Goal: Information Seeking & Learning: Learn about a topic

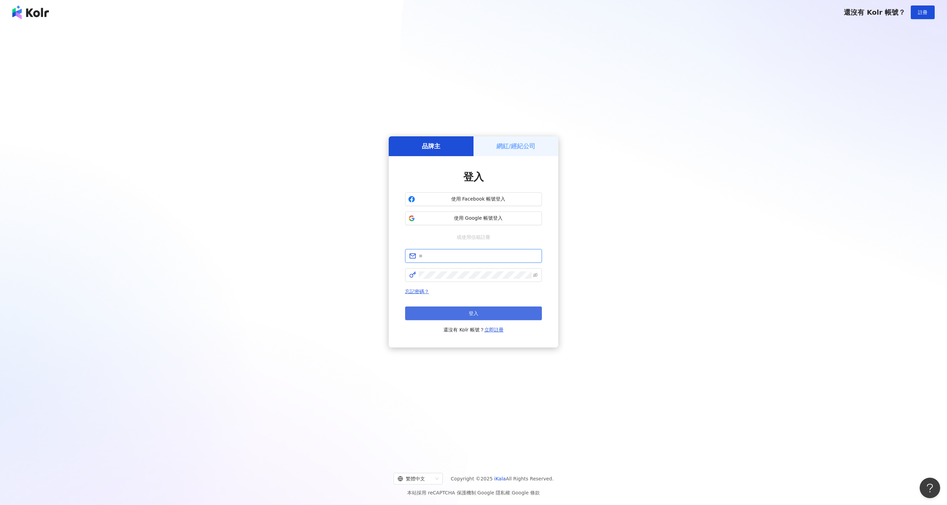
type input "**********"
click at [450, 309] on button "登入" at bounding box center [473, 314] width 137 height 14
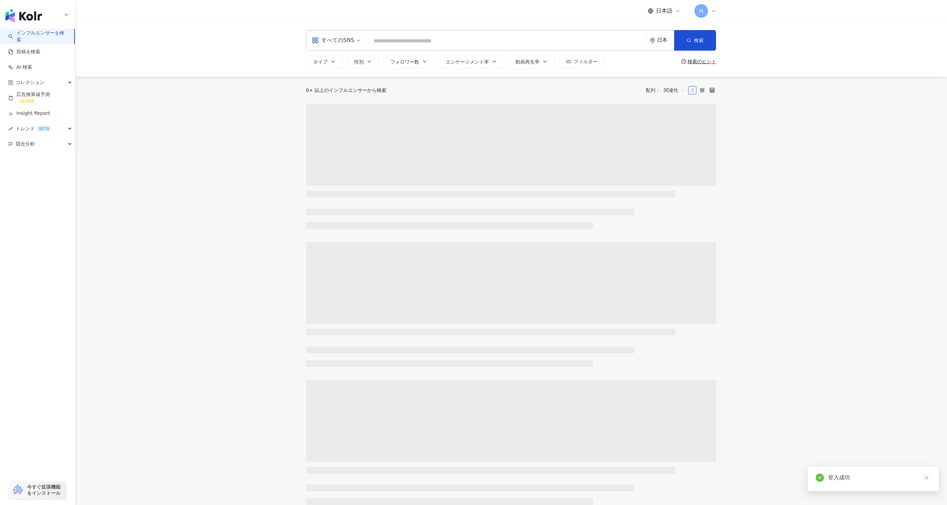
click at [391, 39] on input "search" at bounding box center [507, 41] width 274 height 13
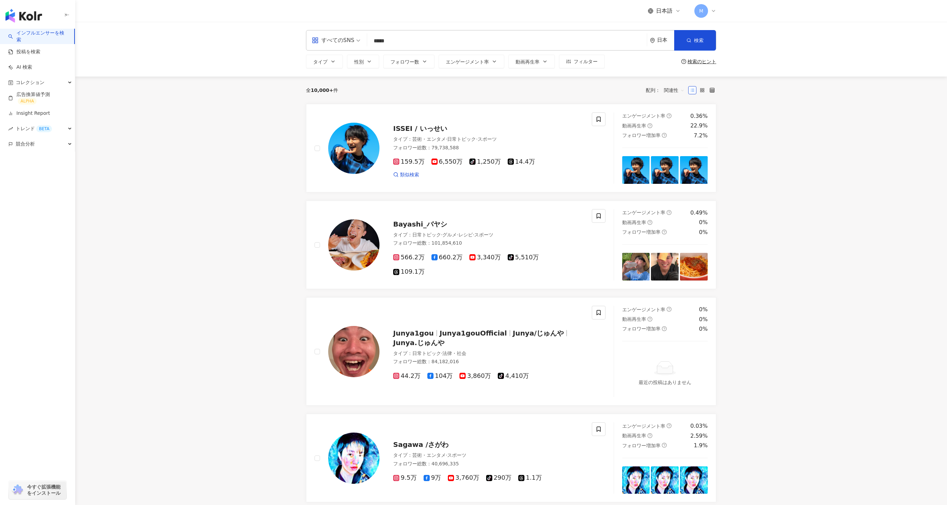
type input "*****"
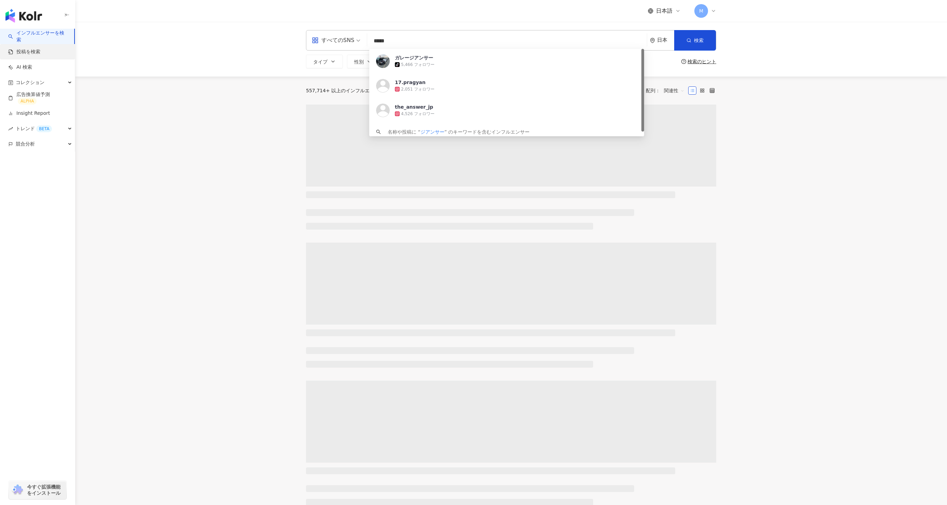
click at [32, 54] on link "投稿を検索" at bounding box center [24, 52] width 32 height 7
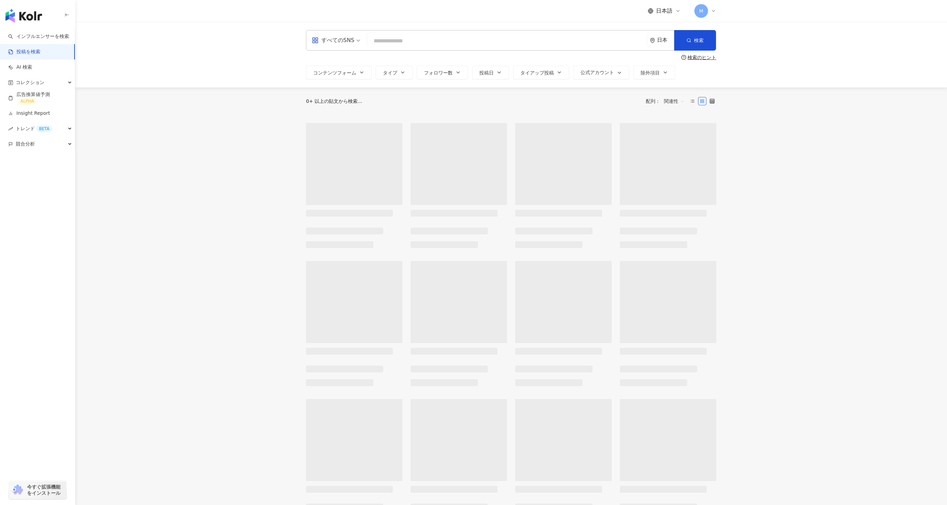
click at [390, 39] on input "search" at bounding box center [507, 41] width 274 height 15
type input "*****"
click at [695, 41] on span "検索" at bounding box center [699, 40] width 10 height 5
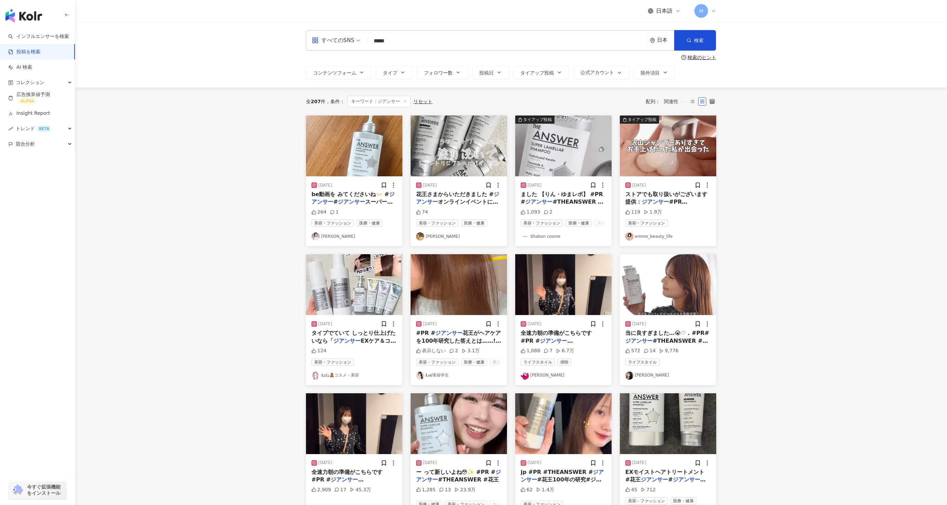
click at [646, 236] on link "emme_beauty_life" at bounding box center [667, 237] width 85 height 8
click at [448, 235] on link "[PERSON_NAME]" at bounding box center [458, 237] width 85 height 8
click at [462, 149] on img at bounding box center [459, 146] width 96 height 61
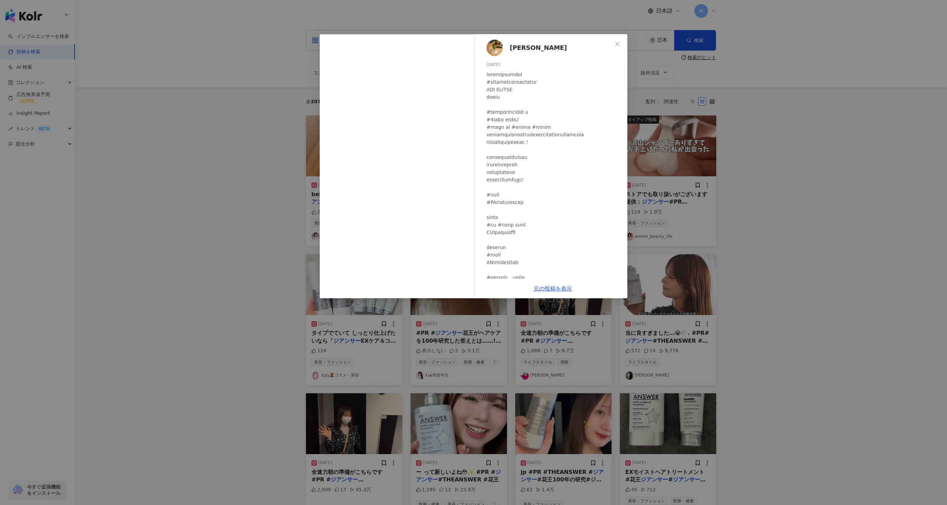
click at [263, 131] on div "taso 2025/04/26 74 元の投稿を表示" at bounding box center [473, 252] width 947 height 505
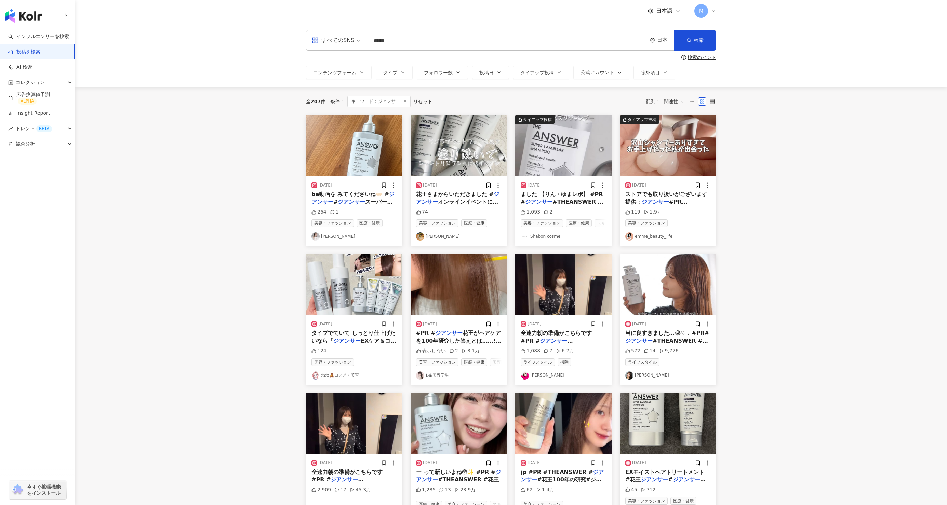
click at [657, 162] on img at bounding box center [668, 146] width 96 height 61
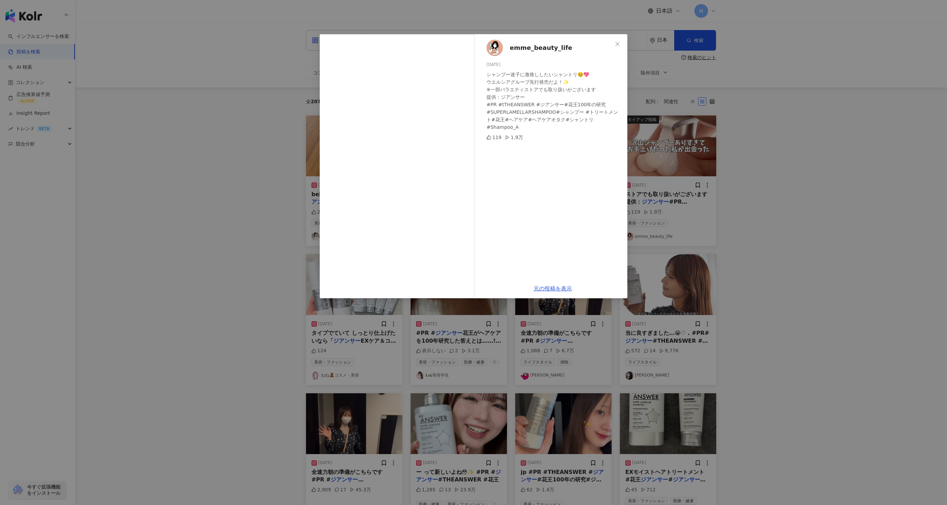
click at [223, 109] on div "emme_beauty_life 2024/11/19 シャンプー迷子に激推ししたいシャントリ🥹💖 ウエルシアグループ先行発売だよ！✨ ※一部バラエティストア…" at bounding box center [473, 252] width 947 height 505
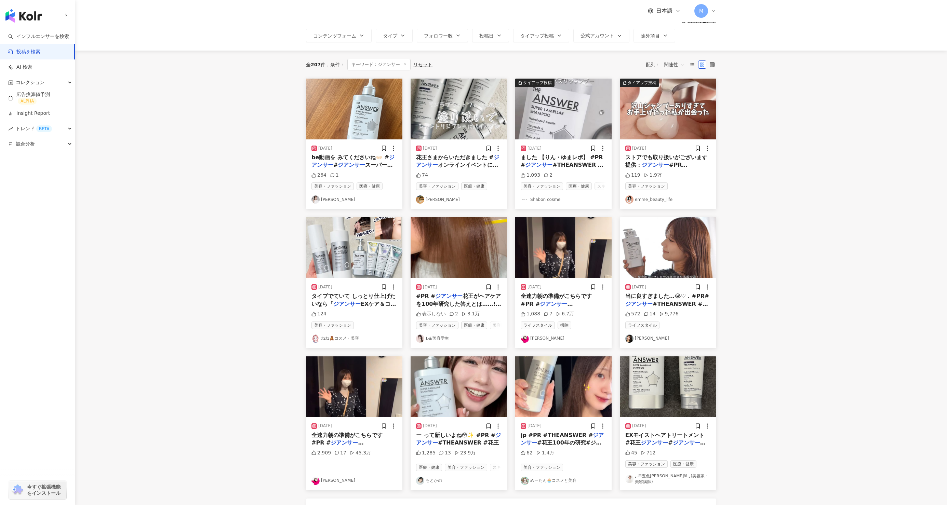
scroll to position [38, 0]
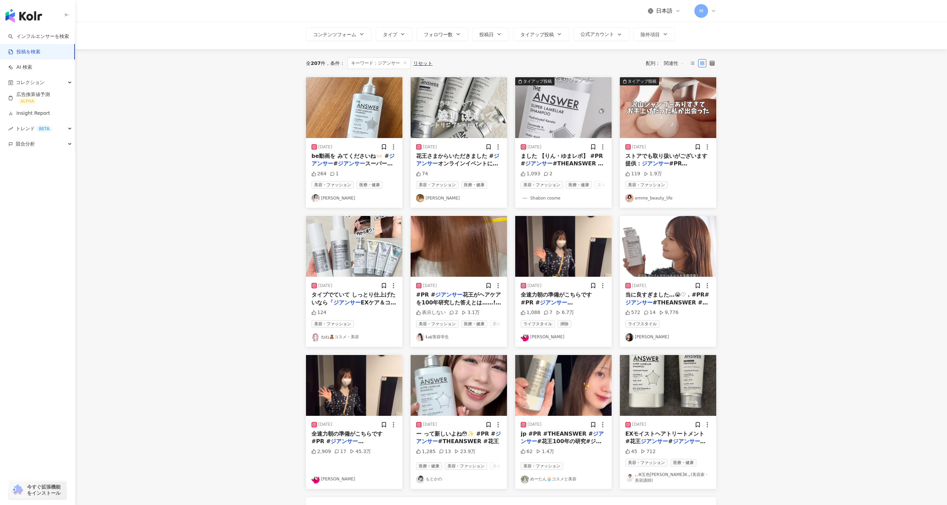
click at [352, 257] on img at bounding box center [354, 246] width 96 height 61
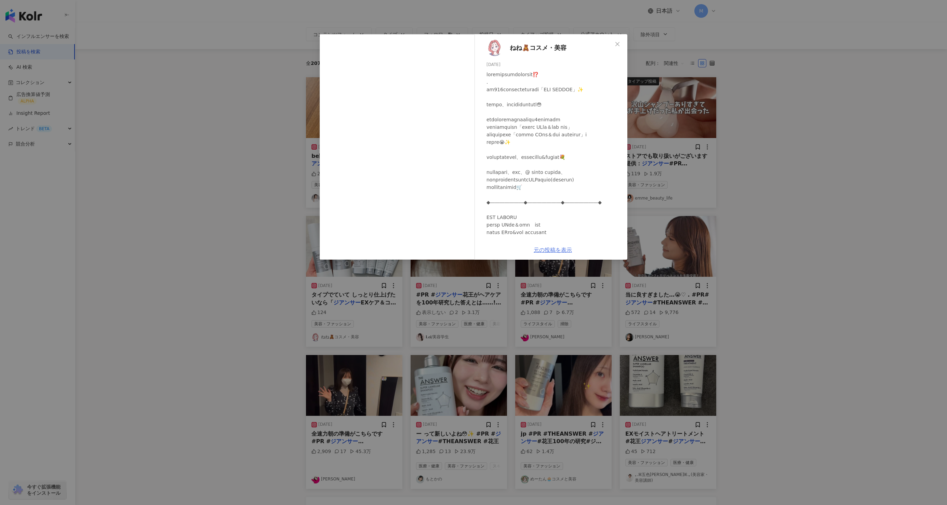
click at [549, 248] on link "元の投稿を表示" at bounding box center [553, 250] width 38 height 6
click at [225, 160] on div "ねね🧸コスメ・美容 2025/04/14 124 元の投稿を表示" at bounding box center [473, 252] width 947 height 505
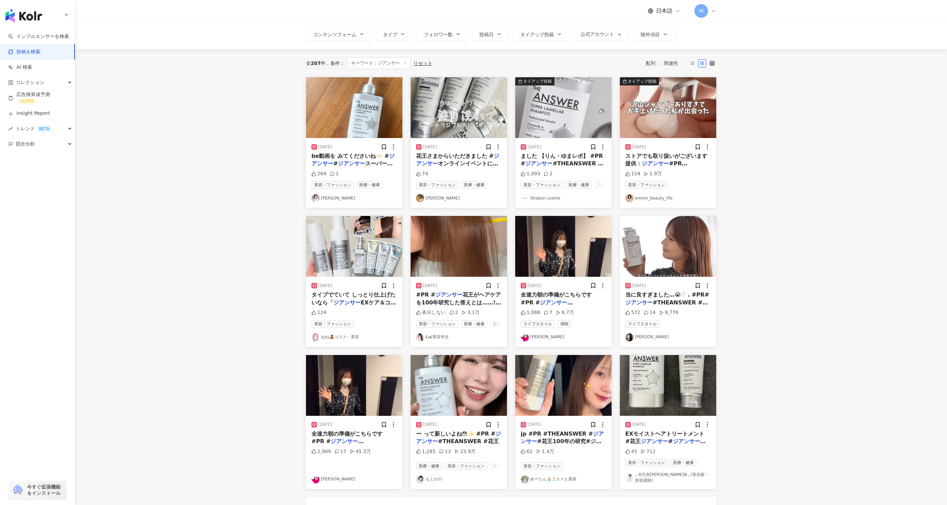
scroll to position [70, 0]
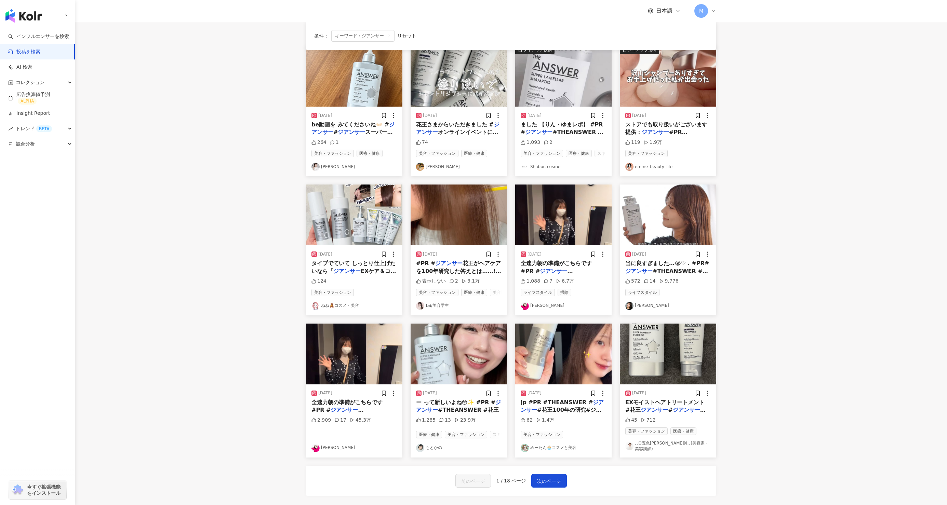
click at [440, 304] on link "𝐋𝐞𝐢/美容学生" at bounding box center [458, 306] width 85 height 8
click at [472, 206] on img at bounding box center [459, 215] width 96 height 61
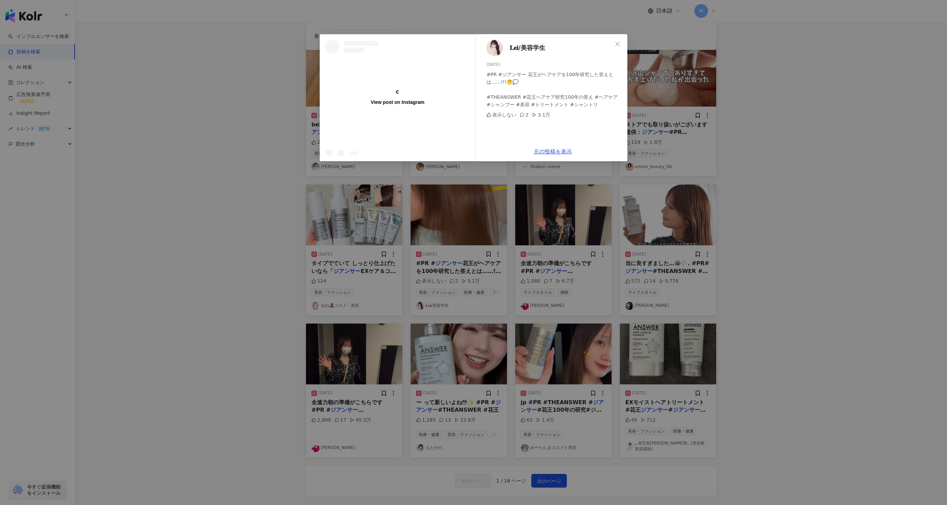
click at [555, 155] on div "元の投稿を表示" at bounding box center [552, 151] width 149 height 19
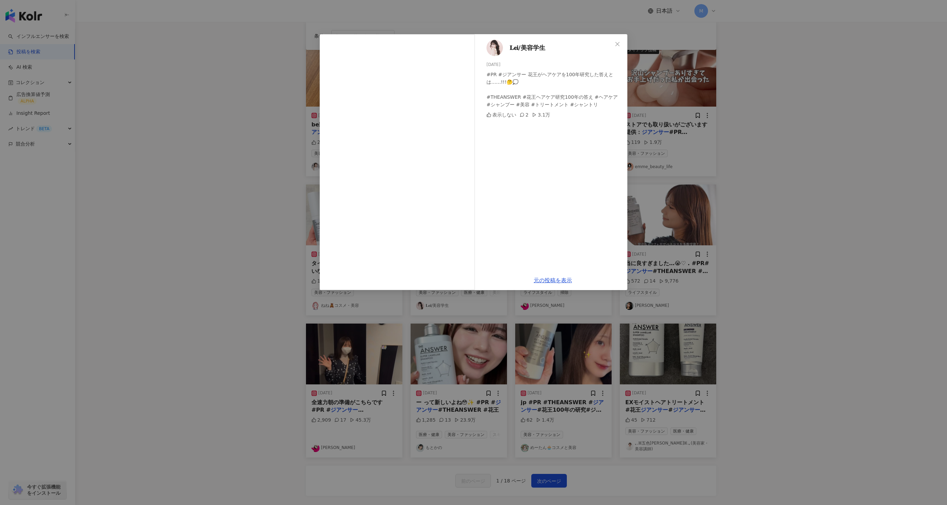
click at [551, 284] on div "元の投稿を表示" at bounding box center [552, 280] width 149 height 19
click at [548, 280] on link "元の投稿を表示" at bounding box center [553, 280] width 38 height 6
click at [250, 84] on div "𝐋𝐞𝐢/美容学生 2024/11/28 #PR #ジアンサー 花王がヘアケアを100年研究した答えとは……!!!🤔💭 #THEANSWER #花王ヘアケア研究…" at bounding box center [473, 252] width 947 height 505
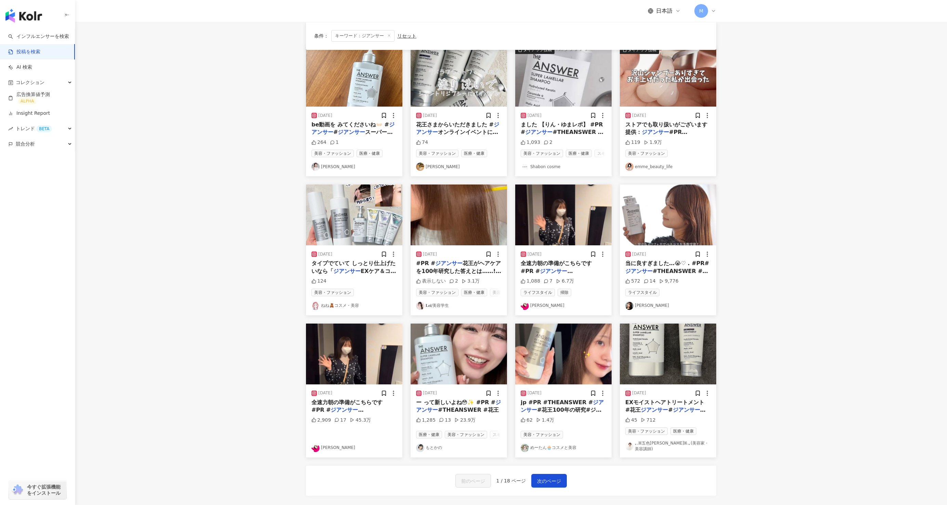
click at [659, 215] on img at bounding box center [668, 215] width 96 height 61
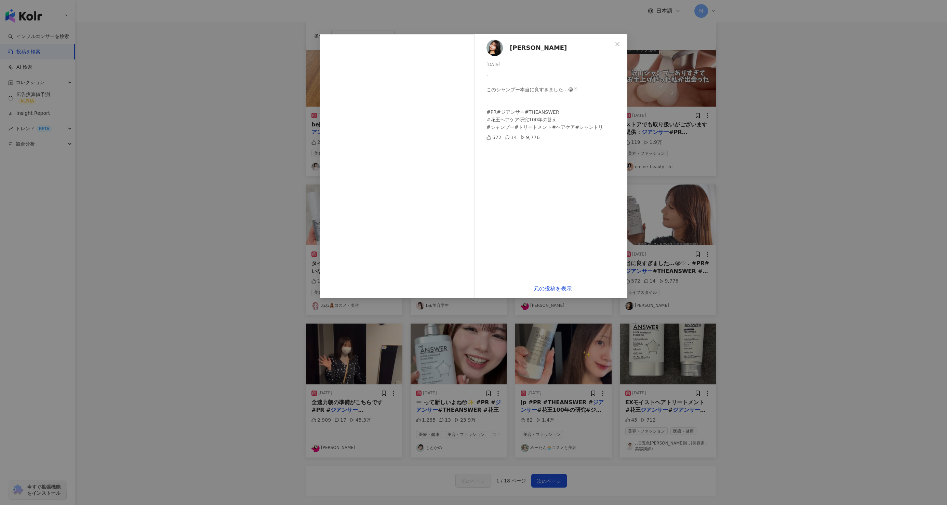
click at [524, 47] on span "細沼 紗花 Hosonuma Sayaka" at bounding box center [538, 48] width 57 height 10
click at [558, 290] on link "元の投稿を表示" at bounding box center [553, 289] width 38 height 6
click at [230, 198] on div "細沼 紗花 Hosonuma Sayaka 2025/04/24 . このシャンプー本当に良すぎました…😭♡ . #PR#ジアンサー#THEANSWER #花…" at bounding box center [473, 252] width 947 height 505
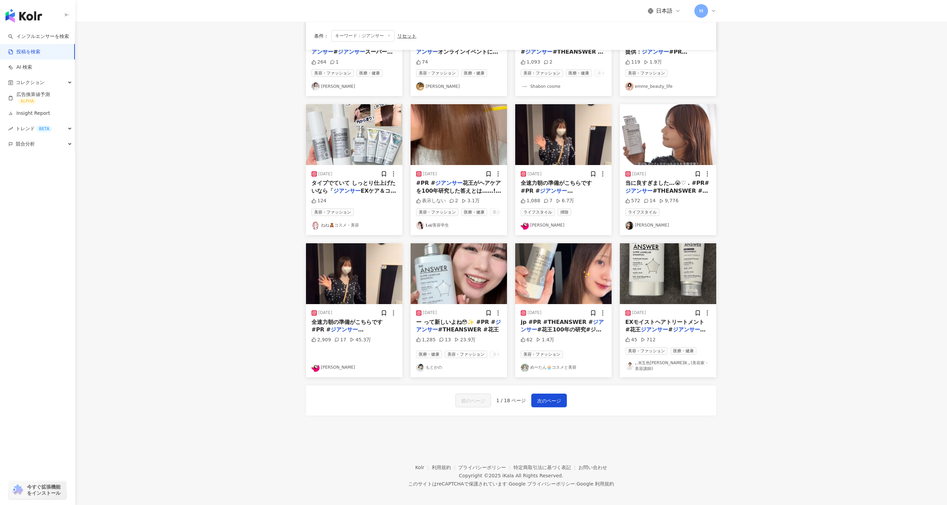
scroll to position [0, 0]
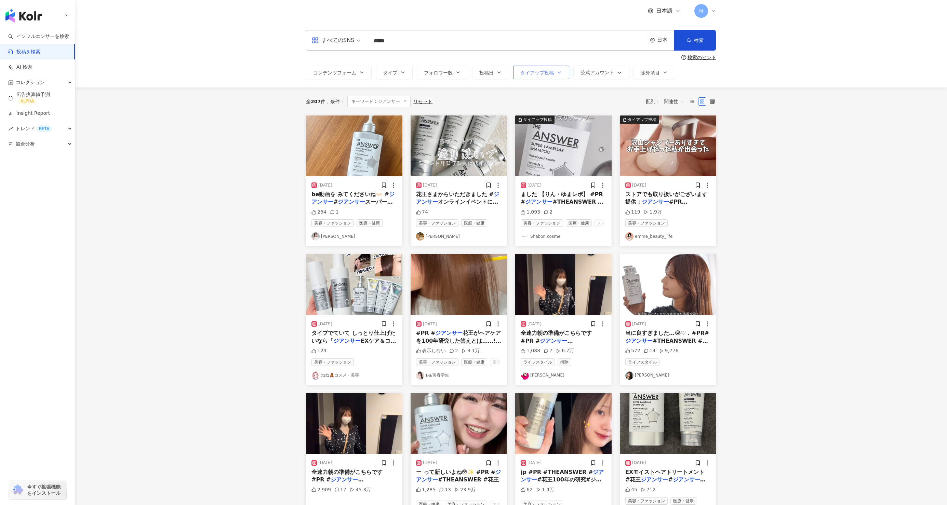
click at [536, 73] on span "タイアップ投稿" at bounding box center [538, 72] width 34 height 5
click at [693, 40] on button "検索" at bounding box center [695, 40] width 42 height 21
click at [687, 45] on button "検索" at bounding box center [695, 40] width 42 height 21
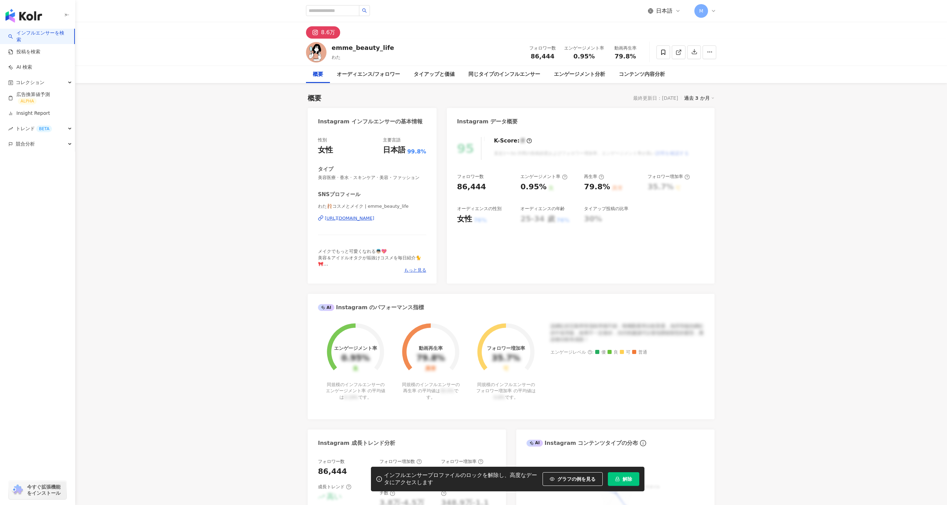
click at [66, 13] on icon "button" at bounding box center [66, 14] width 5 height 5
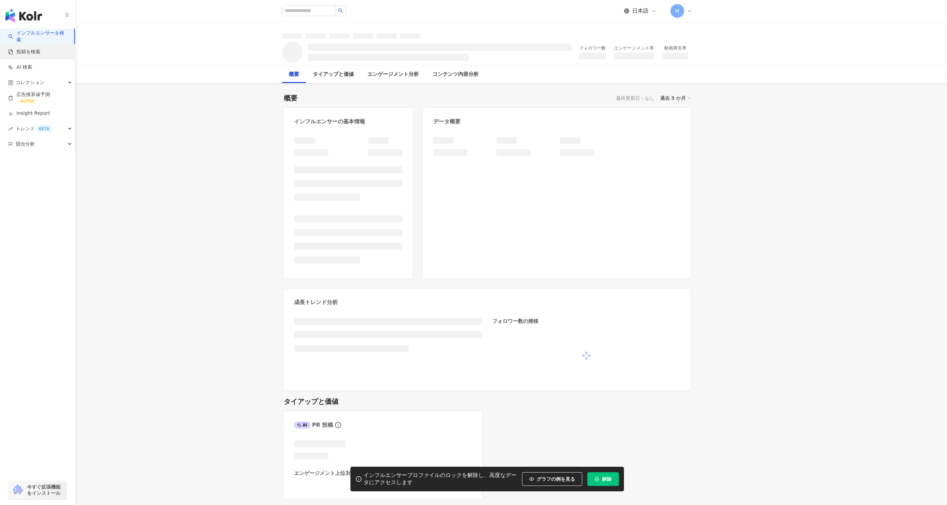
click at [35, 53] on link "投稿を検索" at bounding box center [24, 52] width 32 height 7
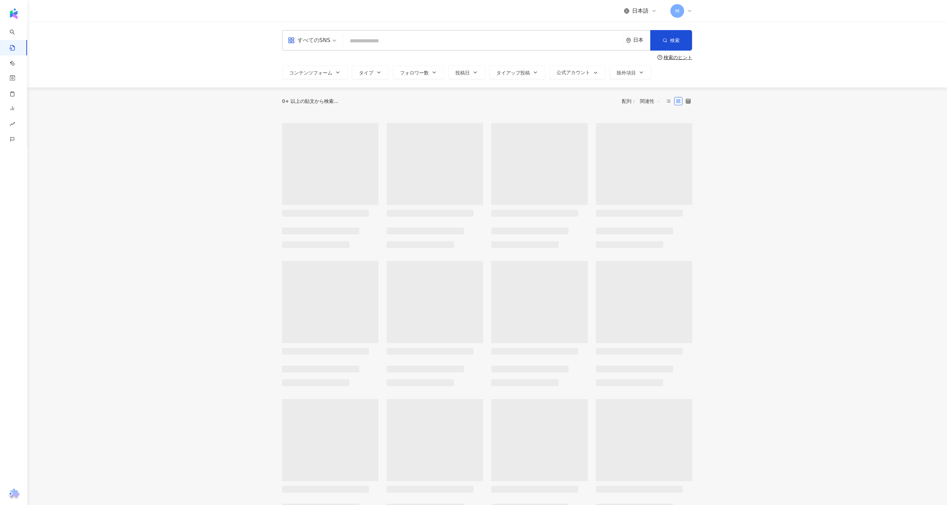
click at [375, 39] on input "search" at bounding box center [483, 41] width 274 height 15
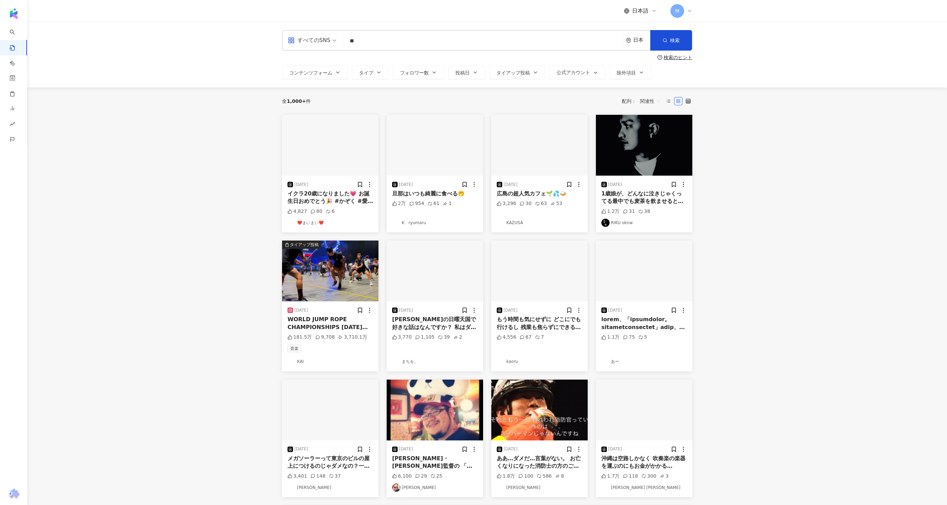
type input "*"
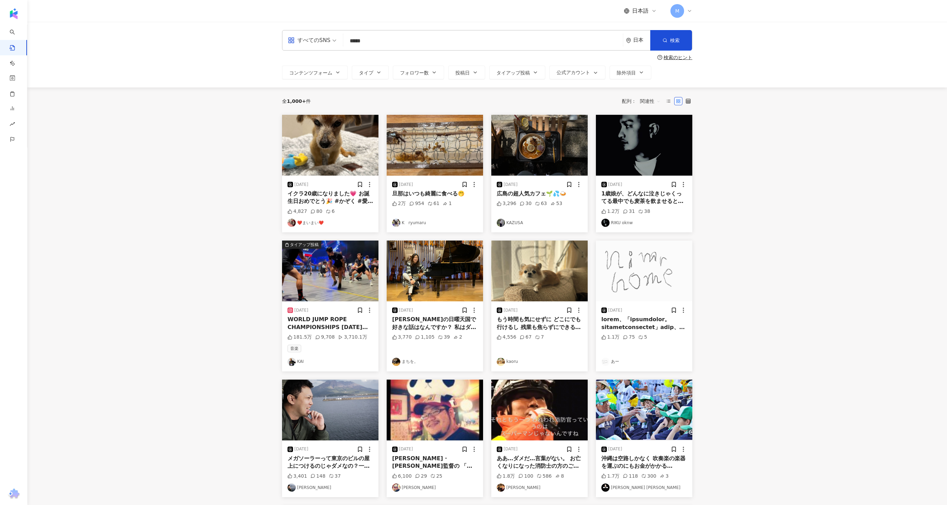
type input "*****"
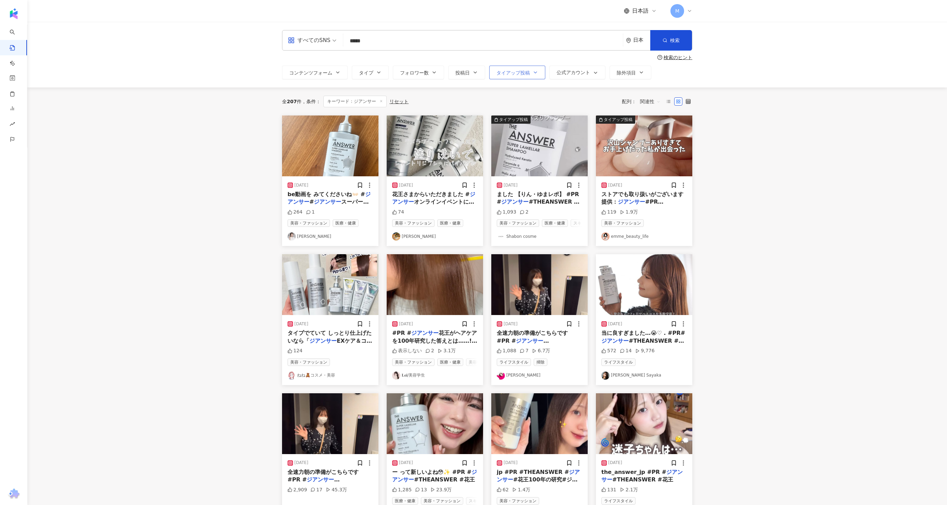
click at [510, 71] on span "タイアップ投稿" at bounding box center [514, 72] width 34 height 5
click at [545, 112] on div "無制限 タイアップ投稿 通常投稿" at bounding box center [529, 113] width 73 height 45
click at [596, 111] on div "全 207 件 条件 ： キーワード：ジアンサー リセット 配列： 関連性" at bounding box center [487, 102] width 410 height 28
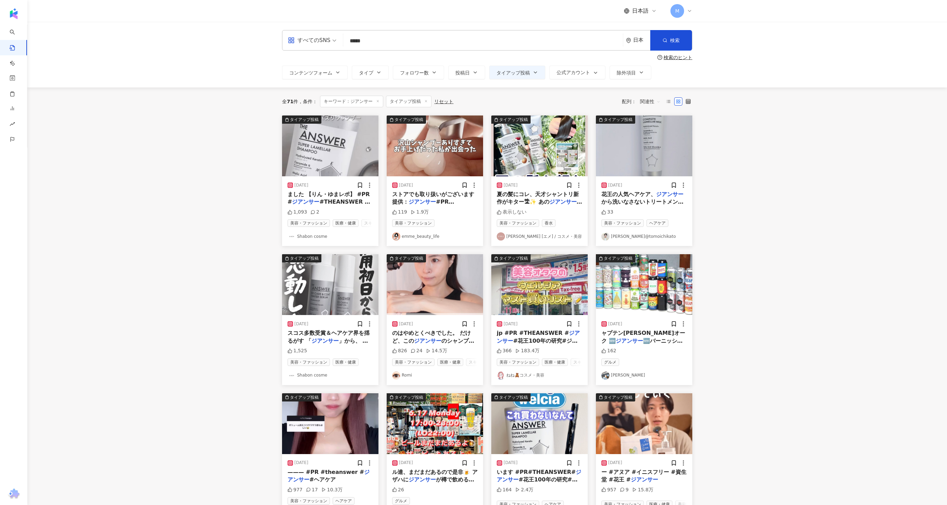
click at [432, 148] on img at bounding box center [435, 146] width 96 height 61
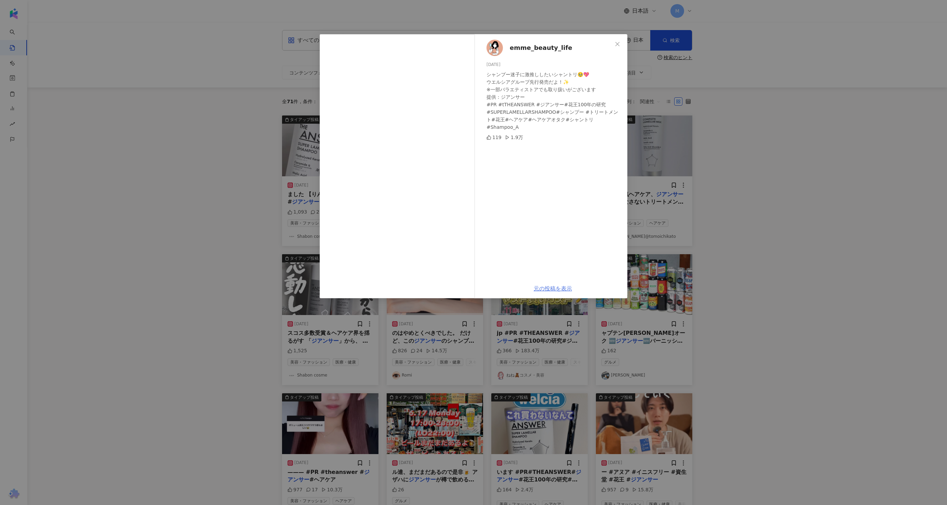
click at [550, 287] on link "元の投稿を表示" at bounding box center [553, 289] width 38 height 6
click at [619, 44] on icon "close" at bounding box center [617, 43] width 5 height 5
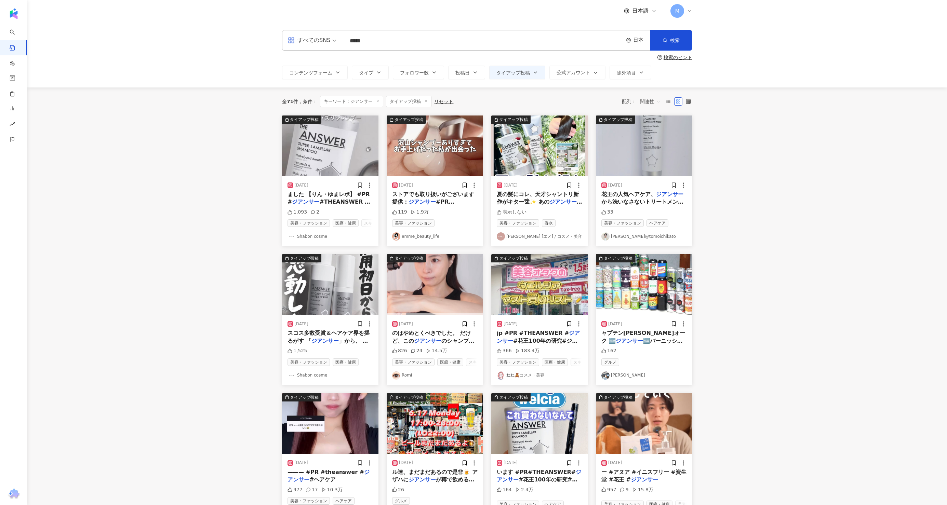
click at [526, 237] on link "EMME [エメ] / コスメ・美容" at bounding box center [539, 237] width 85 height 8
click at [533, 139] on img at bounding box center [539, 146] width 96 height 61
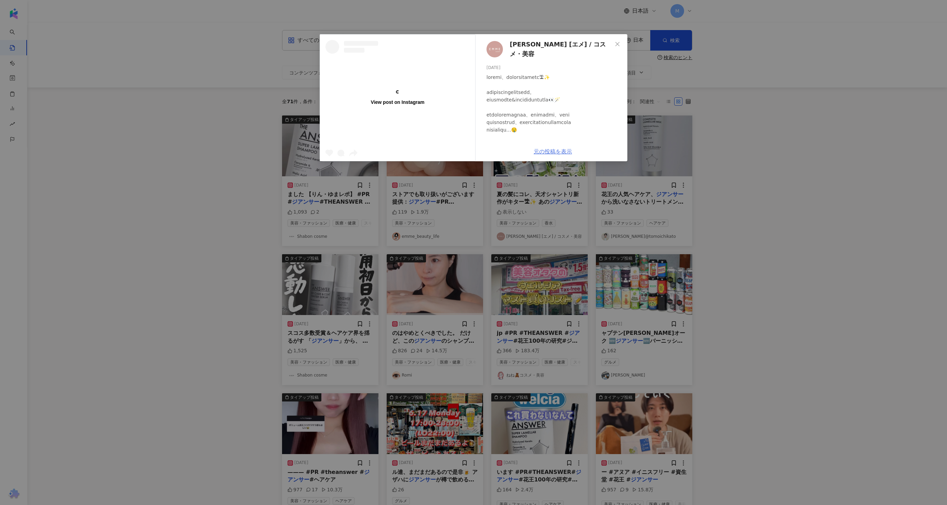
click at [556, 149] on div at bounding box center [554, 224] width 135 height 301
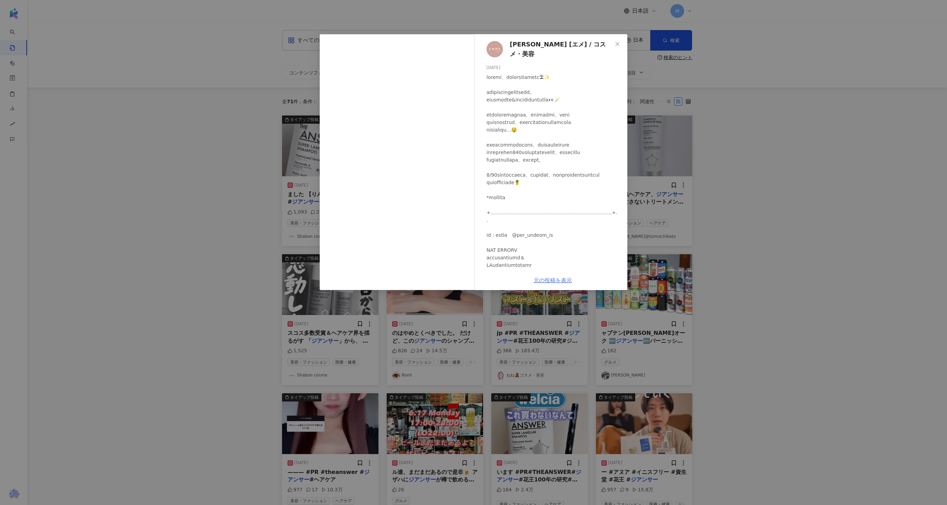
click at [553, 280] on link "元の投稿を表示" at bounding box center [553, 280] width 38 height 6
click at [267, 121] on div "EMME [エメ] / コスメ・美容 2025/06/12 表示しない 元の投稿を表示" at bounding box center [473, 252] width 947 height 505
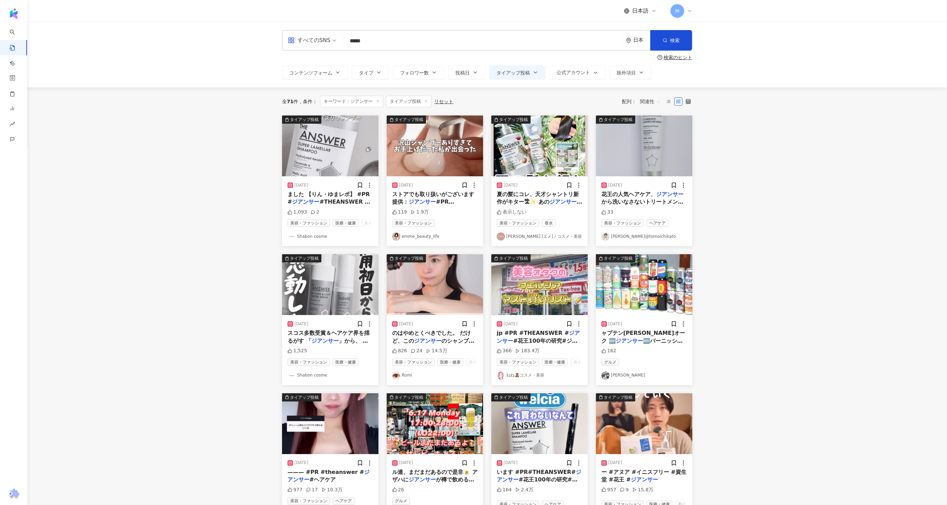
click at [635, 149] on img at bounding box center [644, 146] width 96 height 61
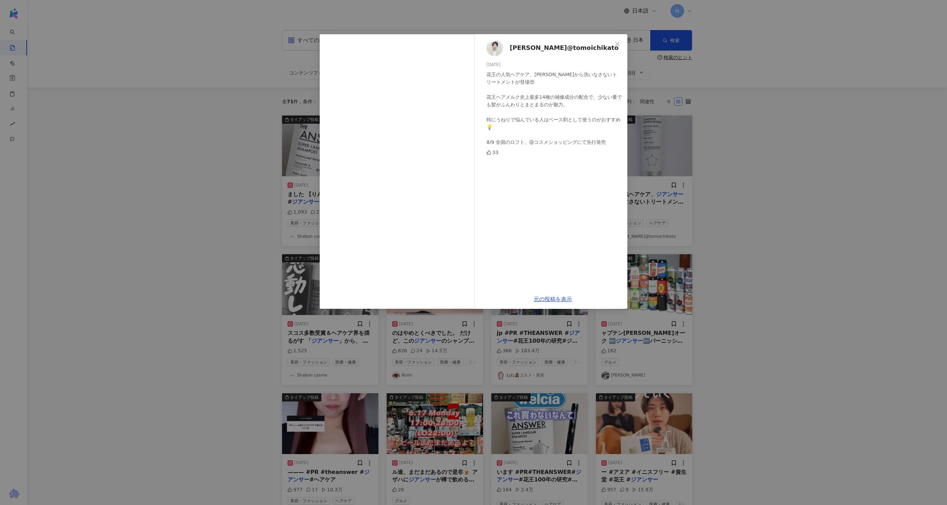
click at [248, 208] on div "加藤智一@tomoichikato 2025/08/06 花王の人気ヘアケア、ジアンサーから洗いなさないトリートメントが登場😍 花王ヘアメルク史上最多14種の…" at bounding box center [473, 252] width 947 height 505
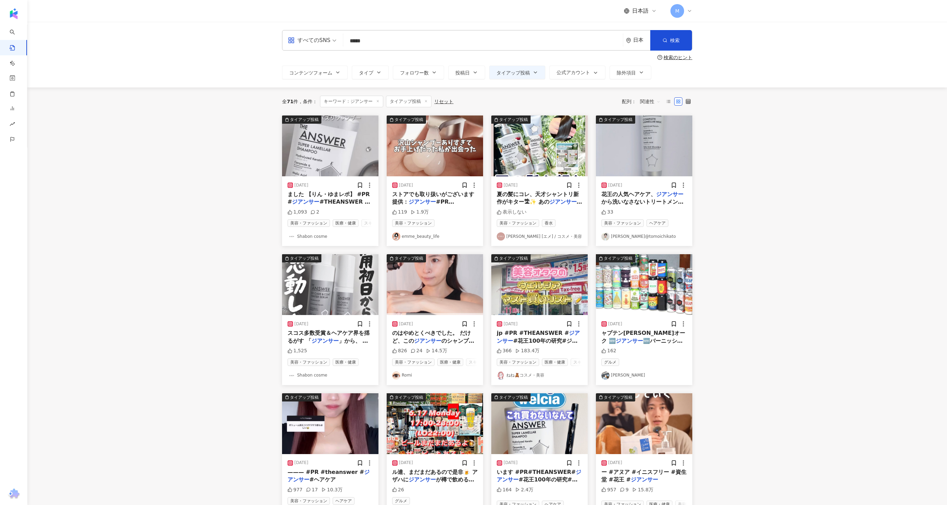
scroll to position [21, 0]
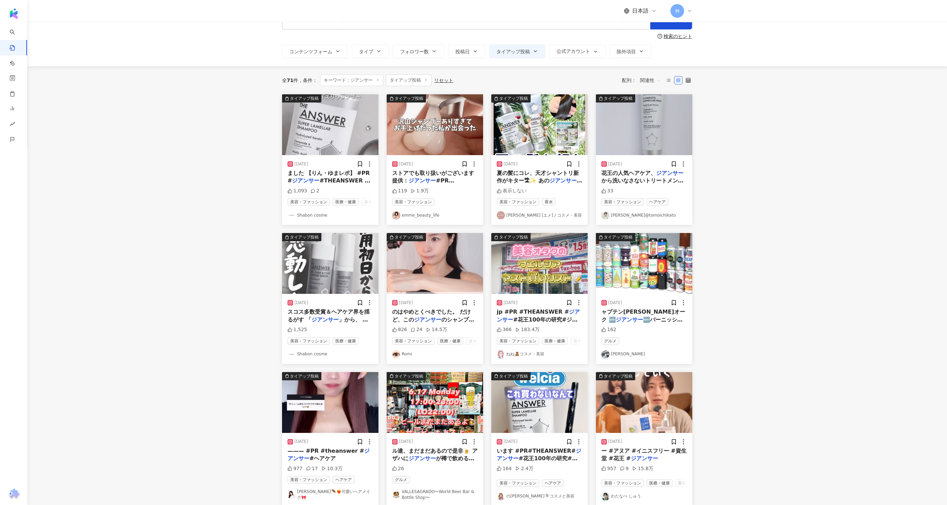
click at [330, 279] on img at bounding box center [330, 263] width 96 height 61
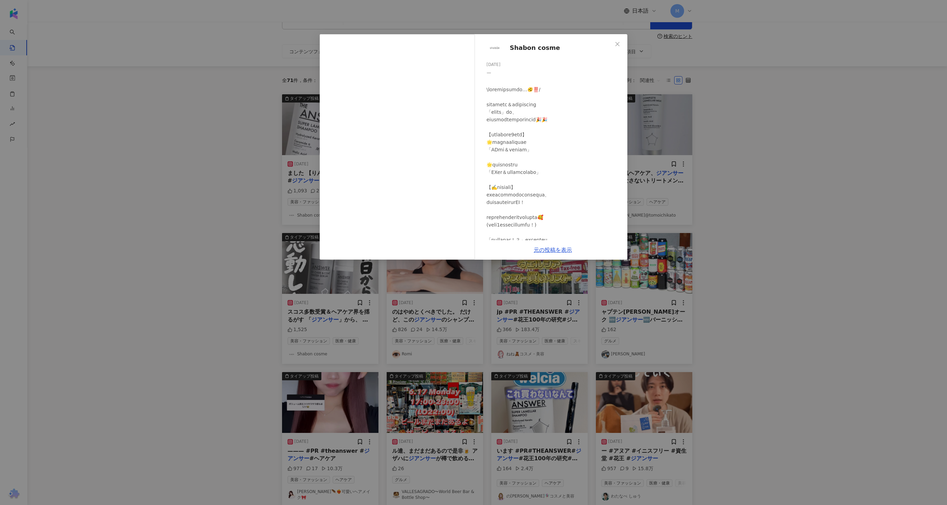
click at [212, 270] on div "Shabon cosme 2025/03/17 1,525 元の投稿を表示" at bounding box center [473, 252] width 947 height 505
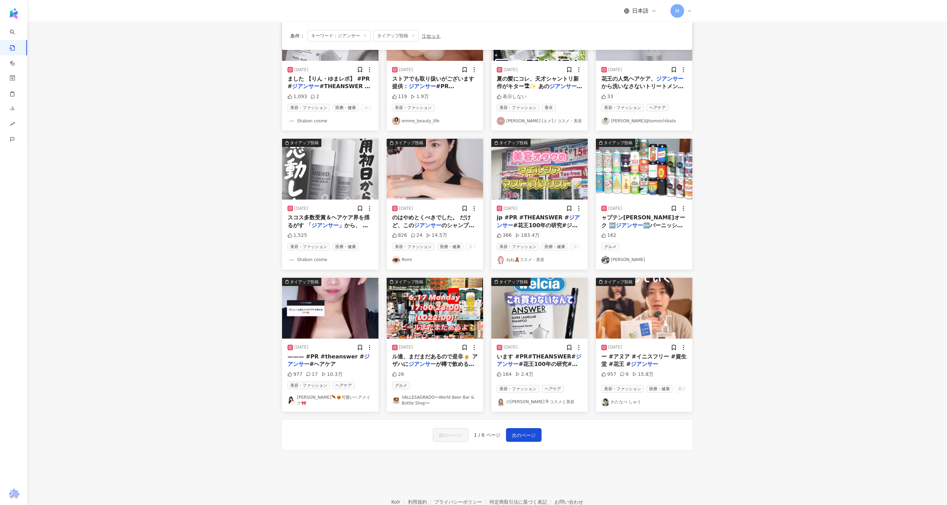
scroll to position [118, 0]
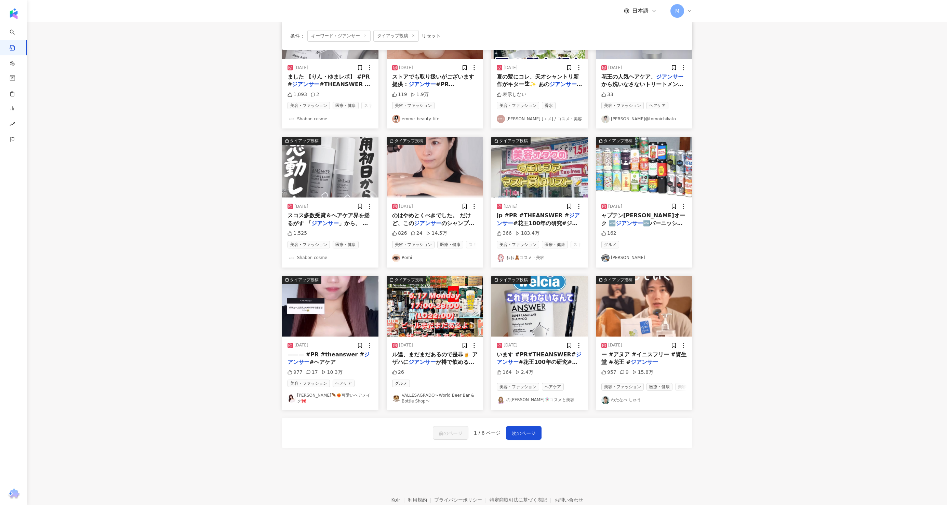
click at [633, 170] on img at bounding box center [644, 167] width 96 height 61
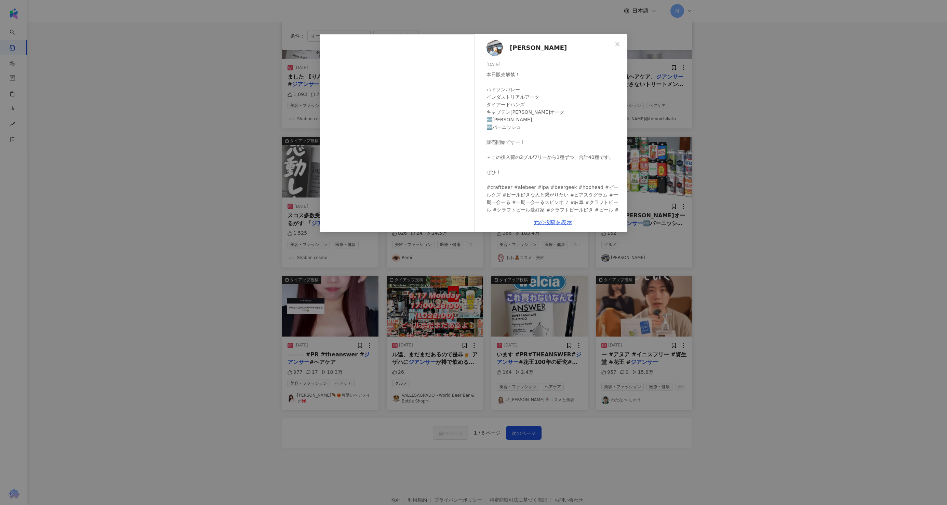
click at [200, 189] on div "阪本真記 2024/04/20 本日販売解禁！ ハドソンバレー インダストリアルアーツ タイアードハンズ キャプテンローレンス バーリーオーク 🆕ジアンサー …" at bounding box center [473, 252] width 947 height 505
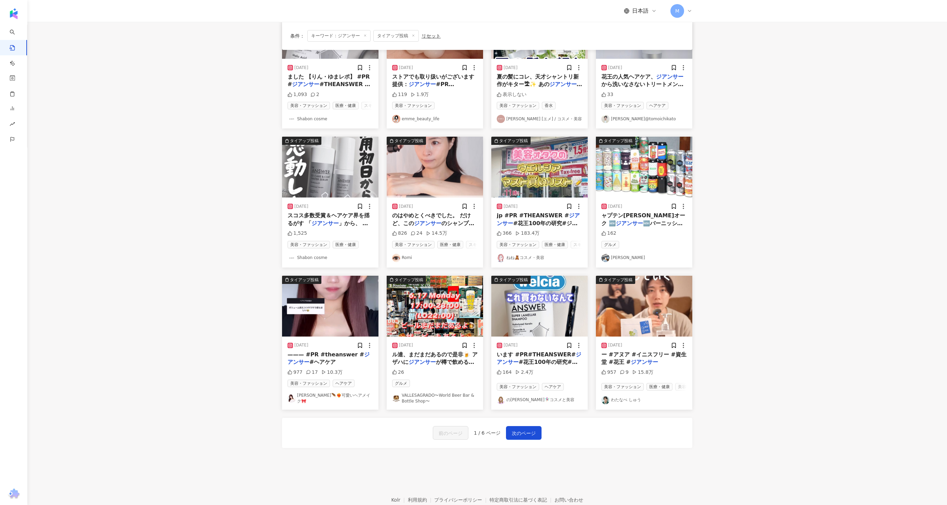
scroll to position [154, 0]
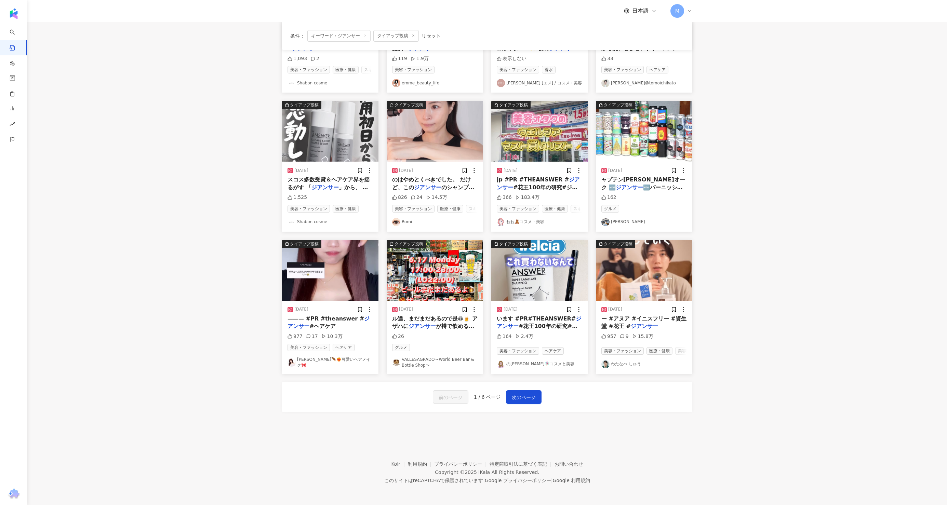
click at [336, 285] on img at bounding box center [330, 270] width 96 height 61
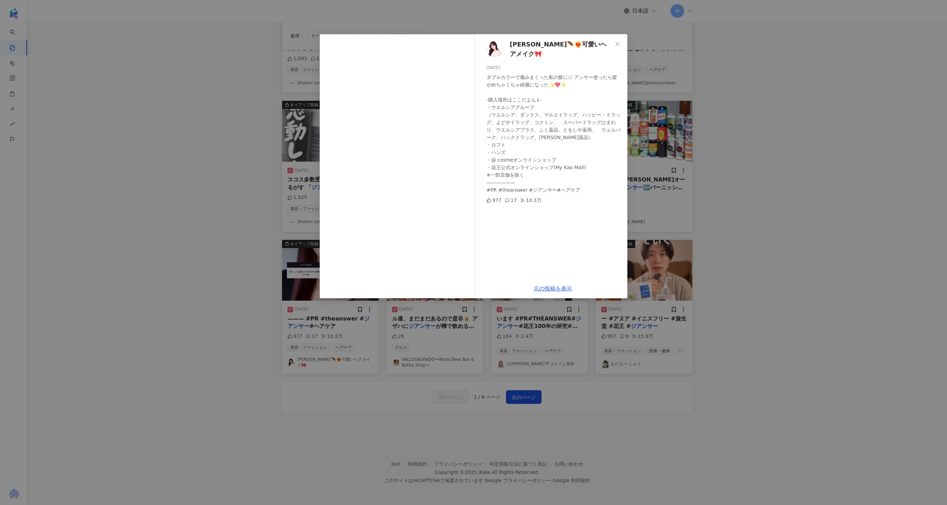
click at [214, 261] on div "KAYO🪶❤️‍🔥可愛いヘアメイク🎀 2025/02/10 ダブルカラーで傷みまくった私の髪にジ アンサー使ったら髪がめちゃくちゃ綺麗になった✨💖✨ -購入場…" at bounding box center [473, 252] width 947 height 505
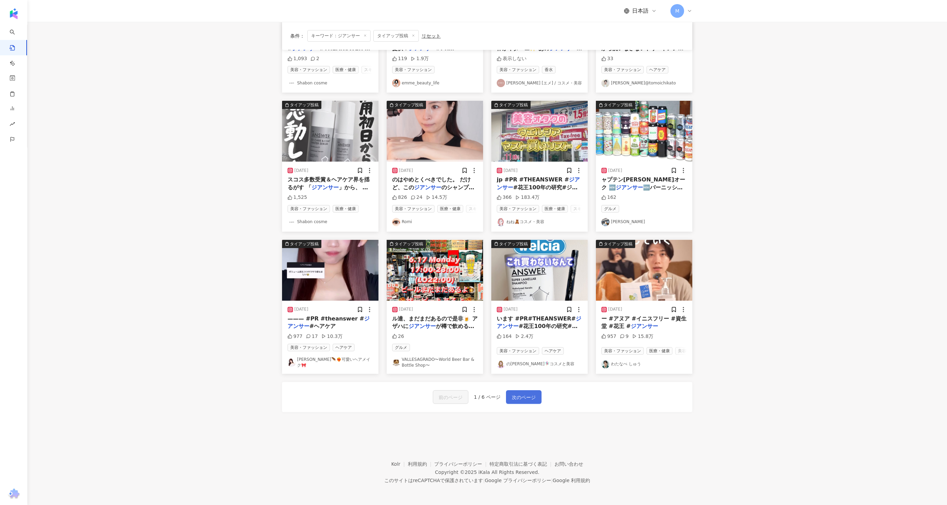
click at [520, 398] on span "次のページ" at bounding box center [524, 398] width 24 height 8
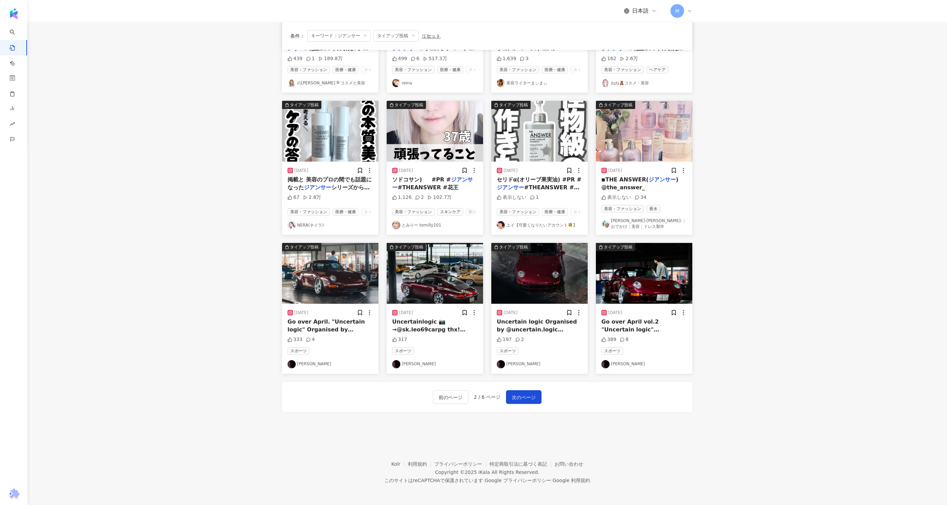
scroll to position [0, 0]
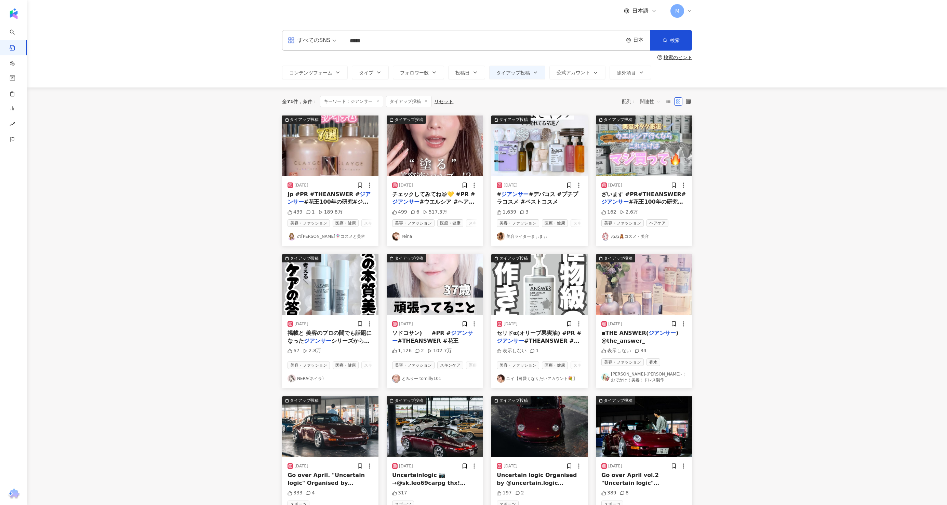
click at [435, 146] on img at bounding box center [435, 146] width 96 height 61
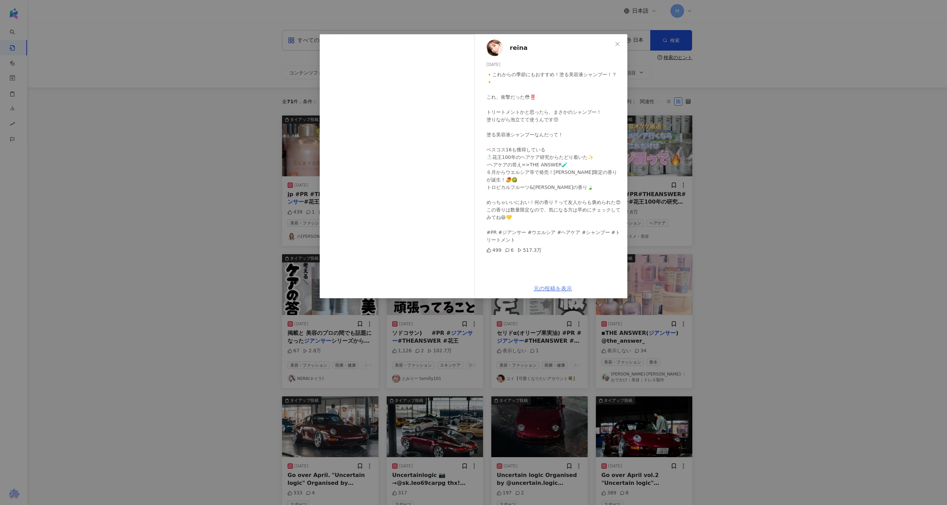
click at [555, 289] on link "元の投稿を表示" at bounding box center [553, 289] width 38 height 6
click at [270, 100] on div "reina 2025/06/18 🔸これからの季節にもおすすめ！塗る美容液シャンプー！？🔸 これ、衝撃だった😳‼️ トリートメントかと思ったら、まさかのシャン…" at bounding box center [473, 252] width 947 height 505
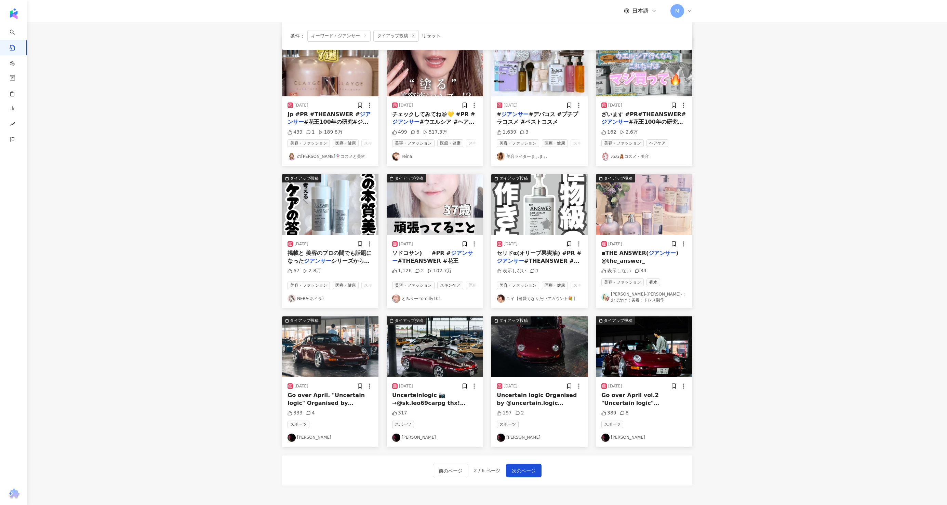
scroll to position [82, 0]
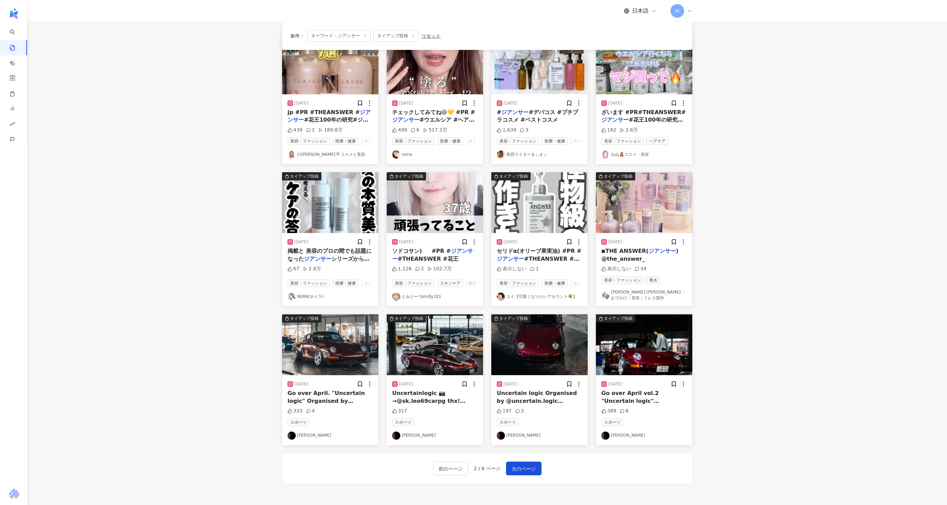
click at [436, 206] on img at bounding box center [435, 202] width 96 height 61
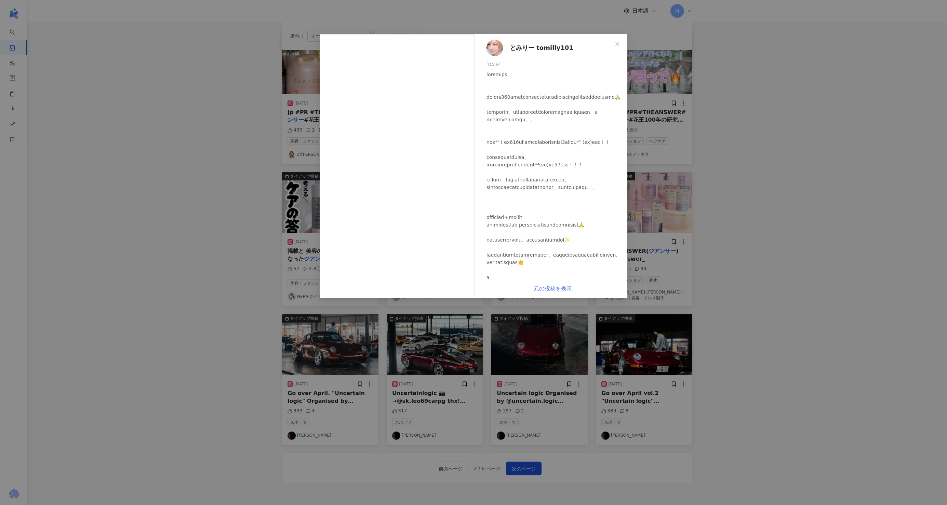
click at [556, 291] on link "元の投稿を表示" at bounding box center [553, 289] width 38 height 6
click at [252, 135] on div "とみりー tomilly101 2024/11/15 1,126 2 102.7万 元の投稿を表示" at bounding box center [473, 252] width 947 height 505
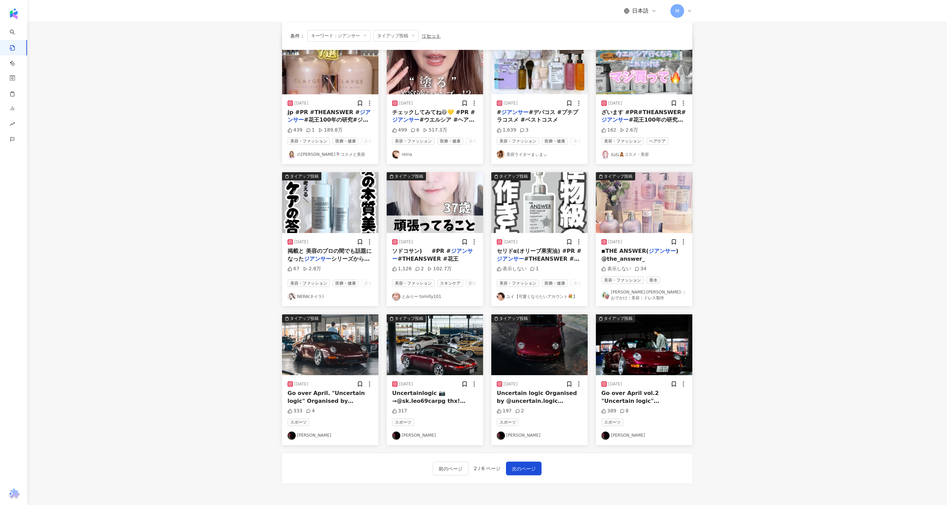
click at [636, 212] on img at bounding box center [644, 202] width 96 height 61
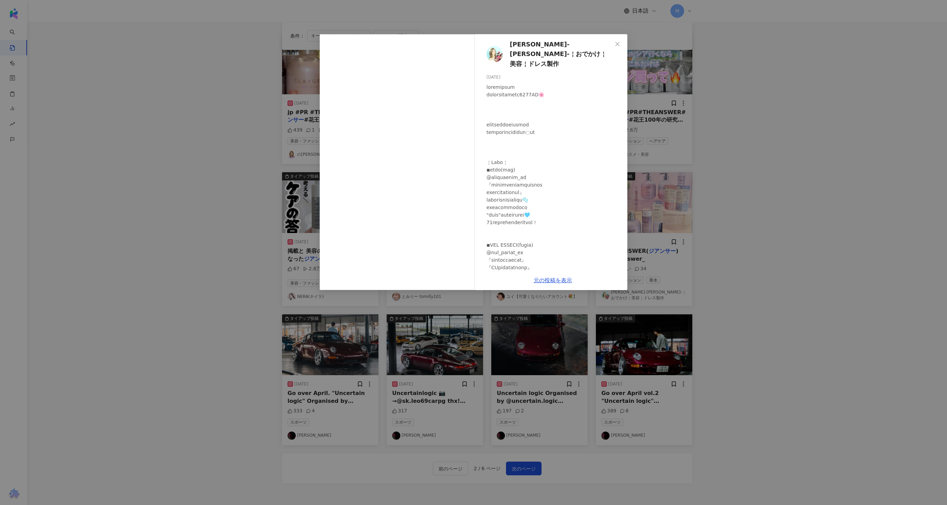
click at [707, 209] on div "千里-chisato-￤おでかけ￤美容￤ドレス製作 2025/03/18 表示しない 34 元の投稿を表示" at bounding box center [473, 252] width 947 height 505
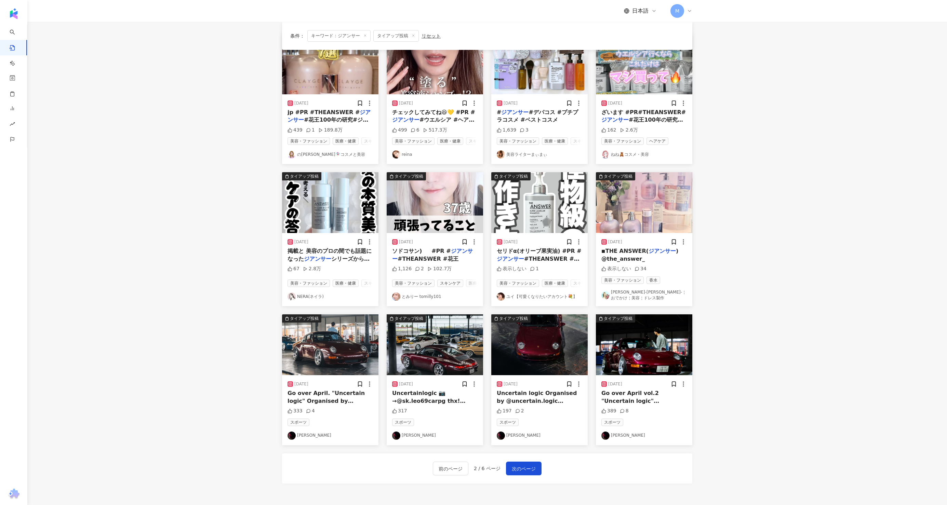
scroll to position [154, 0]
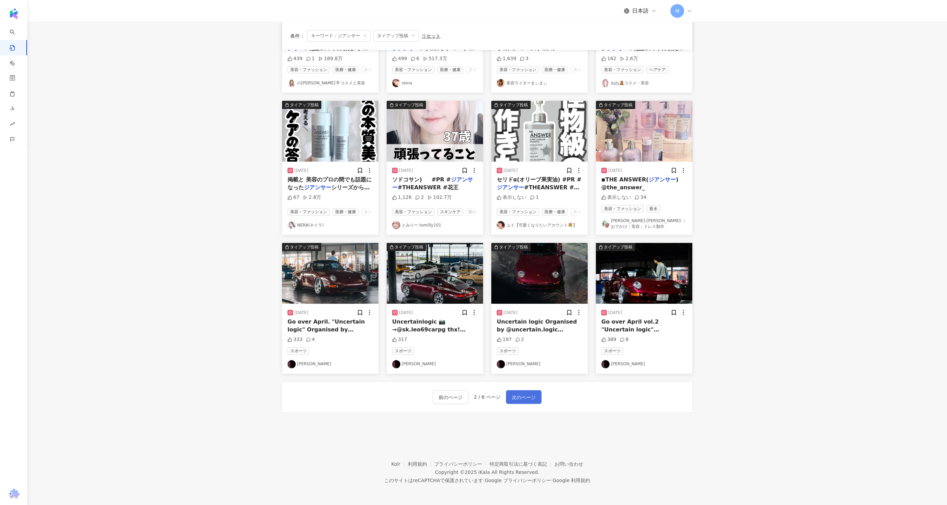
click at [522, 403] on button "次のページ" at bounding box center [524, 398] width 36 height 14
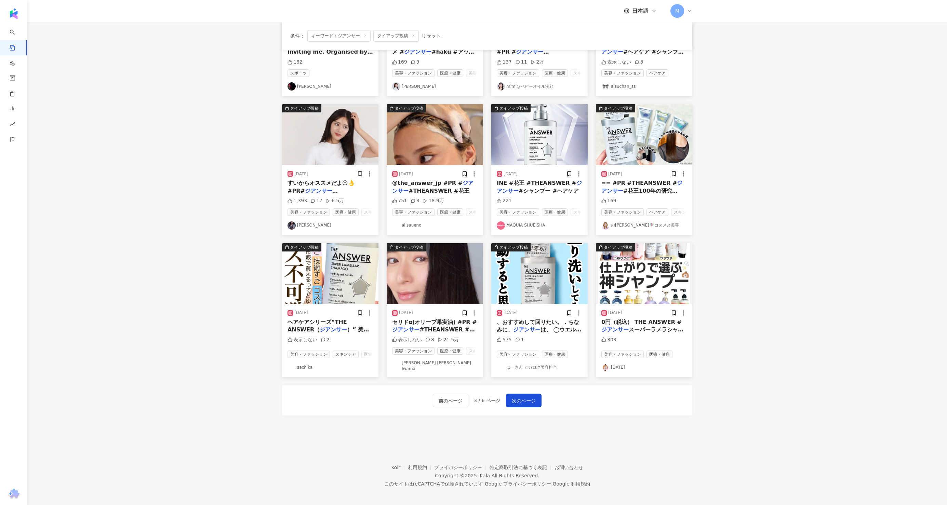
scroll to position [0, 0]
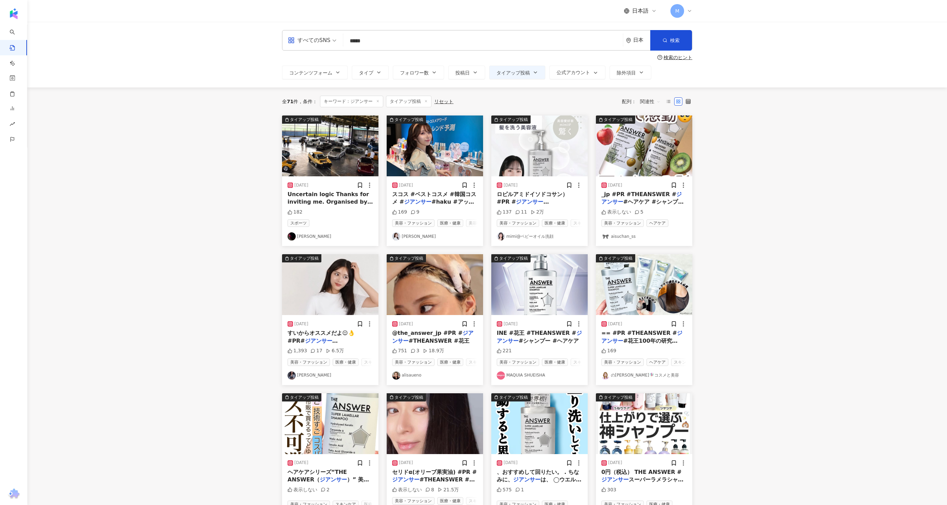
click at [329, 295] on img at bounding box center [330, 284] width 96 height 61
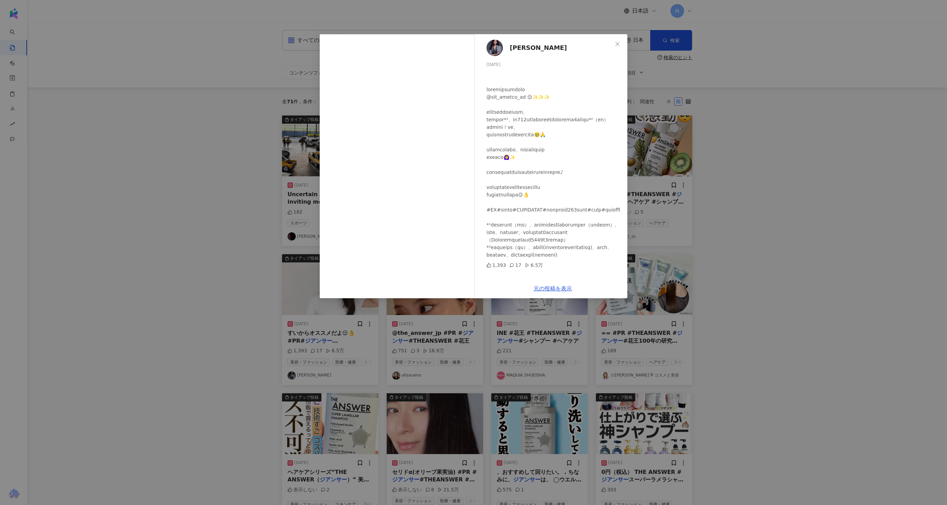
click at [524, 48] on span "古畑星夏" at bounding box center [538, 48] width 57 height 10
click at [555, 293] on div "元の投稿を表示" at bounding box center [552, 288] width 149 height 19
click at [556, 289] on link "元の投稿を表示" at bounding box center [553, 289] width 38 height 6
click at [296, 90] on div "古畑星夏 2025/06/30 1,393 17 6.5万 元の投稿を表示" at bounding box center [473, 252] width 947 height 505
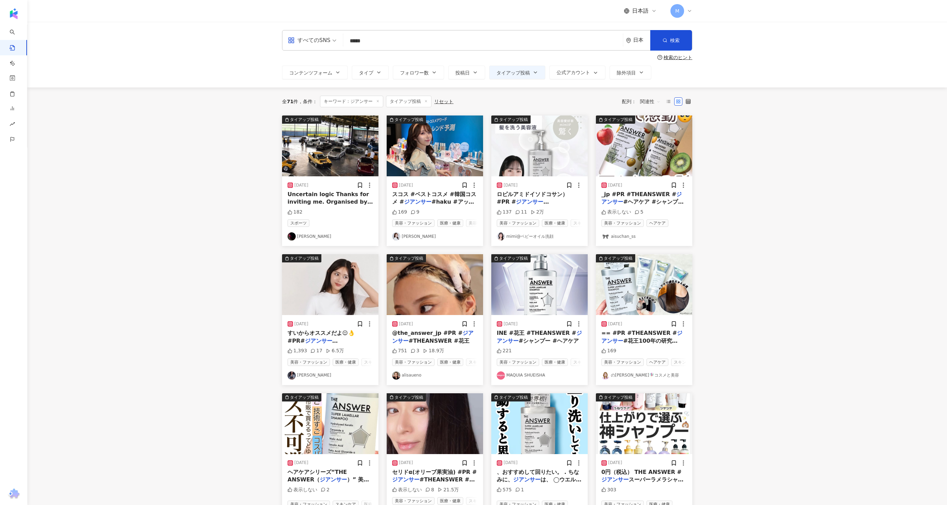
click at [439, 289] on img at bounding box center [435, 284] width 96 height 61
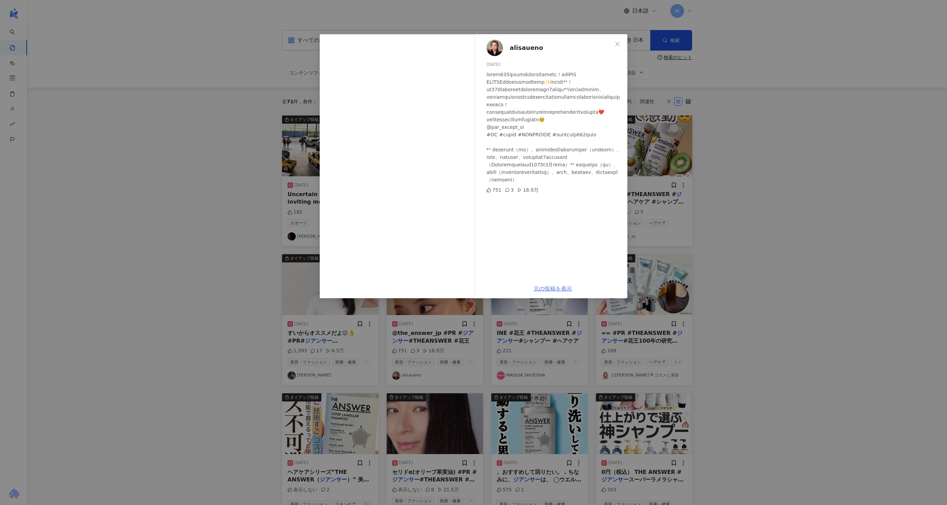
click at [554, 287] on link "元の投稿を表示" at bounding box center [553, 289] width 38 height 6
click at [255, 104] on div "alisaueno 2025/05/22 751 3 18.9万 元の投稿を表示" at bounding box center [473, 252] width 947 height 505
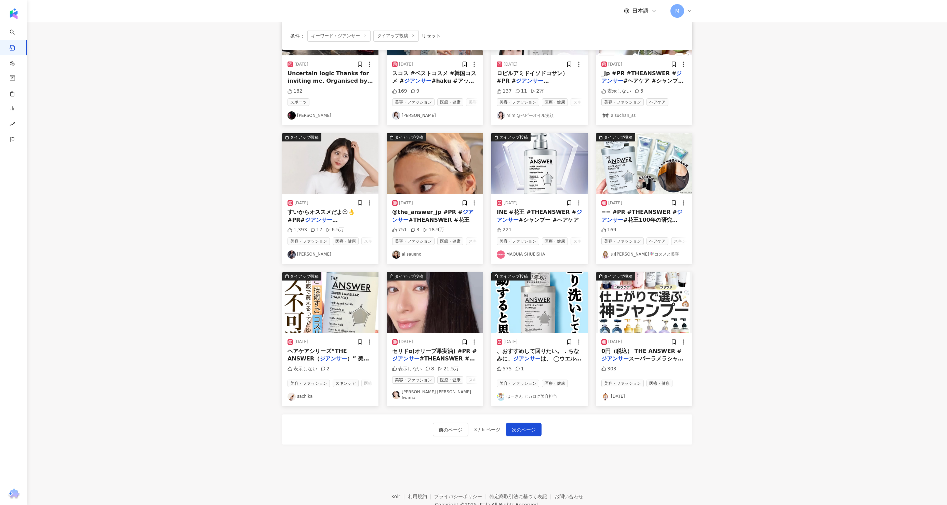
scroll to position [127, 0]
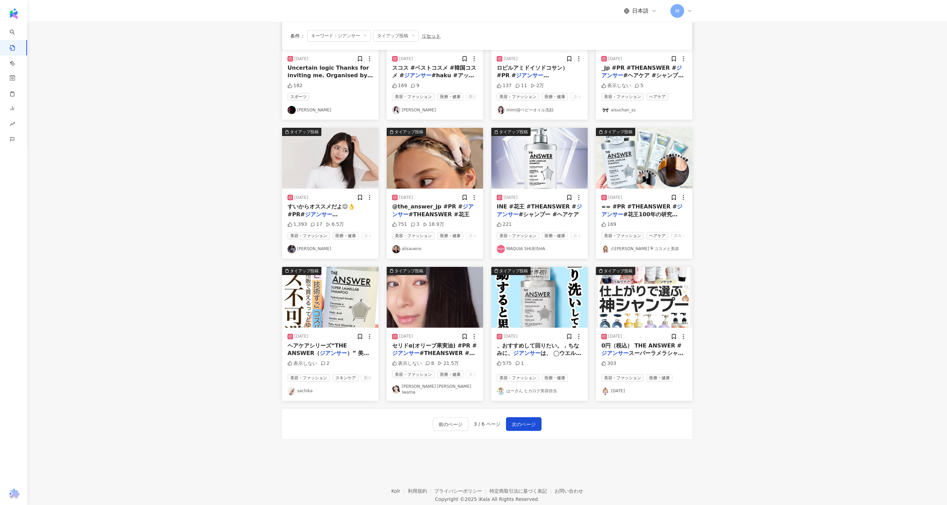
click at [528, 157] on img at bounding box center [539, 158] width 96 height 61
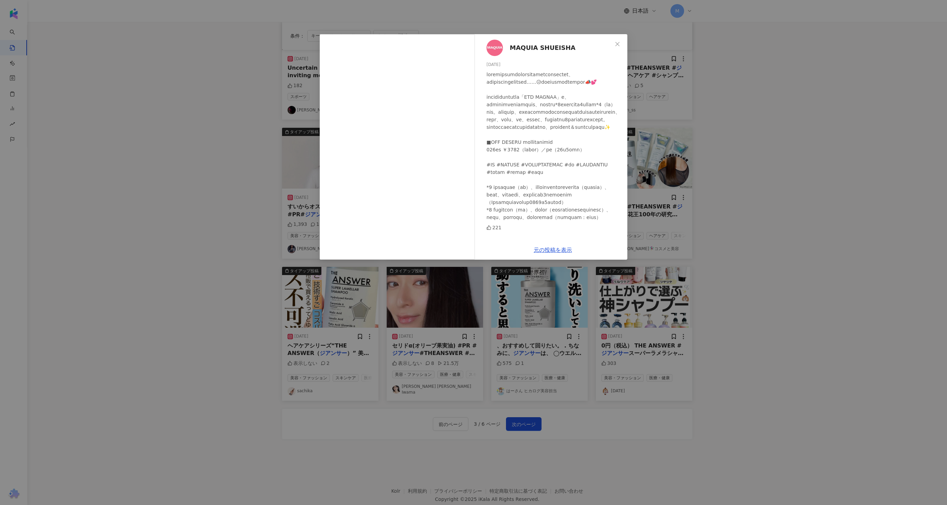
click at [530, 49] on span "MAQUIA SHUEISHA" at bounding box center [543, 48] width 66 height 10
click at [550, 250] on link "元の投稿を表示" at bounding box center [553, 250] width 38 height 6
click at [236, 85] on div "MAQUIA SHUEISHA 2024/11/01 221 元の投稿を表示" at bounding box center [473, 252] width 947 height 505
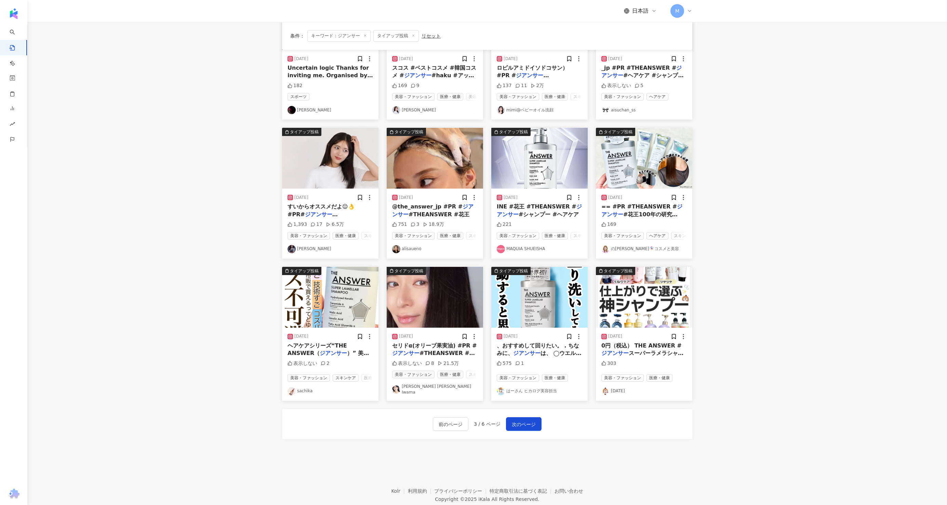
click at [324, 314] on img at bounding box center [330, 297] width 96 height 61
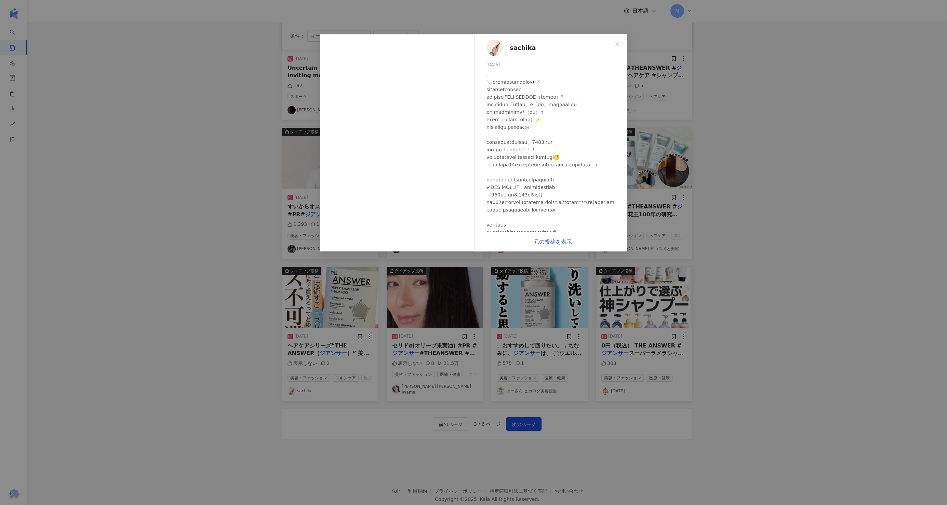
click at [547, 246] on div "元の投稿を表示" at bounding box center [552, 241] width 149 height 19
click at [548, 242] on link "元の投稿を表示" at bounding box center [553, 242] width 38 height 6
click at [234, 109] on div "sachika 2025/01/30 表示しない 2 元の投稿を表示" at bounding box center [473, 252] width 947 height 505
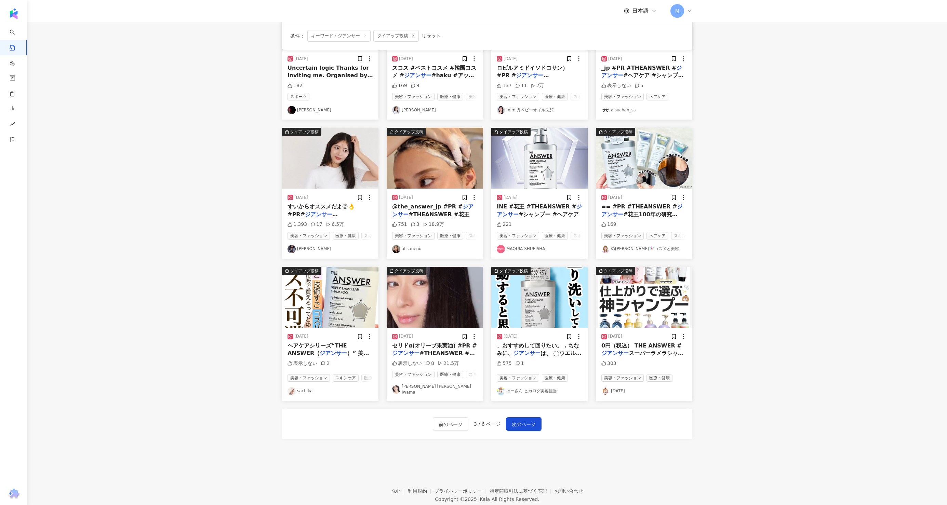
click at [429, 304] on img at bounding box center [435, 297] width 96 height 61
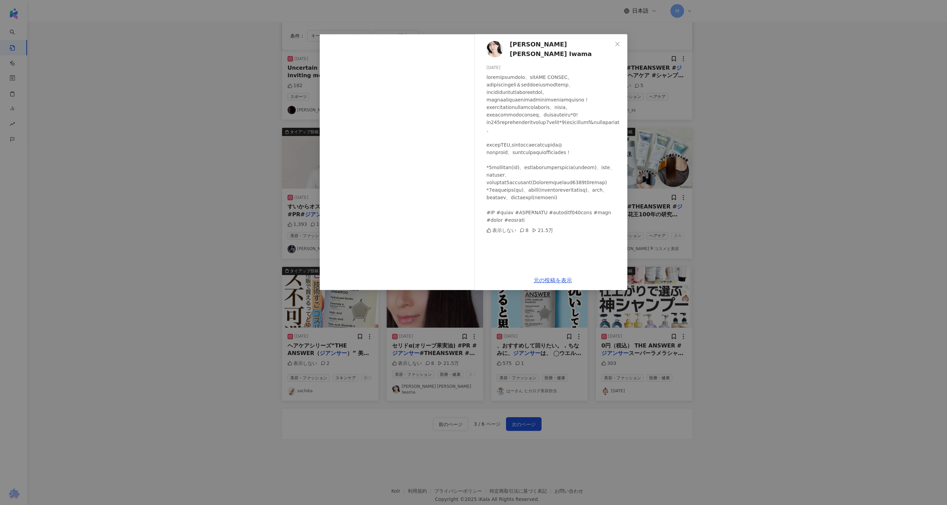
scroll to position [6, 0]
click at [551, 279] on link "元の投稿を表示" at bounding box center [553, 280] width 38 height 6
click at [192, 99] on div "岩間 恵 Megumi Iwama 2025/05/09 表示しない 8 21.5万 元の投稿を表示" at bounding box center [473, 252] width 947 height 505
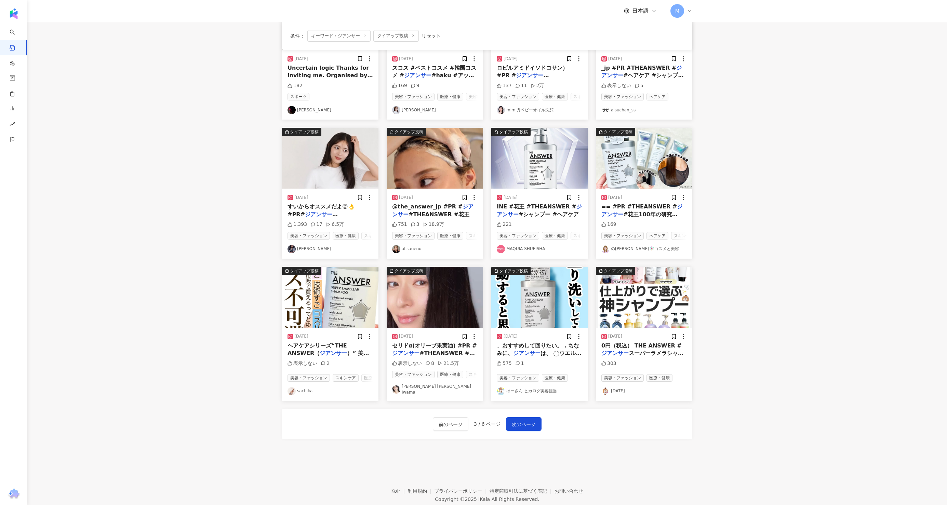
click at [627, 309] on img at bounding box center [644, 297] width 96 height 61
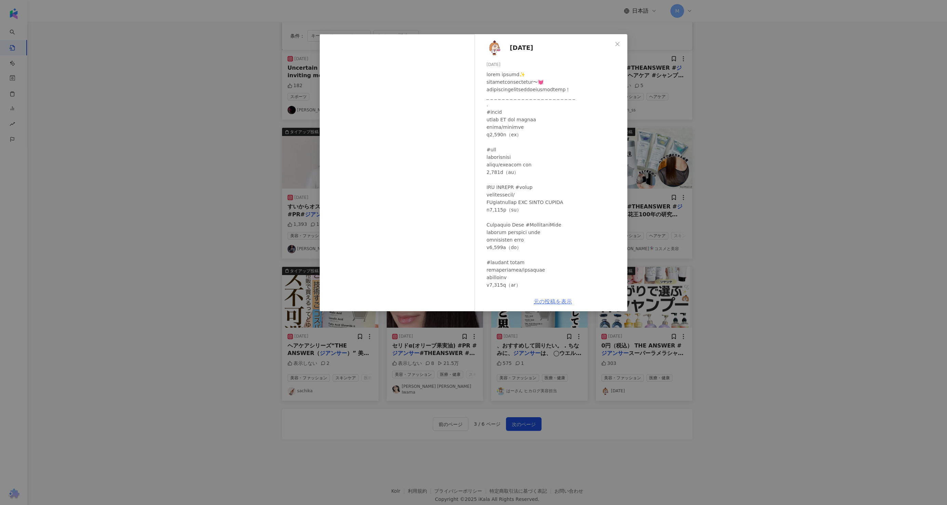
click at [559, 303] on link "元の投稿を表示" at bounding box center [553, 302] width 38 height 6
click at [393, 358] on div "noel 2025/07/26 303 元の投稿を表示" at bounding box center [473, 252] width 947 height 505
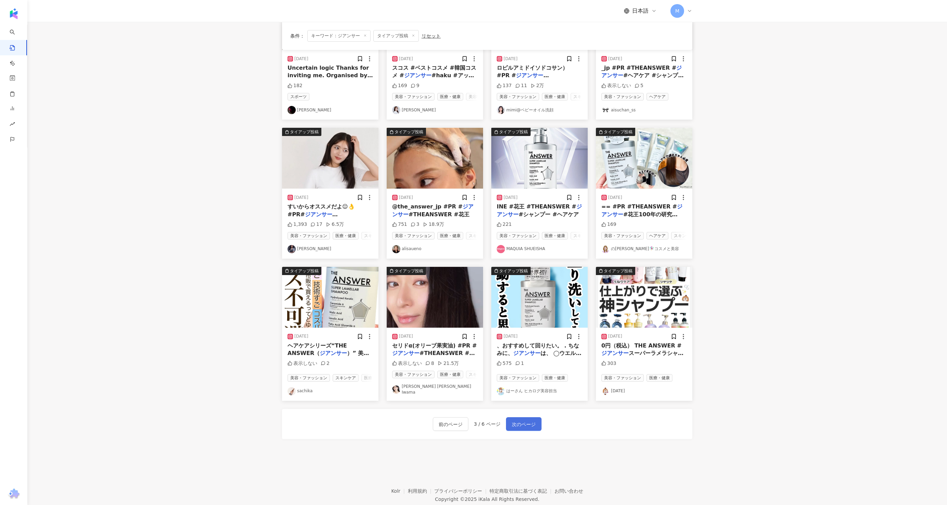
click at [518, 421] on span "次のページ" at bounding box center [524, 425] width 24 height 8
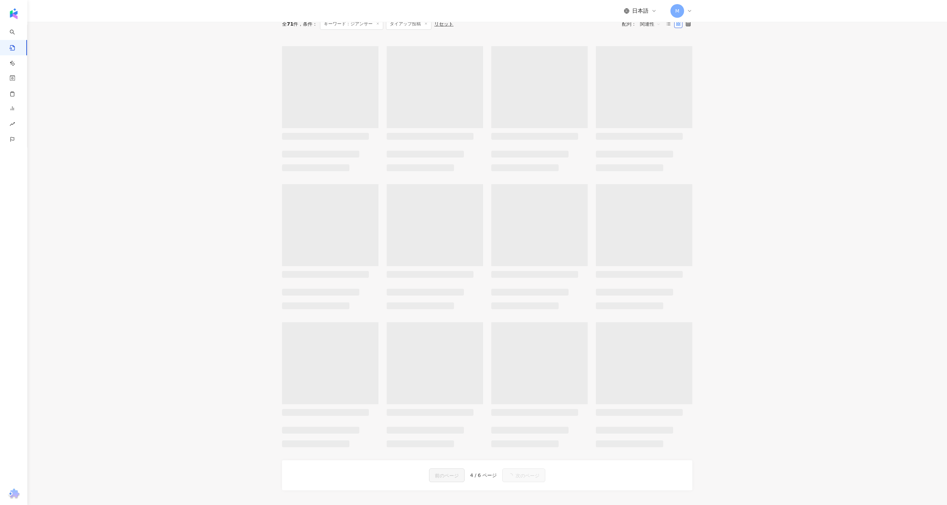
scroll to position [0, 0]
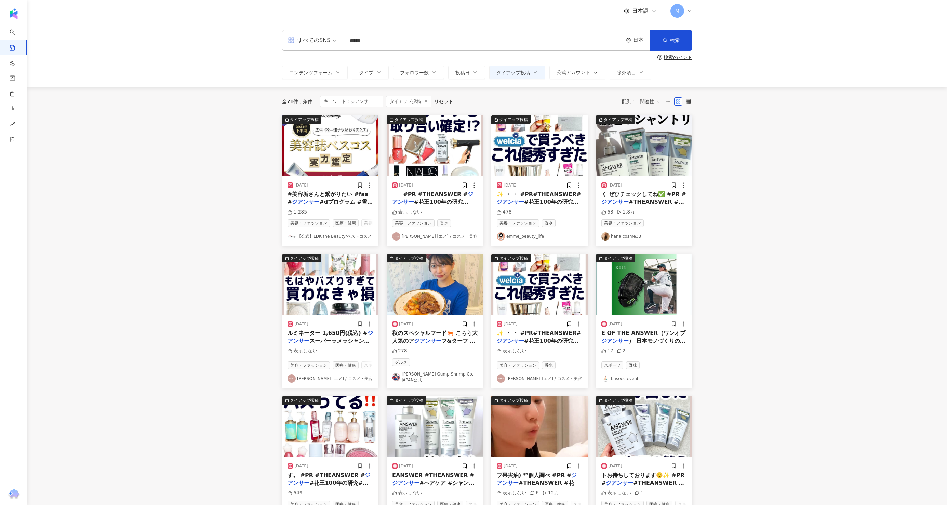
click at [625, 167] on img at bounding box center [644, 146] width 96 height 61
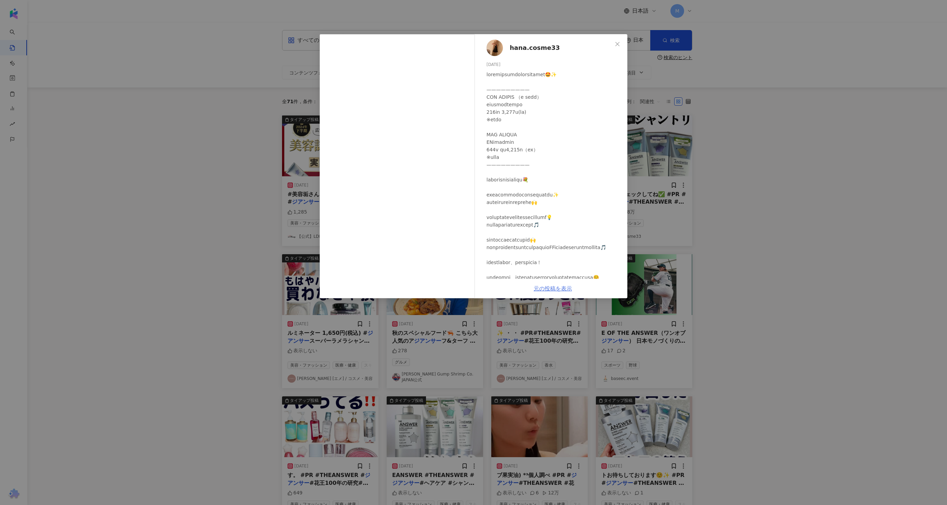
click at [557, 287] on link "元の投稿を表示" at bounding box center [553, 289] width 38 height 6
click at [246, 159] on div "hana.cosme33 2025/02/20 63 1.8万 元の投稿を表示" at bounding box center [473, 252] width 947 height 505
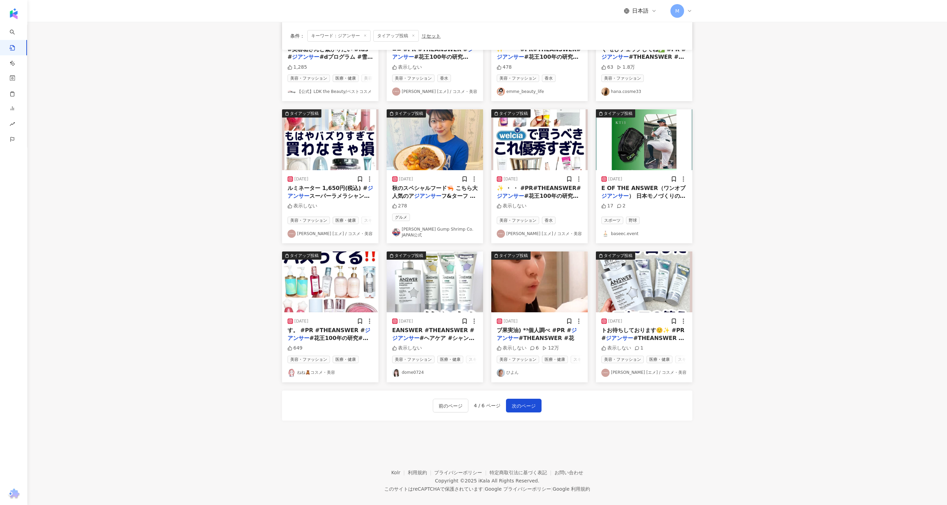
scroll to position [150, 0]
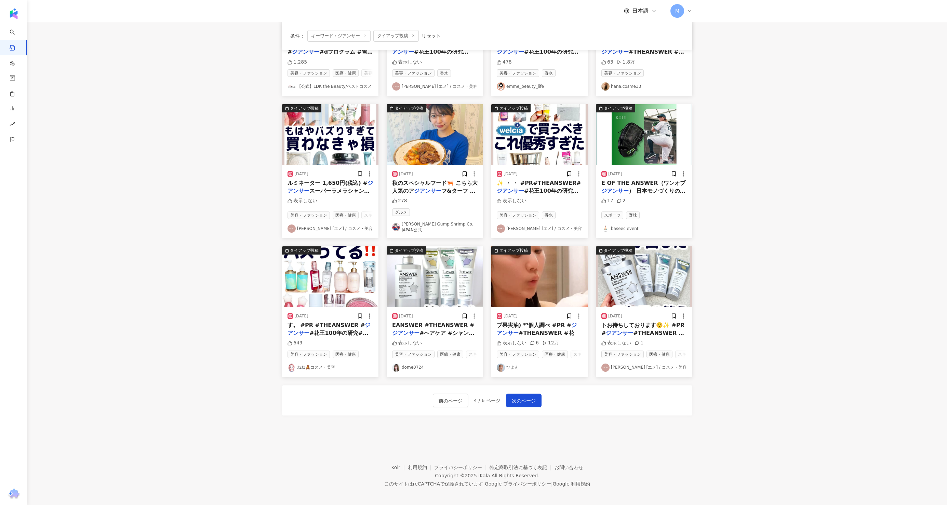
click at [429, 290] on img at bounding box center [435, 277] width 96 height 61
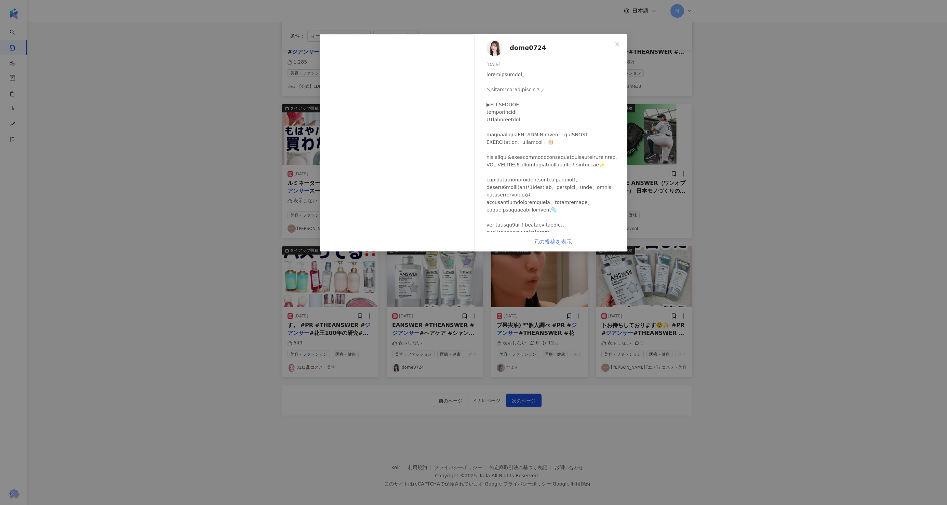
click at [551, 239] on link "元の投稿を表示" at bounding box center [553, 242] width 38 height 6
click at [217, 133] on div "dome0724 2025/05/08 表示しない 元の投稿を表示" at bounding box center [473, 252] width 947 height 505
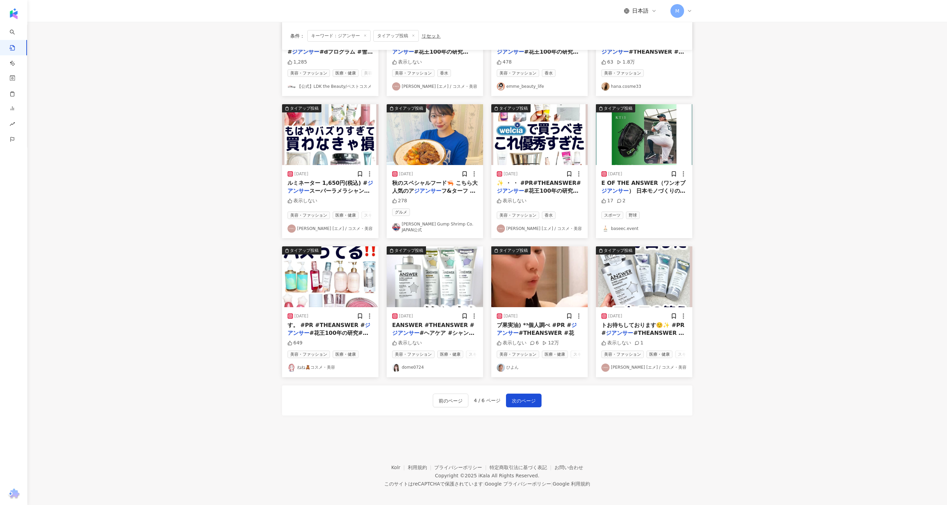
click at [527, 286] on img at bounding box center [539, 277] width 96 height 61
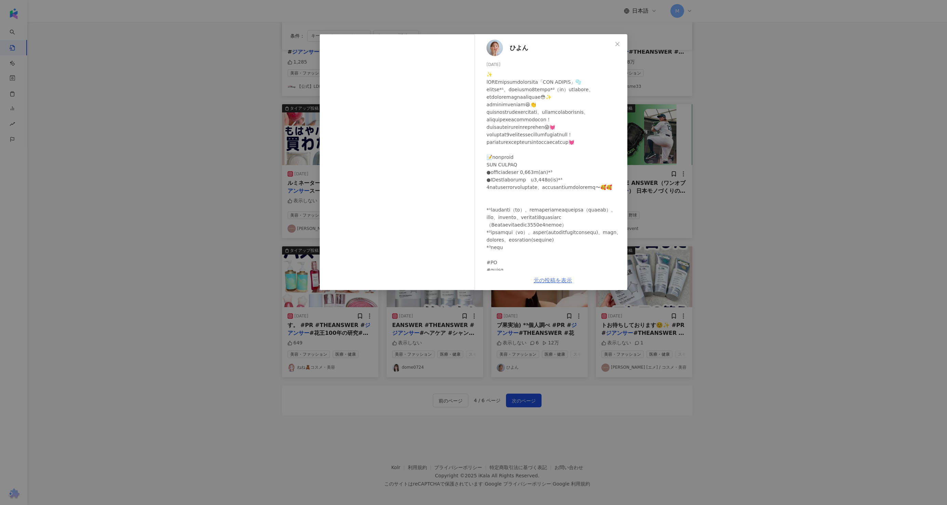
click at [554, 282] on link "元の投稿を表示" at bounding box center [553, 280] width 38 height 6
click at [258, 168] on div "ひよん 2025/05/07 表示しない 6 12万 元の投稿を表示" at bounding box center [473, 252] width 947 height 505
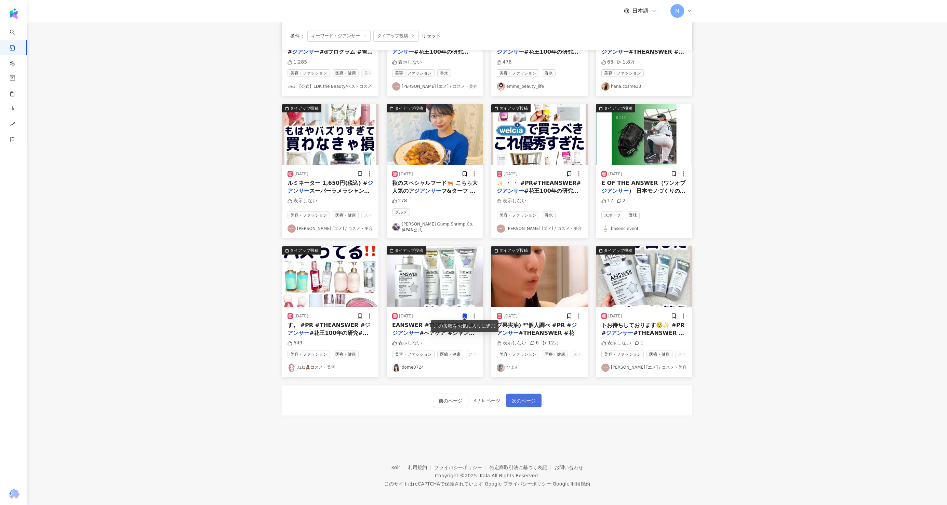
click at [527, 398] on span "次のページ" at bounding box center [524, 401] width 24 height 8
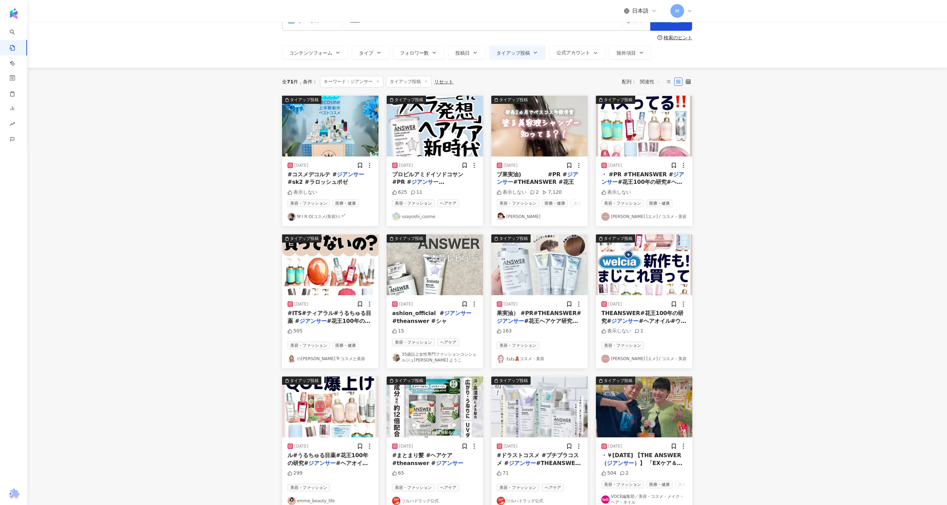
scroll to position [0, 0]
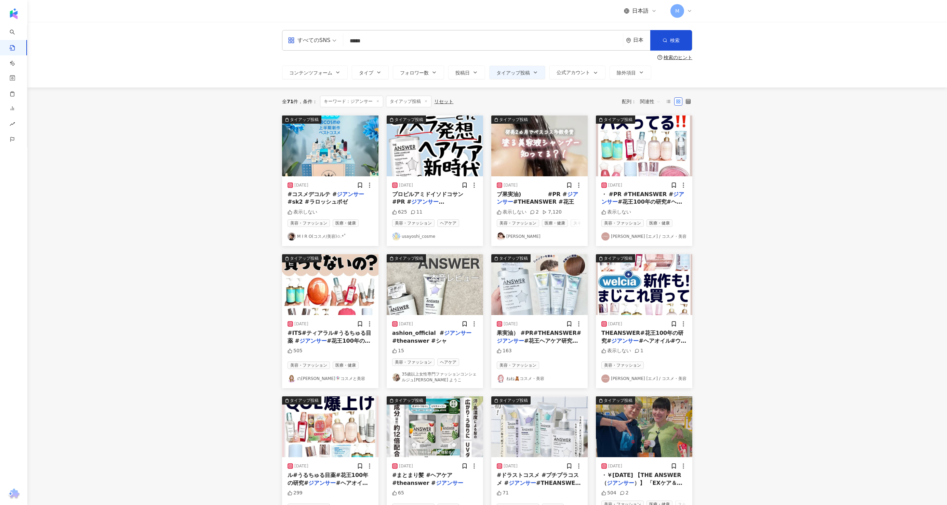
click at [313, 155] on img at bounding box center [330, 146] width 96 height 61
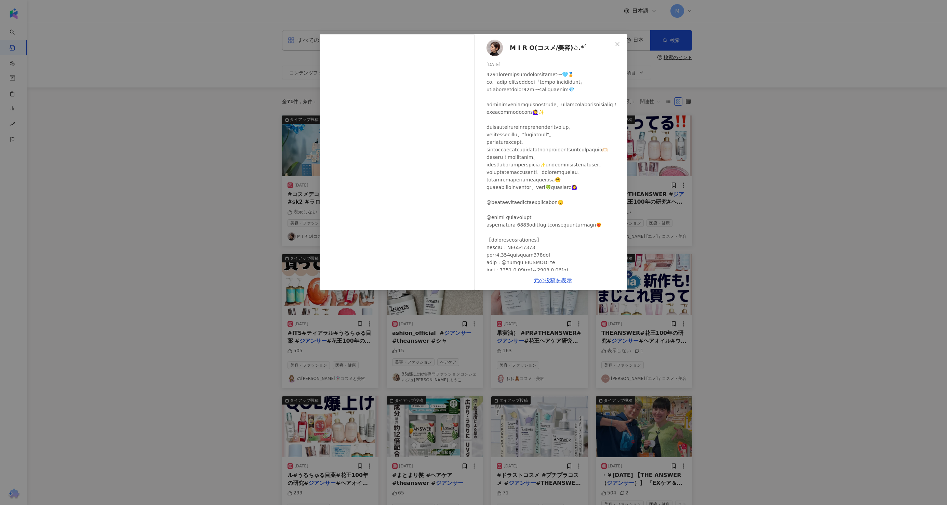
click at [246, 175] on div "M I R O(コスメ/美容)✩.*˚ 2025/06/18 表示しない 元の投稿を表示" at bounding box center [473, 252] width 947 height 505
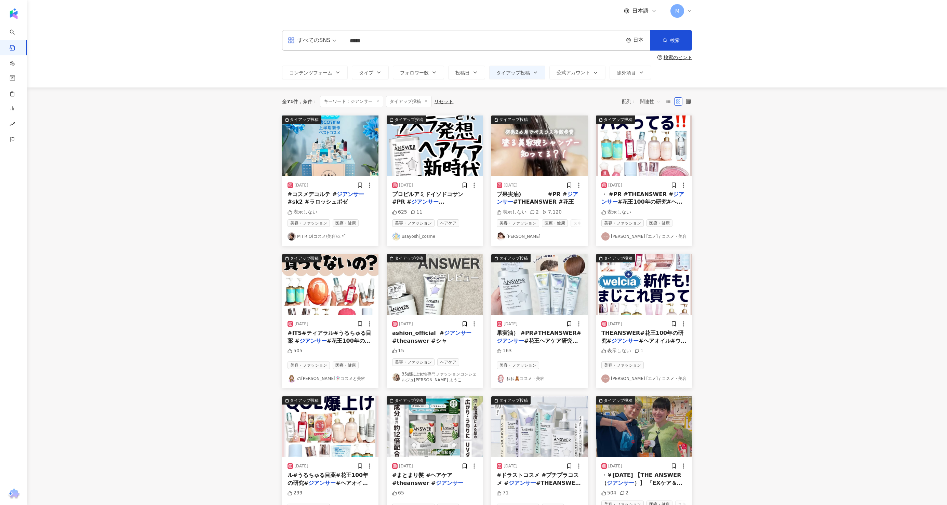
click at [546, 158] on img at bounding box center [539, 146] width 96 height 61
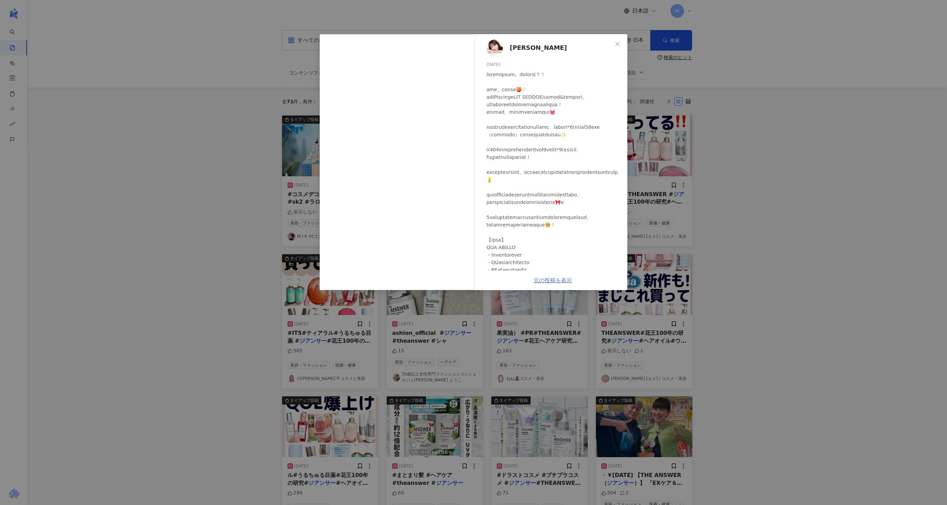
click at [549, 277] on link "元の投稿を表示" at bounding box center [553, 280] width 38 height 6
click at [228, 78] on div "Momimi 2025/05/08 表示しない 2 7,120 元の投稿を表示" at bounding box center [473, 252] width 947 height 505
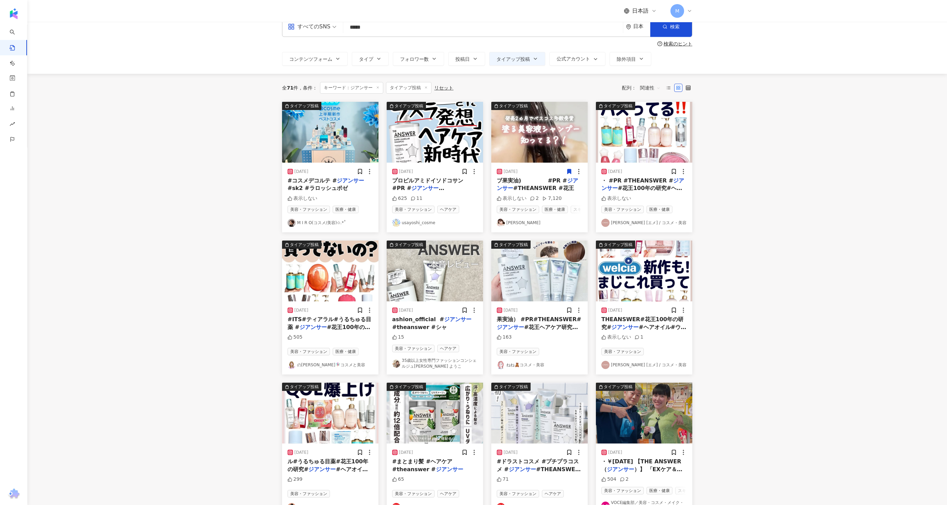
scroll to position [16, 0]
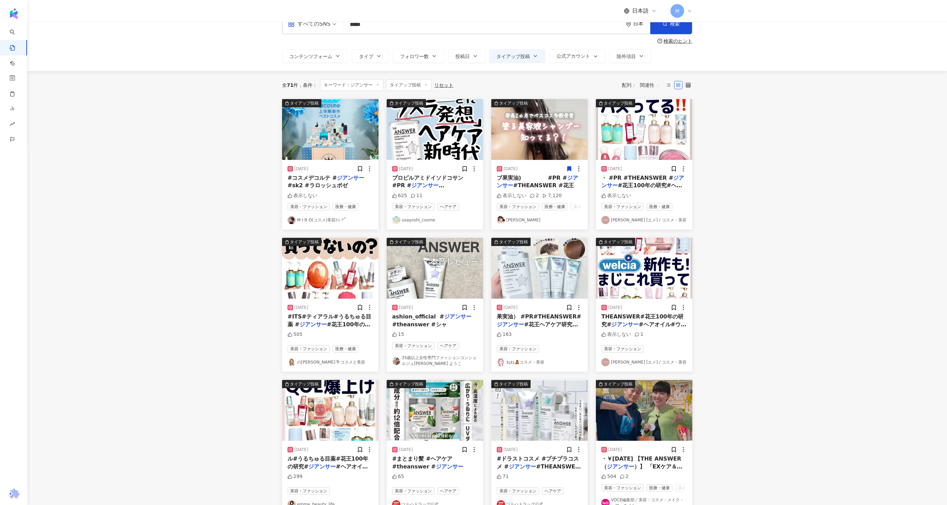
click at [421, 275] on img at bounding box center [435, 268] width 96 height 61
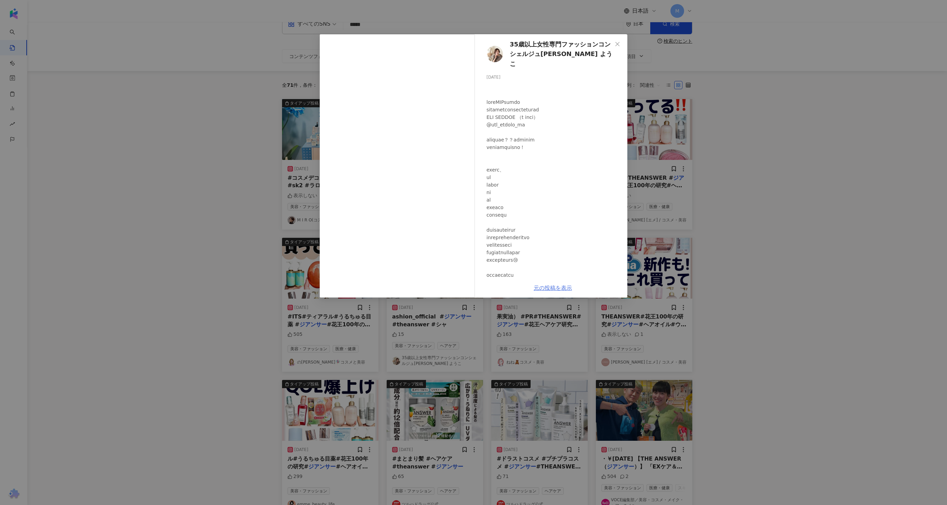
click at [551, 286] on link "元の投稿を表示" at bounding box center [553, 288] width 38 height 6
click at [238, 115] on div "35歳以上女性専門ファッションコンシェルジュひなた ようこ 2025/05/08 15 元の投稿を表示" at bounding box center [473, 252] width 947 height 505
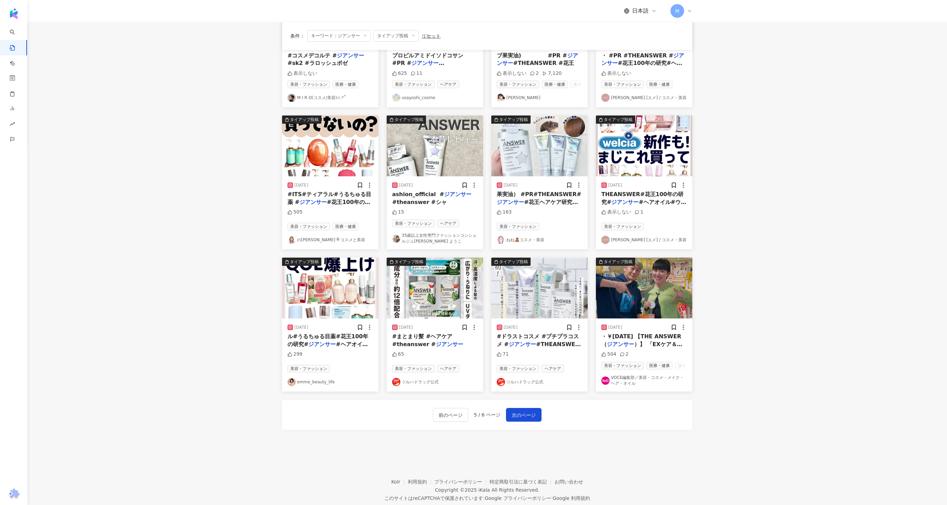
scroll to position [144, 0]
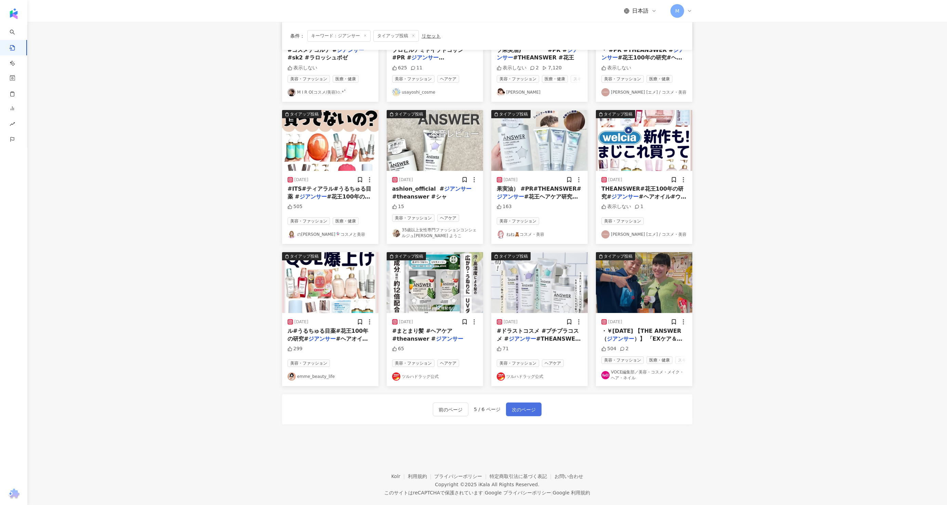
click at [517, 410] on span "次のページ" at bounding box center [524, 410] width 24 height 8
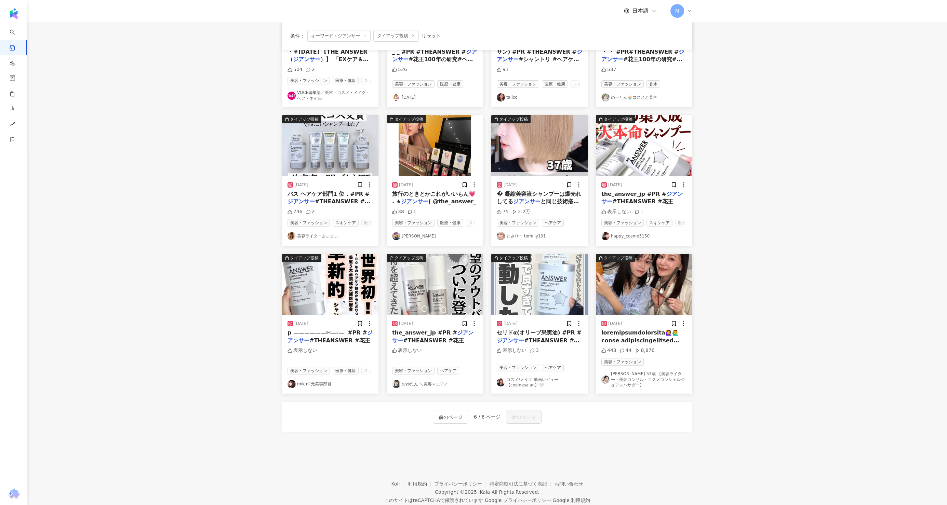
scroll to position [0, 0]
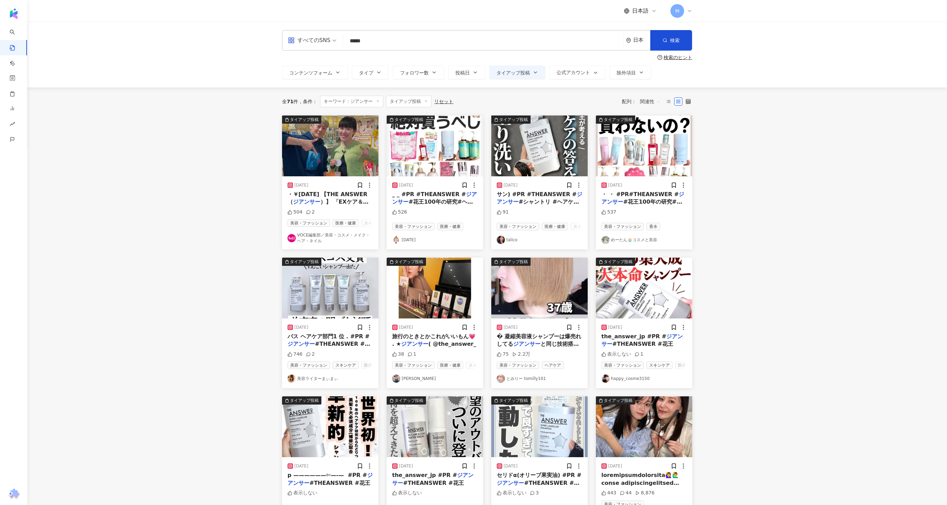
click at [638, 165] on img at bounding box center [644, 146] width 96 height 61
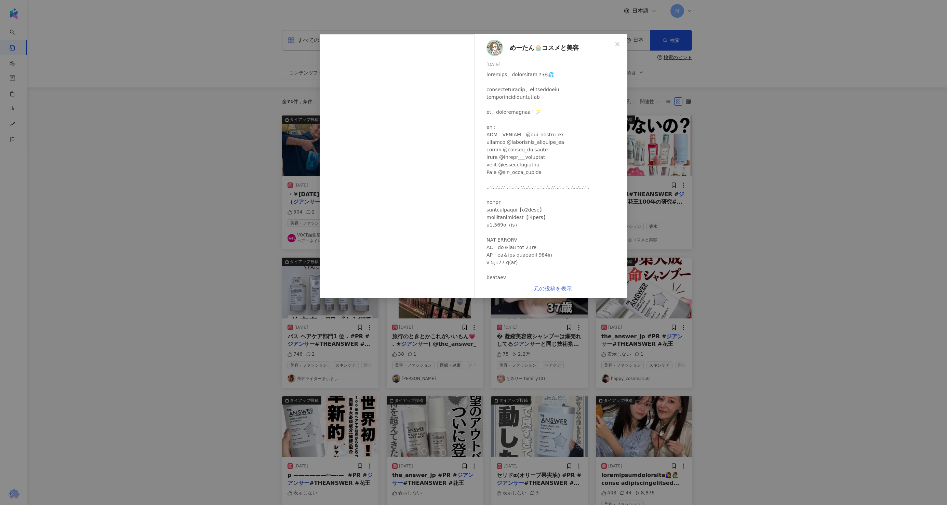
click at [558, 290] on link "元の投稿を表示" at bounding box center [553, 289] width 38 height 6
click at [289, 166] on div "めーたん🧁コスメと美容 2025/04/08 537 元の投稿を表示" at bounding box center [473, 252] width 947 height 505
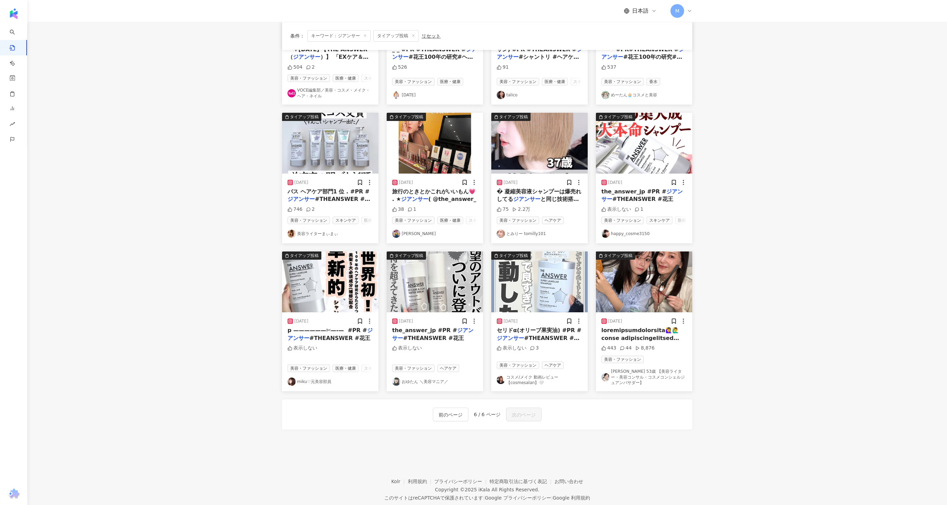
scroll to position [146, 0]
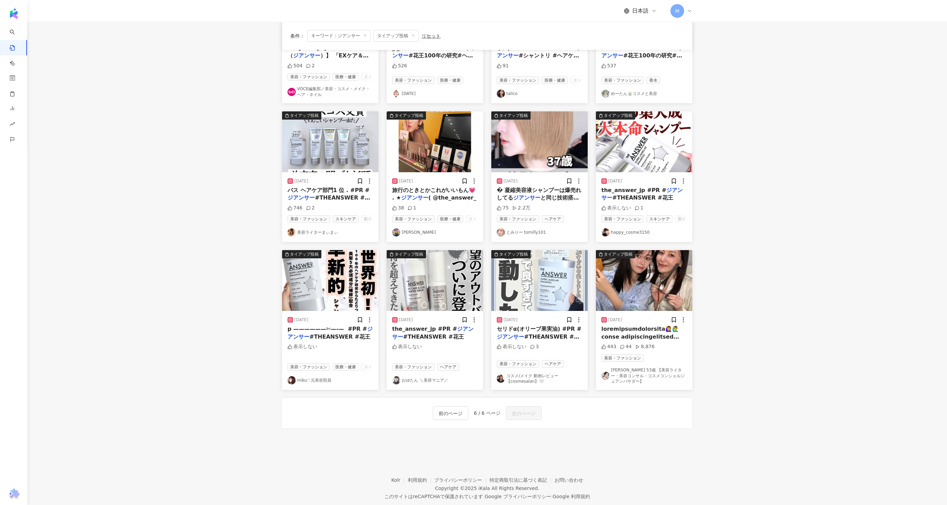
click at [637, 152] on img at bounding box center [644, 141] width 96 height 61
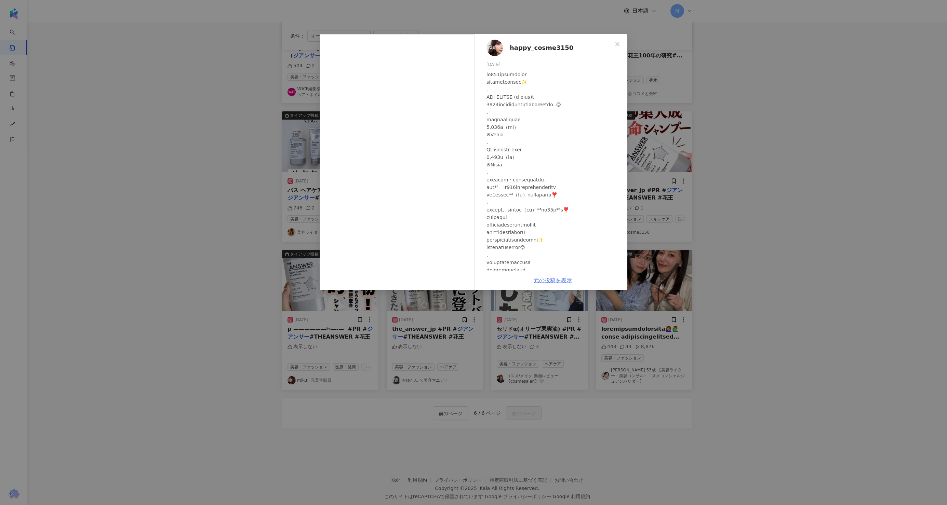
click at [547, 279] on link "元の投稿を表示" at bounding box center [553, 280] width 38 height 6
click at [227, 117] on div "happy_cosme3150 2025/04/24 表示しない 1 元の投稿を表示" at bounding box center [473, 252] width 947 height 505
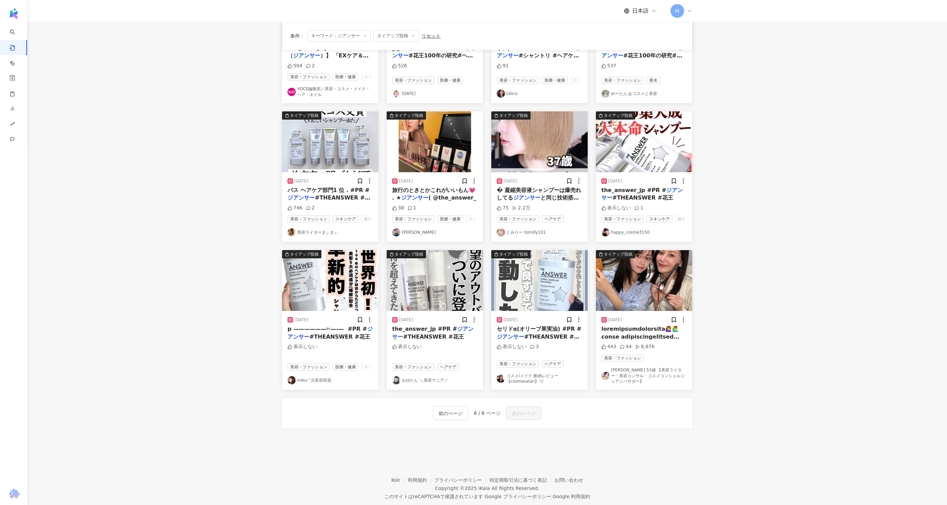
scroll to position [161, 0]
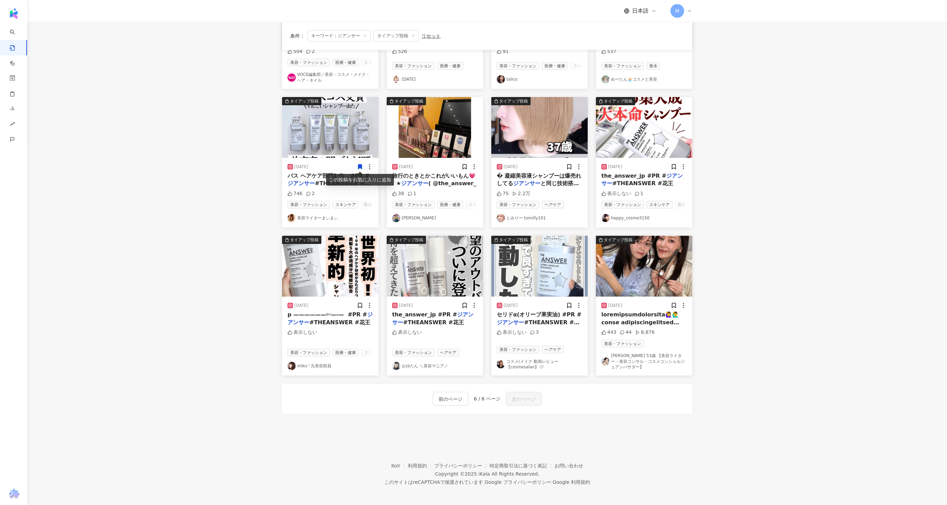
click at [540, 283] on img at bounding box center [539, 266] width 96 height 61
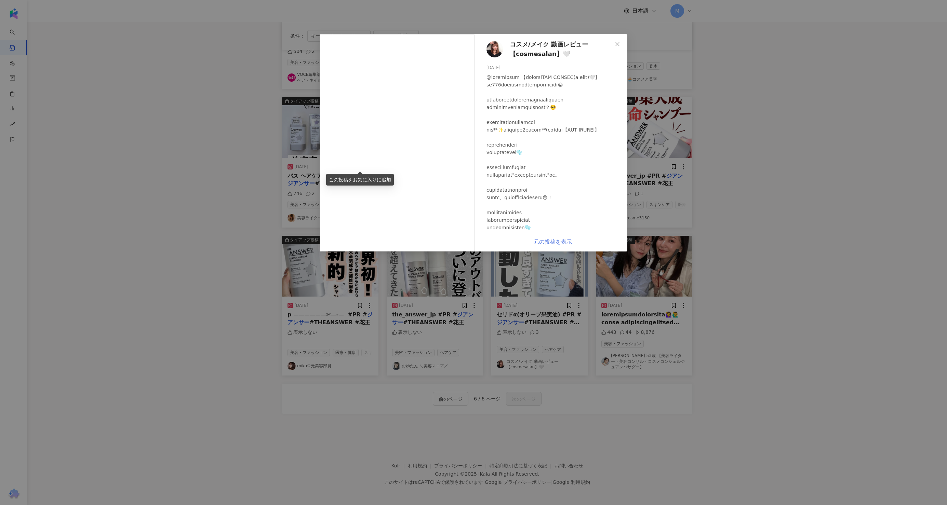
click at [554, 242] on link "元の投稿を表示" at bounding box center [553, 242] width 38 height 6
click at [543, 285] on div "コスメ/メイク 動画レビュー【cosmesalan】🤍 2025/04/24 表示しない 3 元の投稿を表示" at bounding box center [473, 252] width 947 height 505
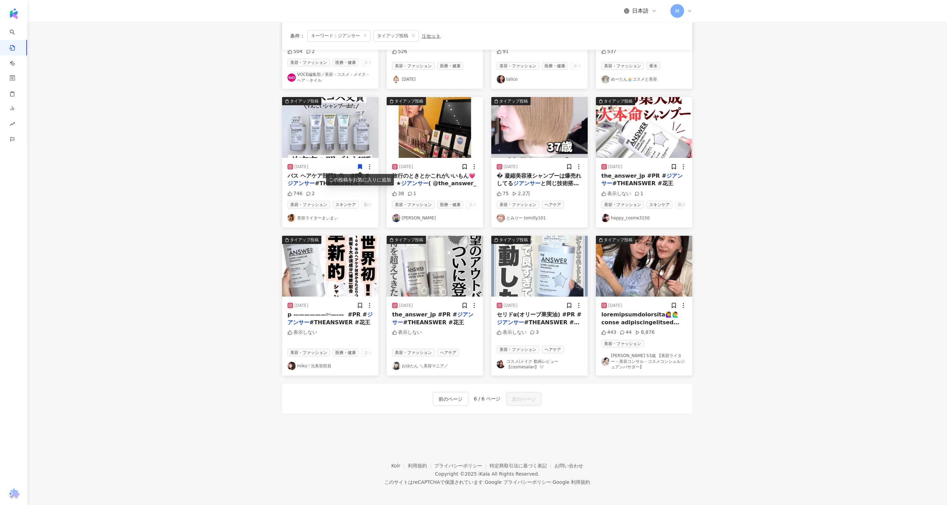
click at [628, 271] on img at bounding box center [644, 266] width 96 height 61
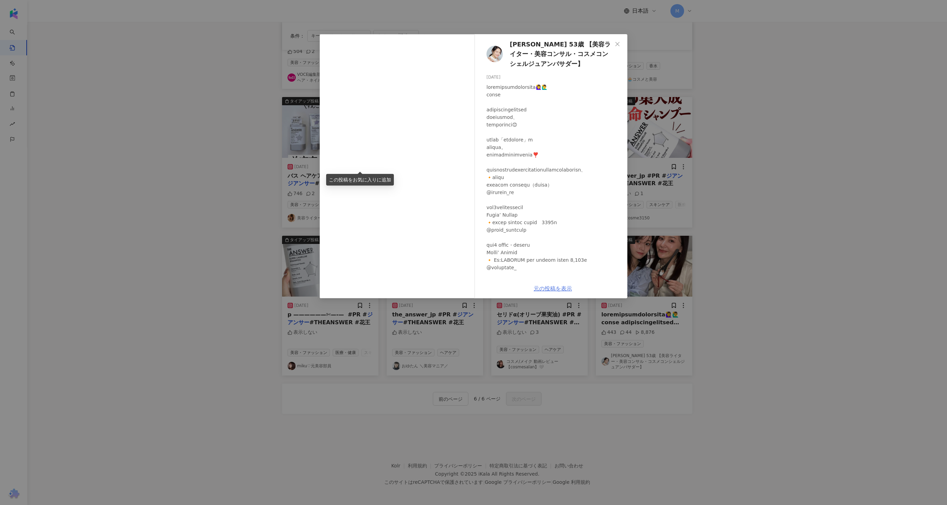
click at [557, 289] on link "元の投稿を表示" at bounding box center [553, 289] width 38 height 6
click at [614, 43] on span "Close" at bounding box center [618, 43] width 14 height 5
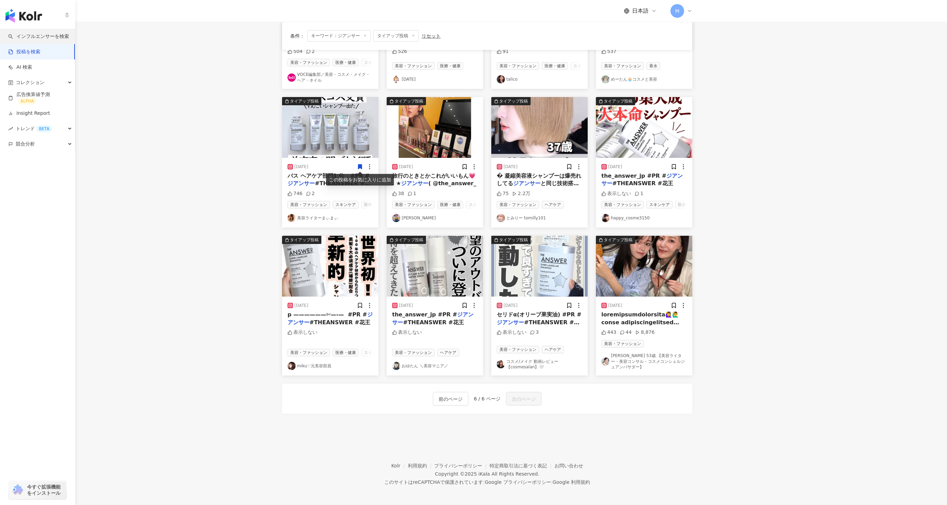
click at [16, 38] on link "インフルエンサーを検索" at bounding box center [38, 36] width 61 height 7
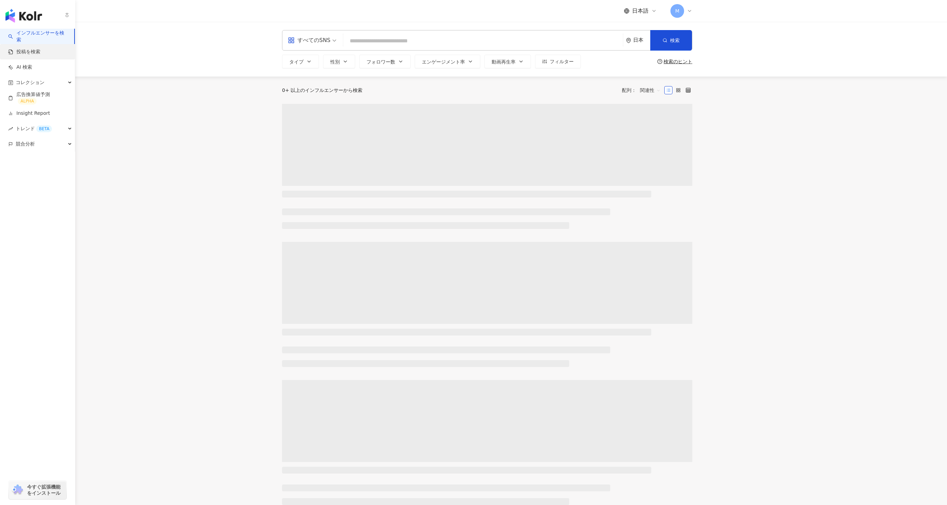
click at [25, 51] on link "投稿を検索" at bounding box center [24, 52] width 32 height 7
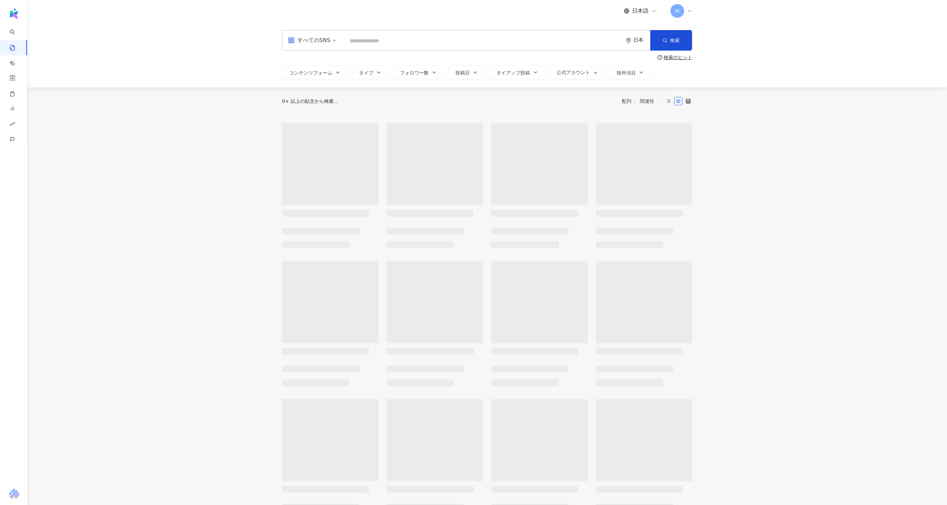
click at [369, 39] on input "search" at bounding box center [483, 41] width 274 height 15
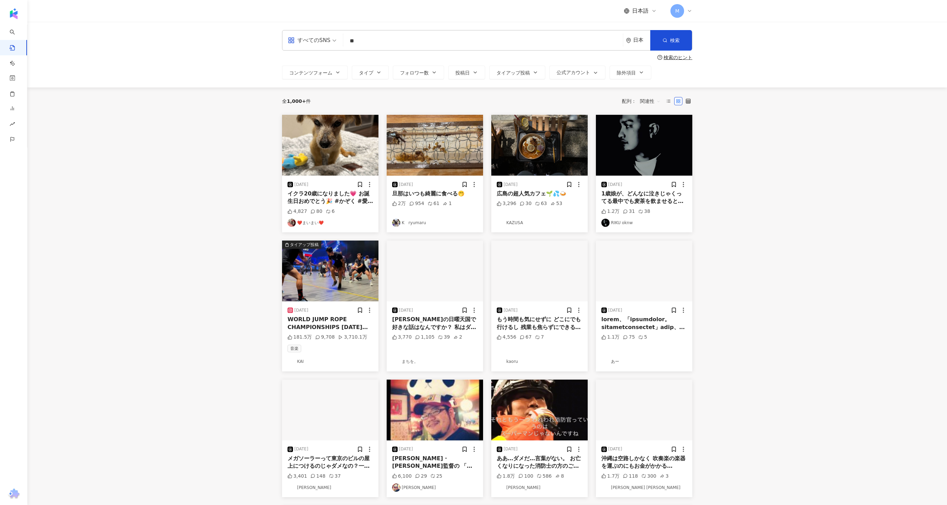
type input "*"
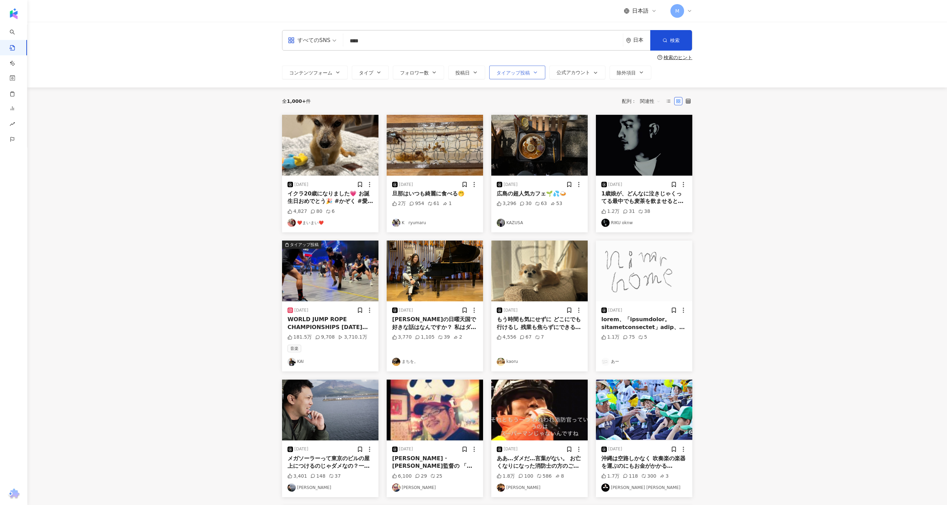
type input "****"
click at [505, 73] on span "タイアップ投稿" at bounding box center [514, 72] width 34 height 5
click at [519, 113] on span "タイアップ投稿" at bounding box center [520, 113] width 39 height 8
click at [582, 103] on div "全 1,000+ 件 配列： 関連性" at bounding box center [487, 101] width 410 height 11
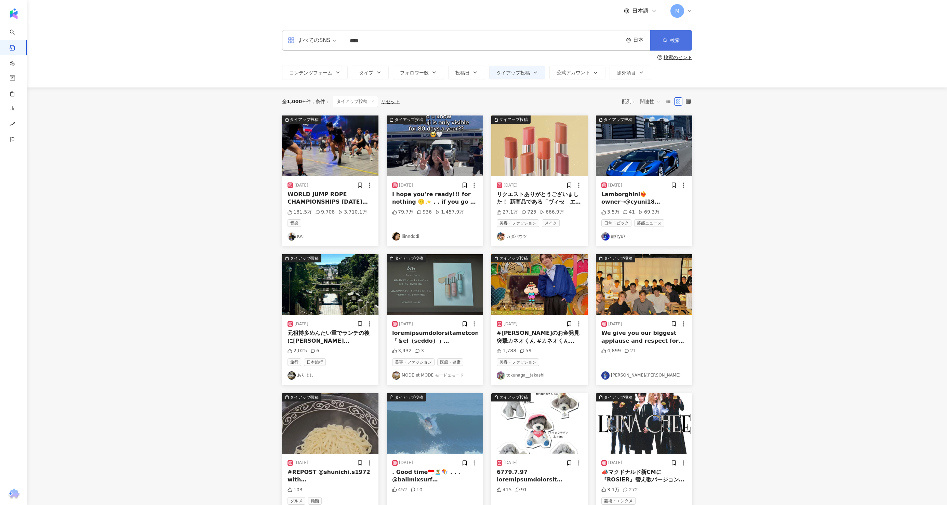
click at [663, 38] on icon "button" at bounding box center [665, 40] width 5 height 5
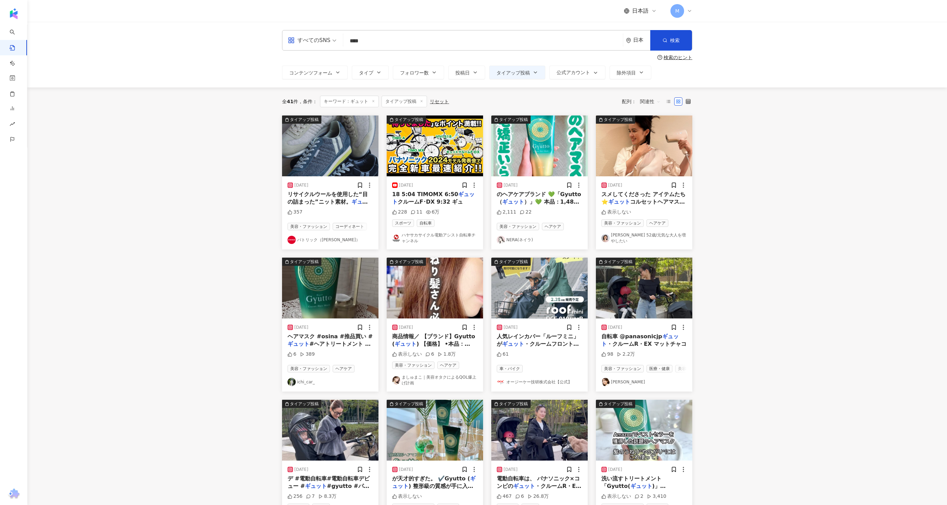
click at [537, 159] on img at bounding box center [539, 146] width 96 height 61
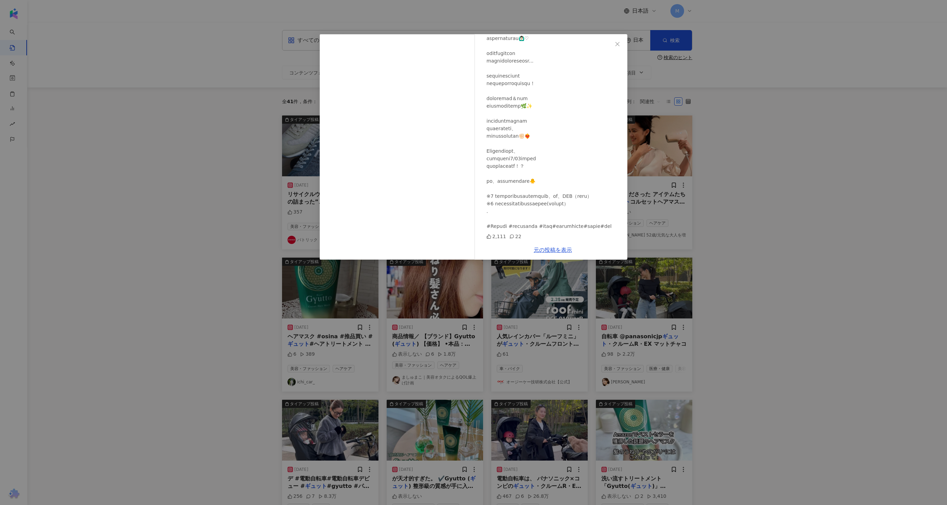
scroll to position [367, 0]
drag, startPoint x: 488, startPoint y: 220, endPoint x: 505, endPoint y: 220, distance: 17.1
drag, startPoint x: 505, startPoint y: 220, endPoint x: 490, endPoint y: 220, distance: 15.4
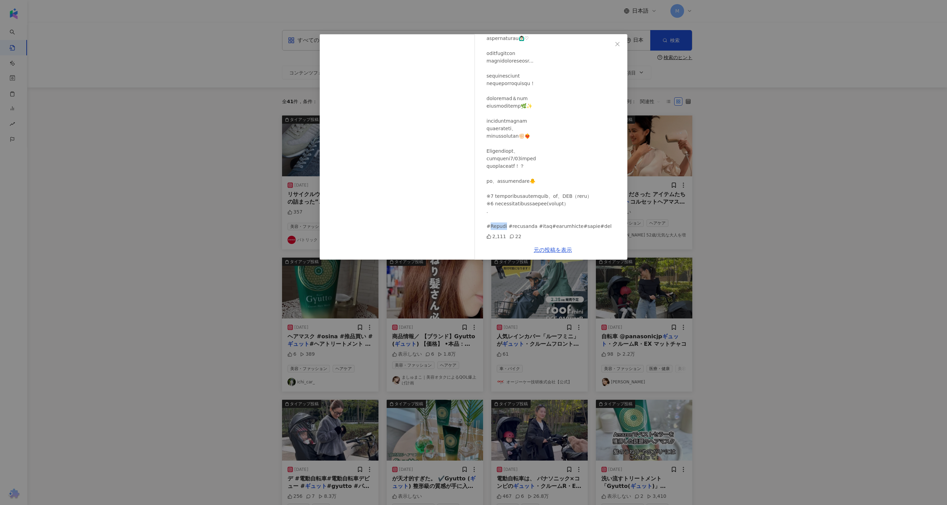
copy div "スク #ギュ"
click at [230, 214] on div "NERA(ネイラ) 2024/07/12 2,111 22 元の投稿を表示" at bounding box center [473, 252] width 947 height 505
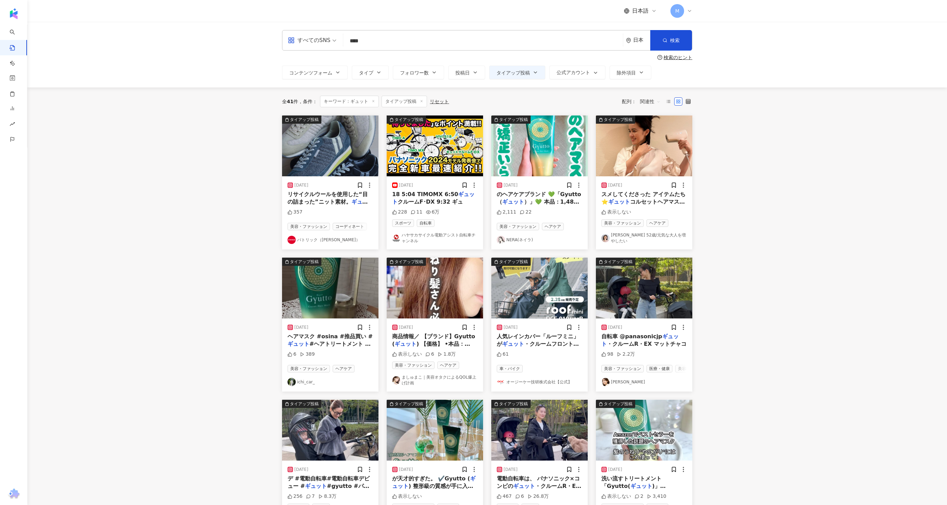
click at [631, 158] on img at bounding box center [644, 146] width 96 height 61
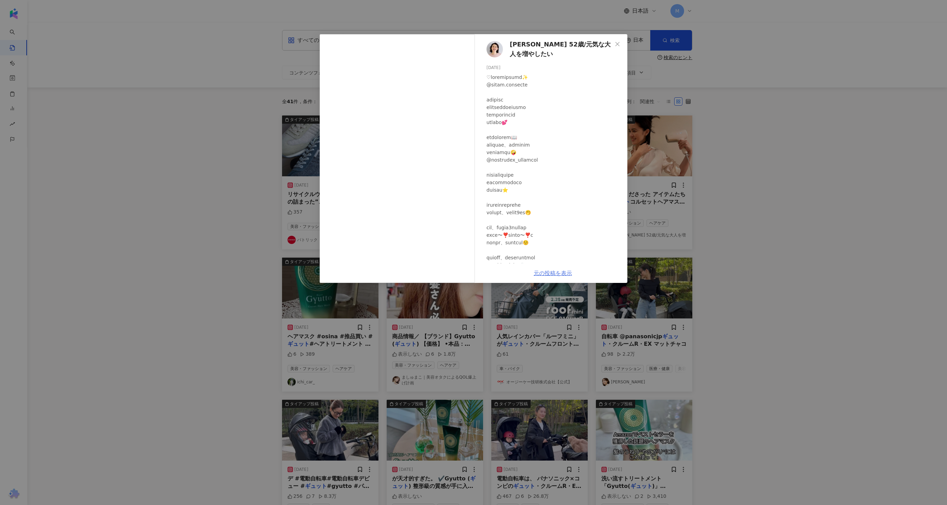
click at [556, 272] on link "元の投稿を表示" at bounding box center [553, 273] width 38 height 6
click at [753, 226] on div "のりこ 52歳/元気な大人を増やしたい 2025/04/23 表示しない 元の投稿を表示" at bounding box center [473, 252] width 947 height 505
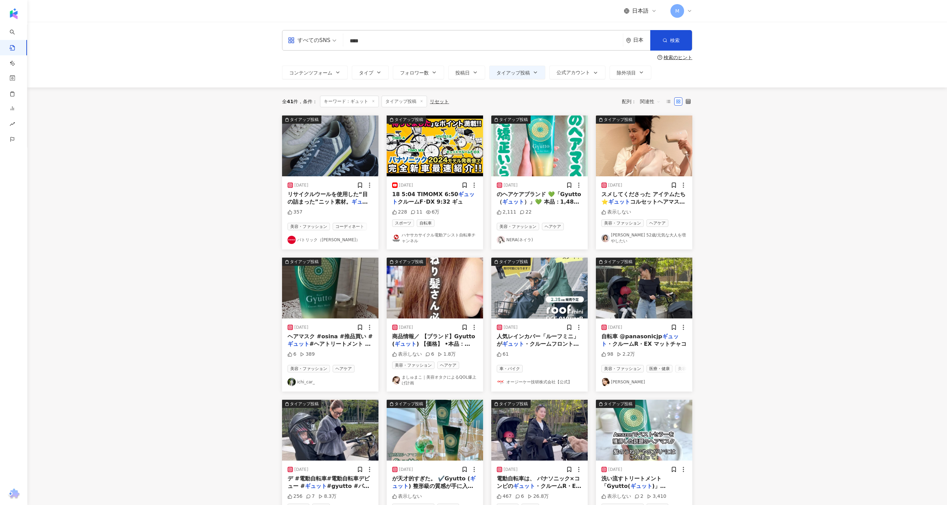
click at [324, 302] on img at bounding box center [330, 288] width 96 height 61
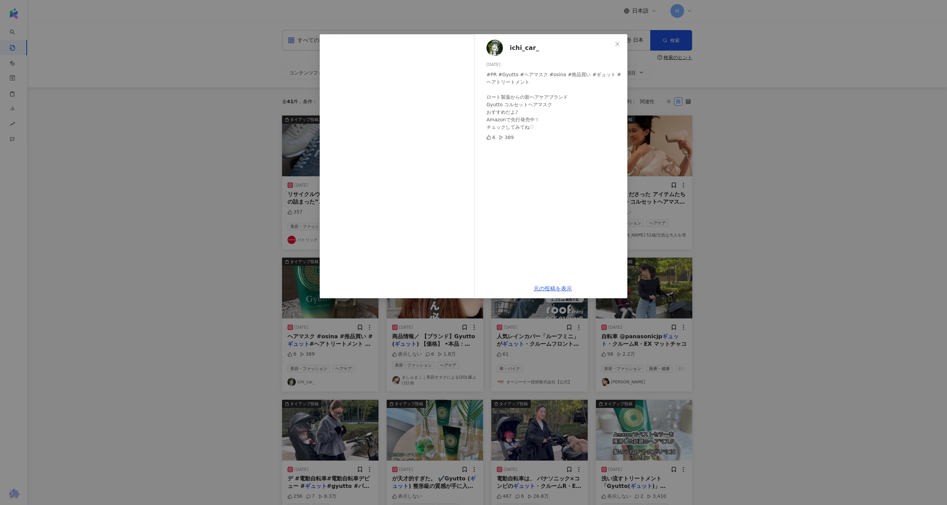
click at [189, 292] on div "ichi_car_ 2024/07/21 #PR #Gyutto #ヘアマスク #osina #推品買い #ギュット #ヘアトリートメント ロート製薬からの新…" at bounding box center [473, 252] width 947 height 505
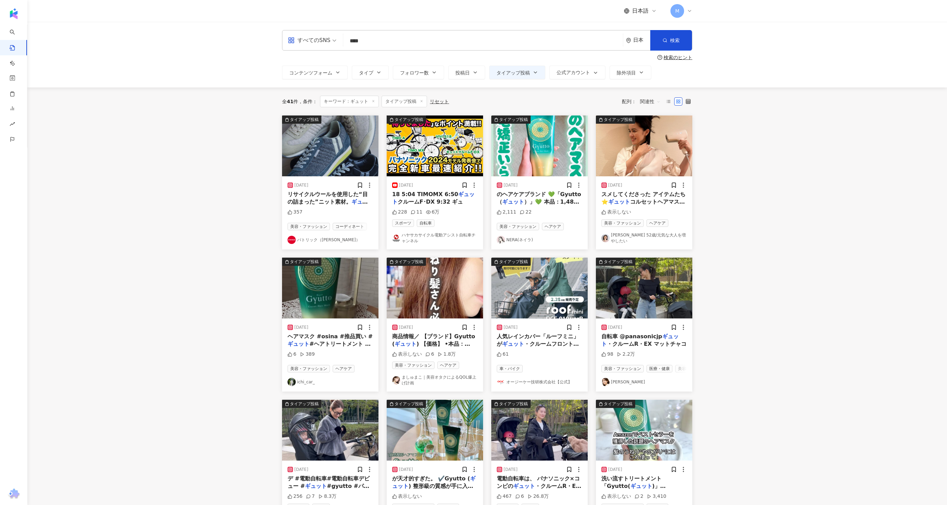
click at [439, 290] on img at bounding box center [435, 288] width 96 height 61
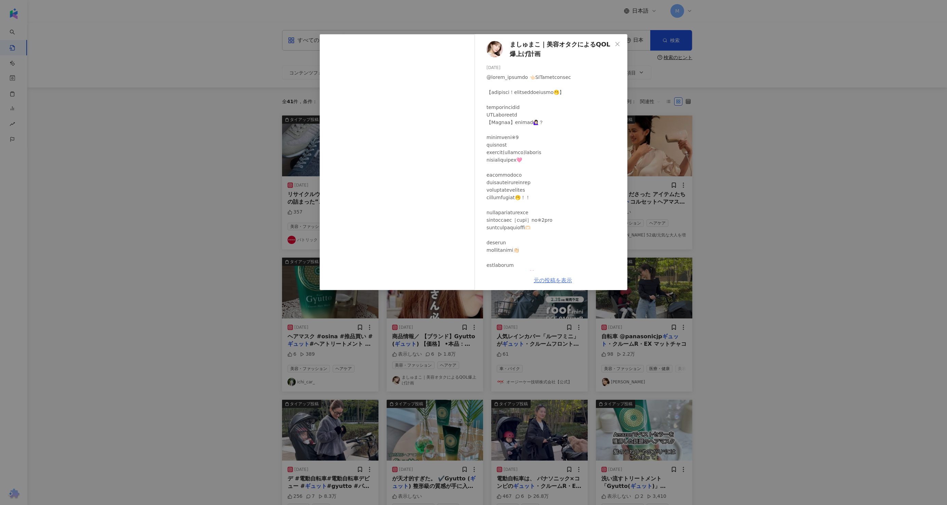
click at [551, 279] on link "元の投稿を表示" at bounding box center [553, 280] width 38 height 6
click at [245, 183] on div "ましゅまこ｜美容オタクによるQOL爆上げ計画 2024/09/16 表示しない 6 1.8万 元の投稿を表示" at bounding box center [473, 252] width 947 height 505
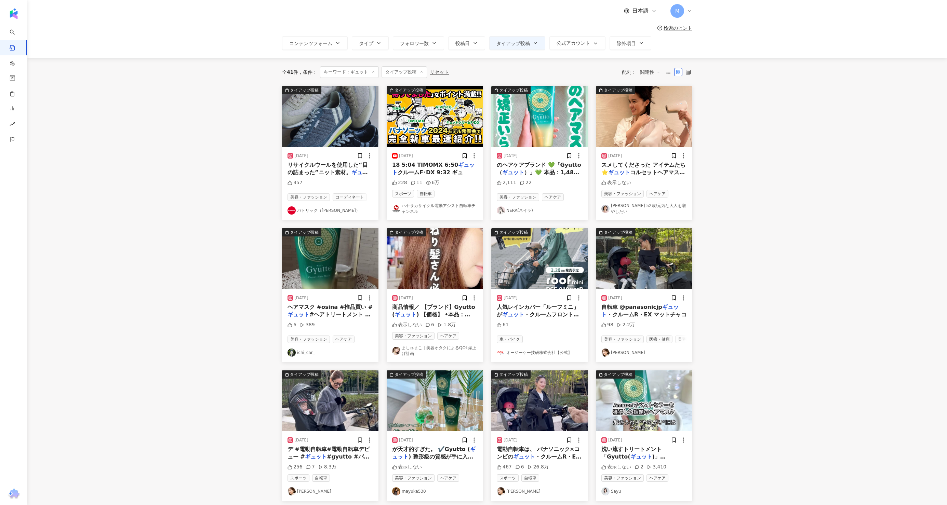
scroll to position [157, 0]
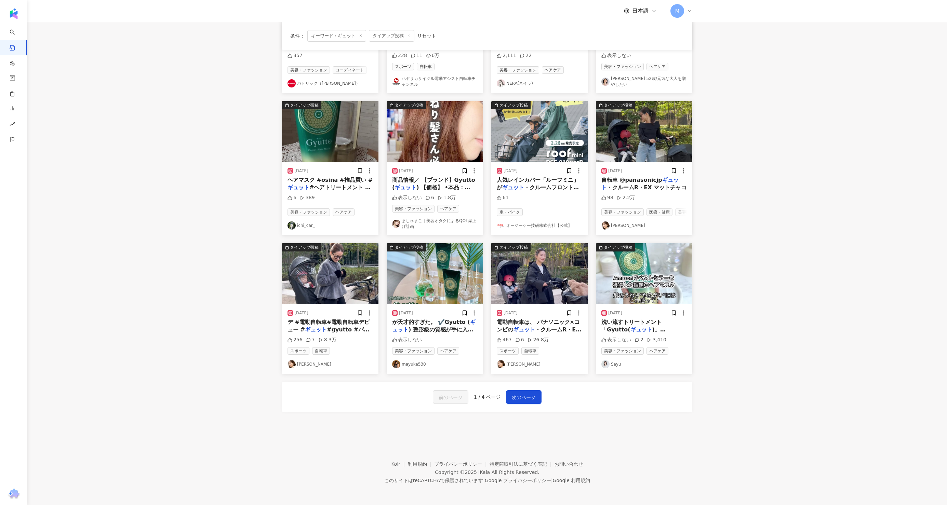
click at [427, 289] on img at bounding box center [435, 273] width 96 height 61
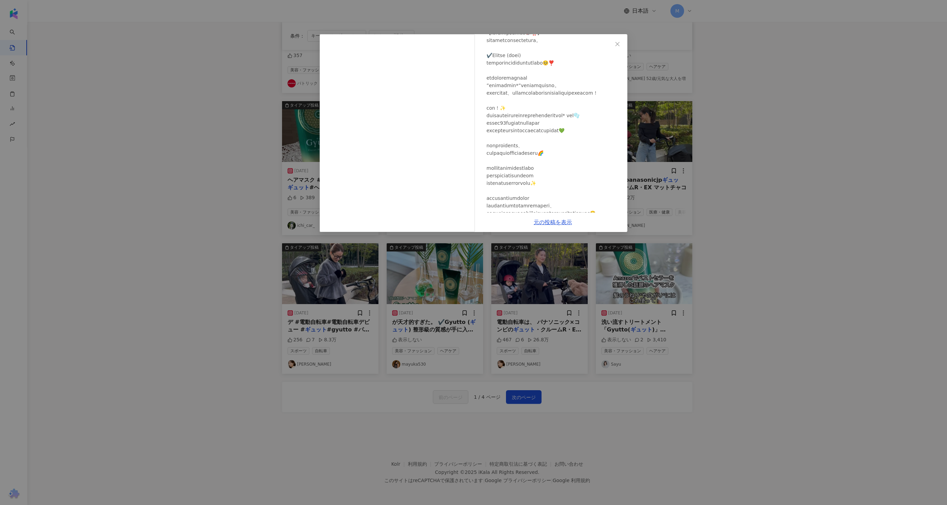
scroll to position [45, 0]
click at [553, 222] on link "元の投稿を表示" at bounding box center [553, 222] width 38 height 6
click at [578, 319] on div "mayuka530 2024/09/15 表示しない 元の投稿を表示" at bounding box center [473, 252] width 947 height 505
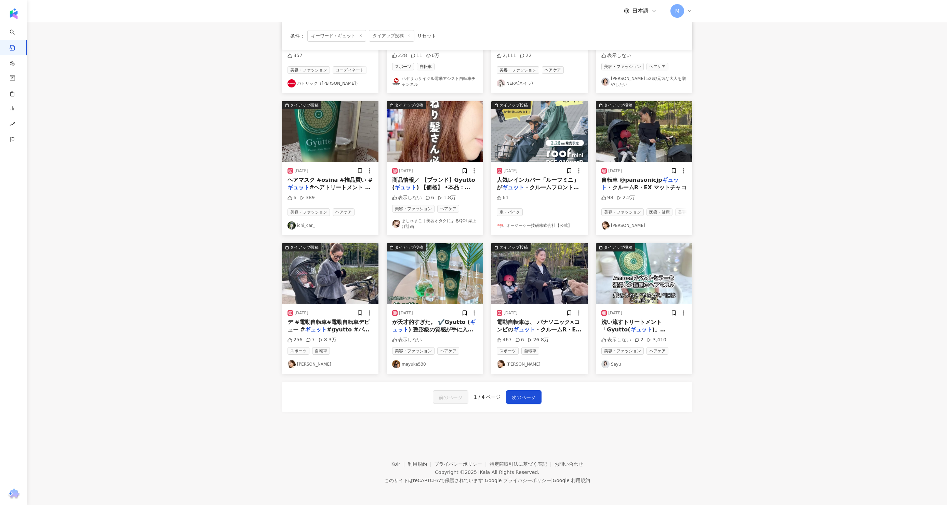
click at [639, 276] on img at bounding box center [644, 273] width 96 height 61
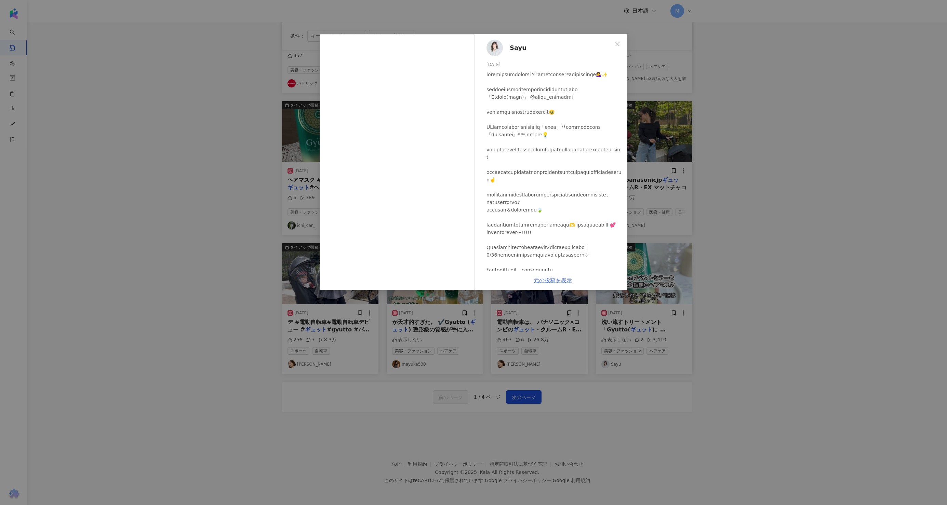
click at [561, 280] on link "元の投稿を表示" at bounding box center [553, 280] width 38 height 6
click at [259, 133] on div "Sayu 2024/09/16 表示しない 2 3,410 元の投稿を表示" at bounding box center [473, 252] width 947 height 505
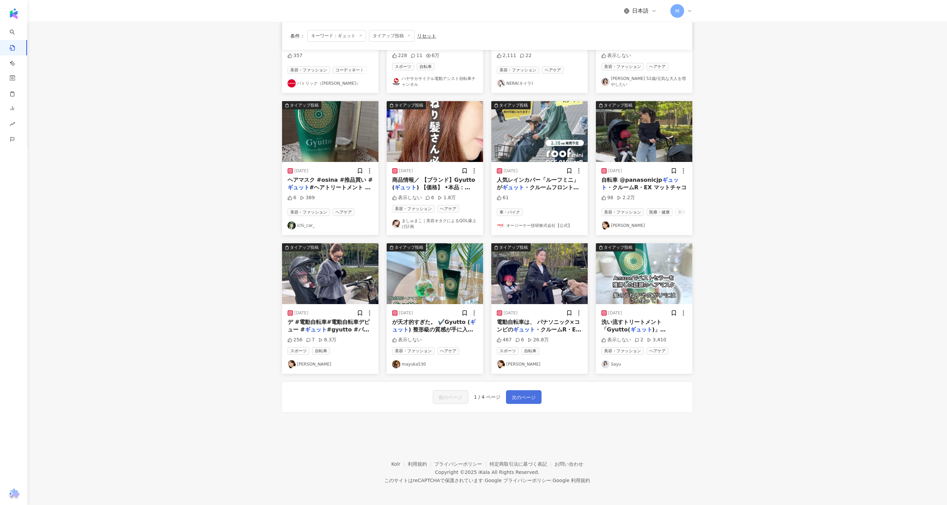
click at [524, 398] on span "次のページ" at bounding box center [524, 398] width 24 height 8
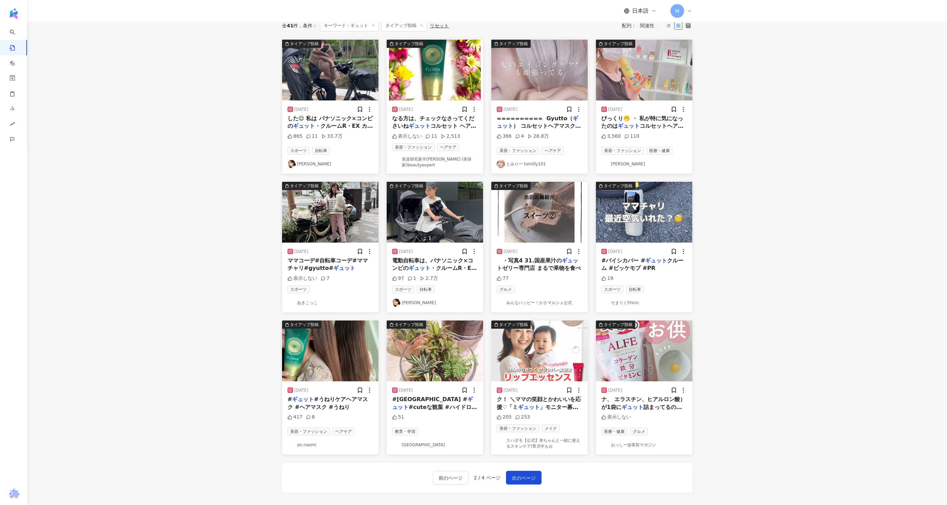
scroll to position [0, 0]
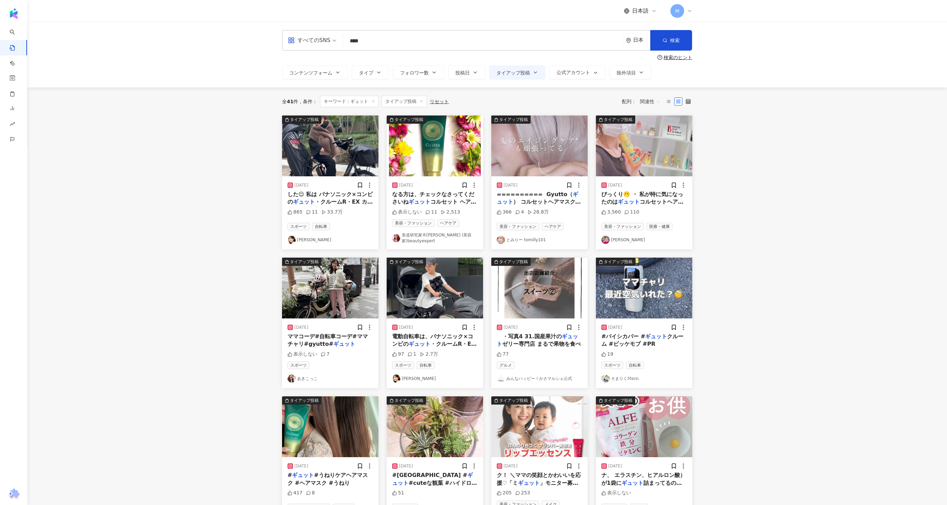
click at [428, 143] on img at bounding box center [435, 146] width 96 height 61
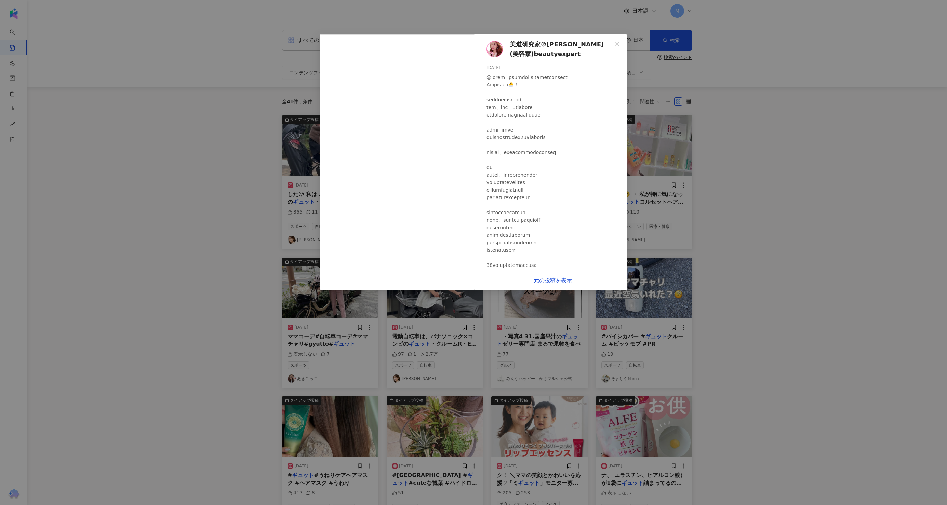
click at [535, 45] on span "美道研究家®HIROKO (美容家)beautyexpert" at bounding box center [561, 49] width 103 height 19
click at [211, 159] on div "美道研究家®HIROKO (美容家)beautyexpert 2024/07/27 表示しない 11 2,513 元の投稿を表示" at bounding box center [473, 252] width 947 height 505
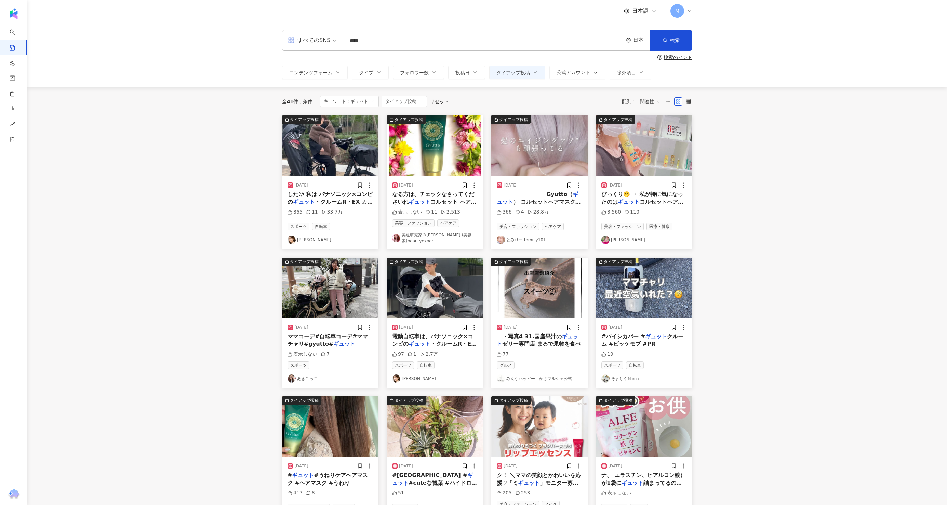
click at [634, 158] on img at bounding box center [644, 146] width 96 height 61
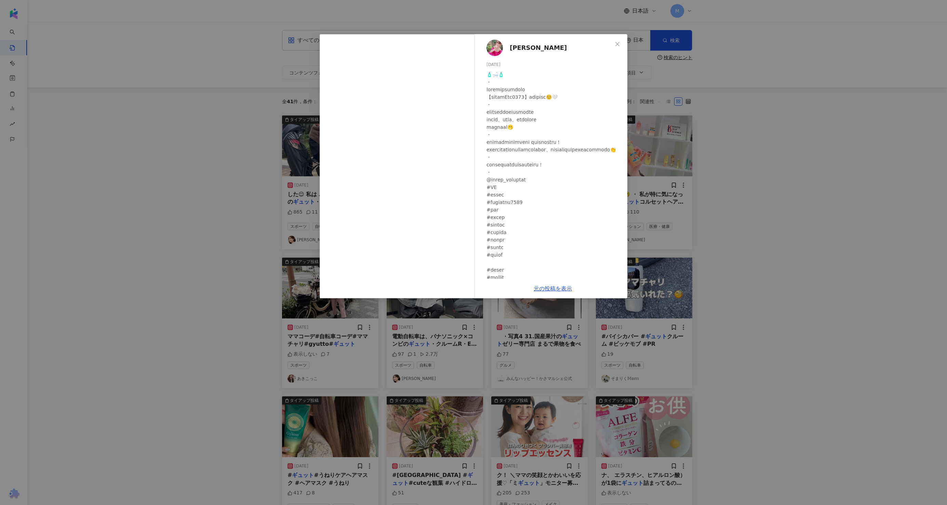
click at [522, 47] on span "satomi" at bounding box center [538, 48] width 57 height 10
click at [117, 288] on div "satomi 2024/10/08 3,560 110 元の投稿を表示" at bounding box center [473, 252] width 947 height 505
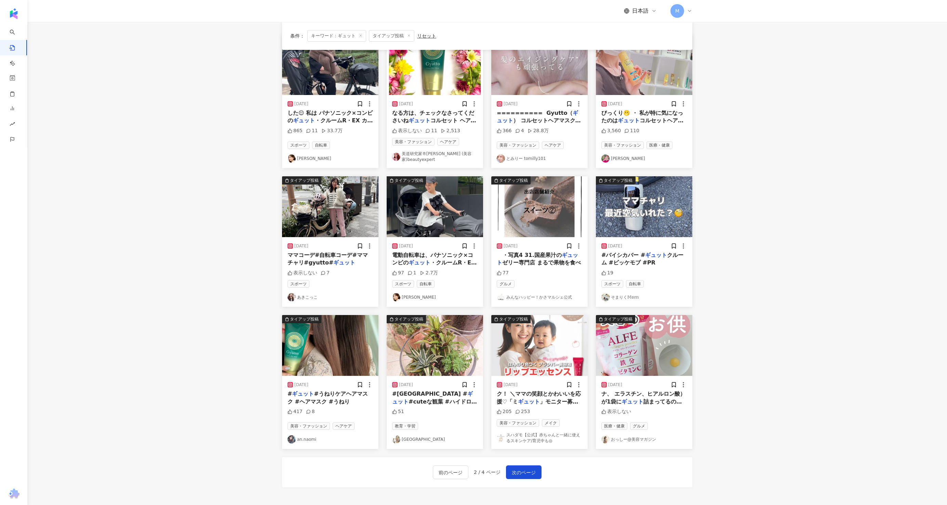
scroll to position [83, 0]
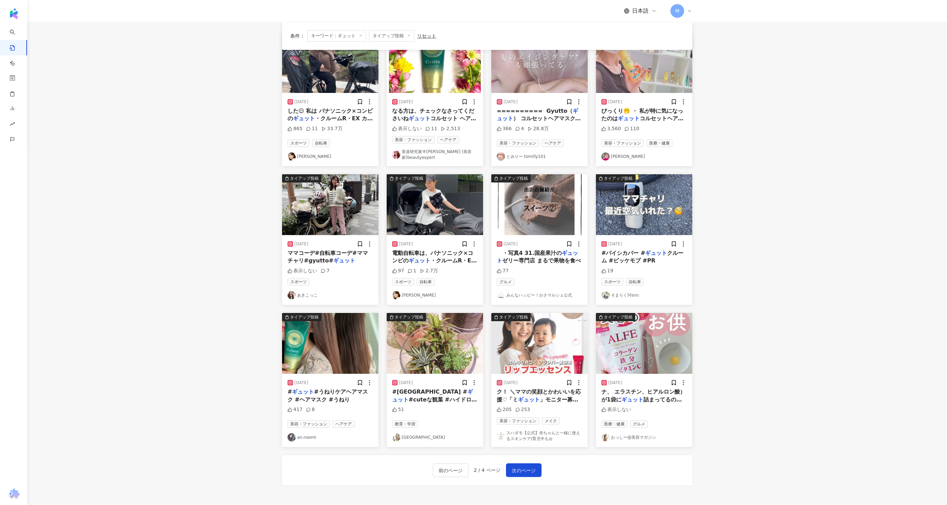
click at [331, 353] on img at bounding box center [330, 343] width 96 height 61
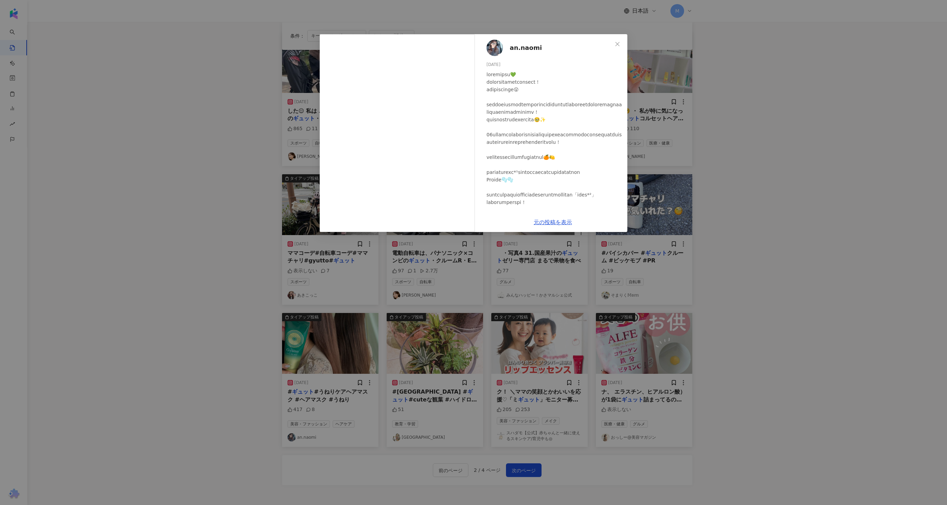
click at [168, 229] on div "an.naomi 2024/07/16 417 8 元の投稿を表示" at bounding box center [473, 252] width 947 height 505
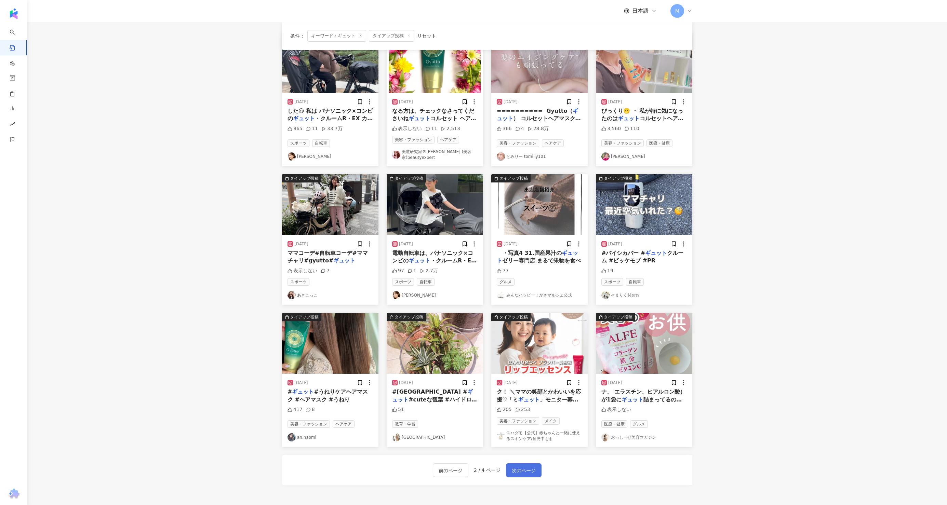
click at [526, 469] on span "次のページ" at bounding box center [524, 471] width 24 height 8
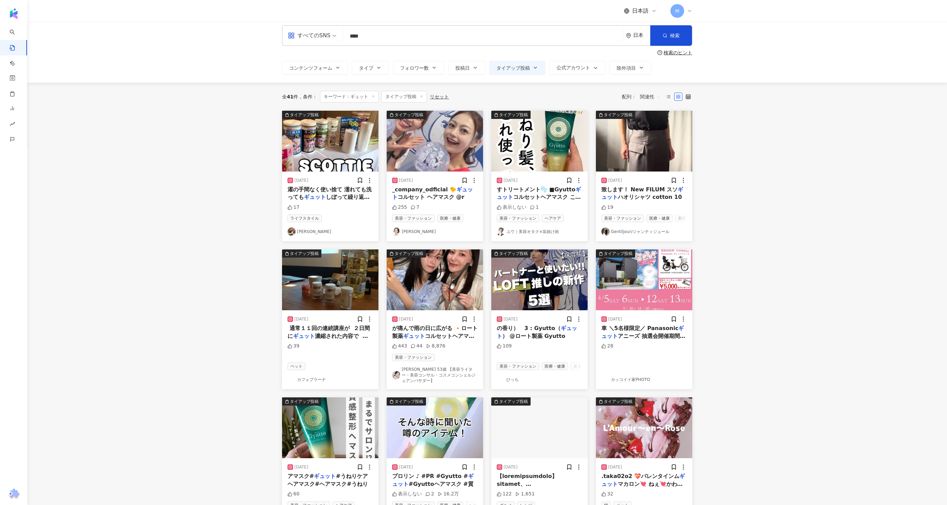
scroll to position [0, 0]
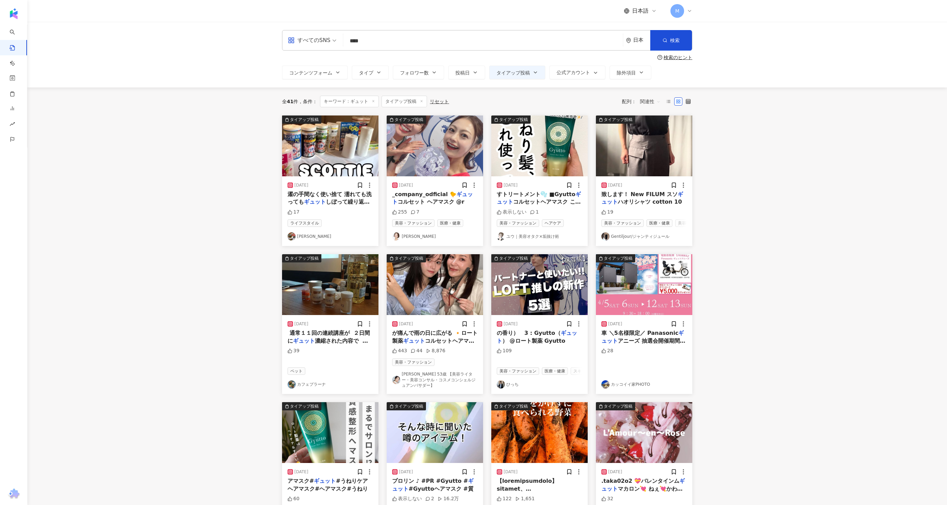
drag, startPoint x: 351, startPoint y: 41, endPoint x: 408, endPoint y: 41, distance: 56.8
click at [408, 41] on input "****" at bounding box center [483, 41] width 274 height 15
paste input "********"
type input "********"
drag, startPoint x: 408, startPoint y: 44, endPoint x: 329, endPoint y: 44, distance: 79.0
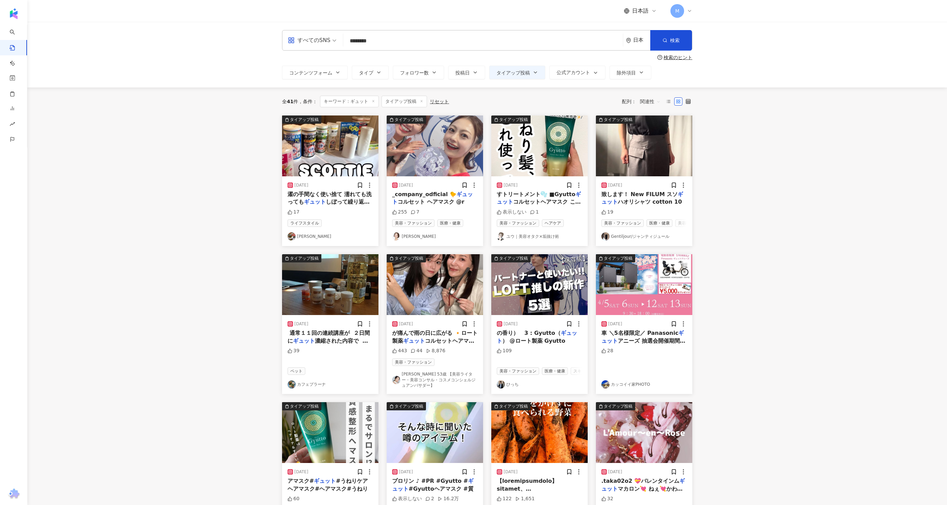
click at [329, 44] on div "すべてのSNS sayu💄⚡️ ******** 日本 検索" at bounding box center [487, 40] width 410 height 21
click at [536, 149] on img at bounding box center [539, 146] width 96 height 61
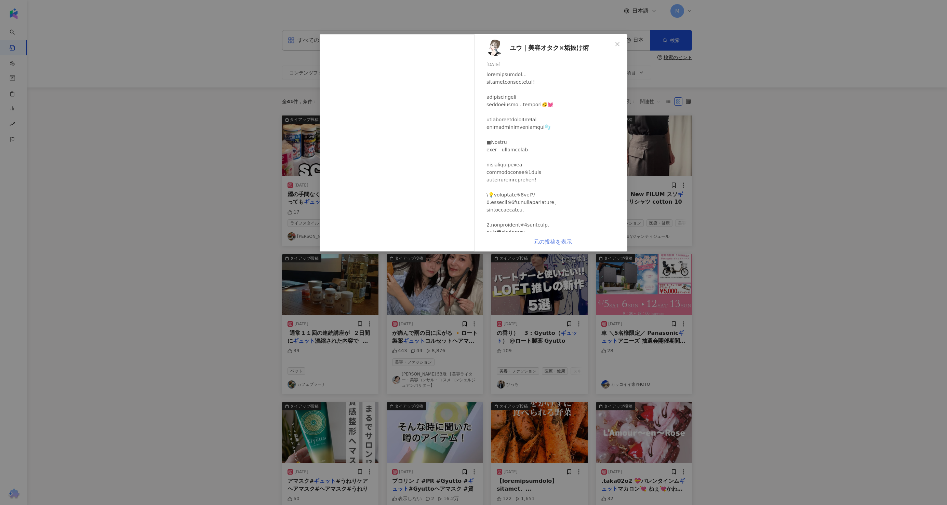
click at [558, 243] on link "元の投稿を表示" at bounding box center [553, 242] width 38 height 6
click at [240, 229] on div "ユウ｜美容オタク×垢抜け術 2024/07/12 表示しない 1 元の投稿を表示" at bounding box center [473, 252] width 947 height 505
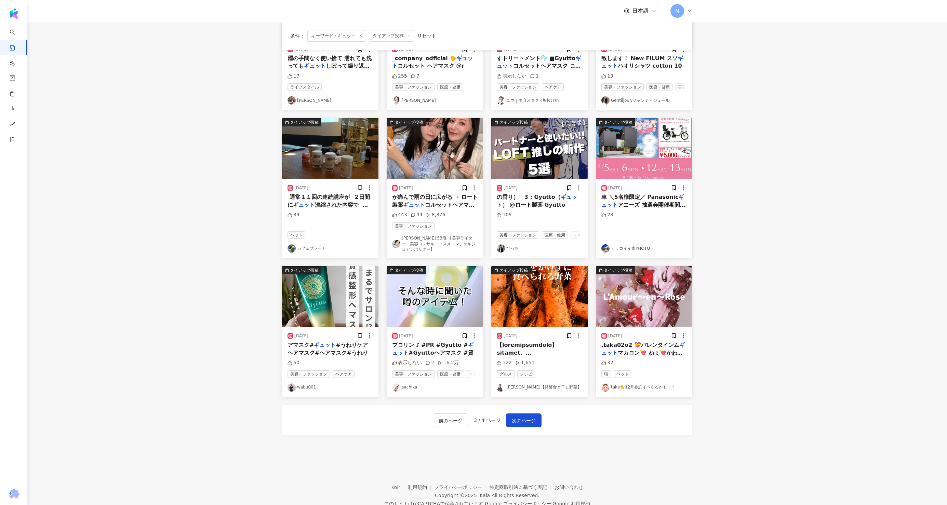
scroll to position [147, 0]
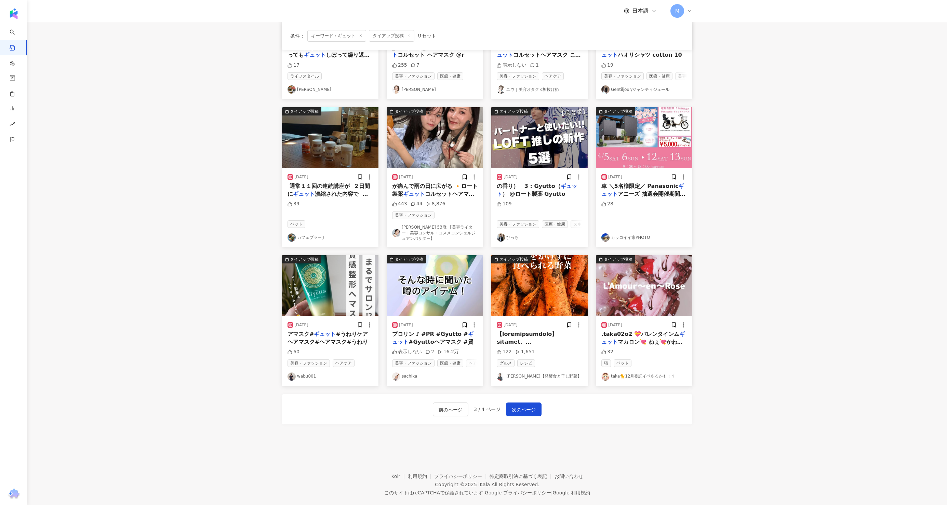
click at [422, 306] on img at bounding box center [435, 285] width 96 height 61
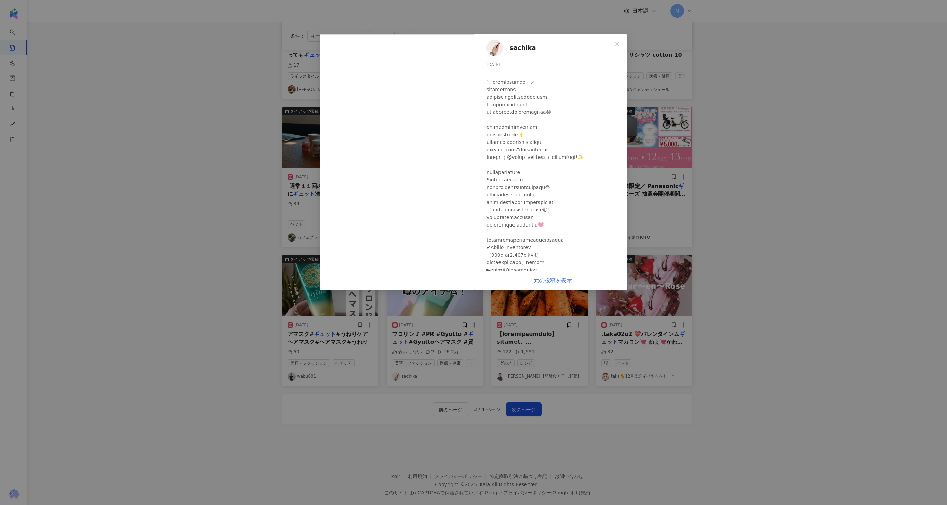
click at [555, 280] on link "元の投稿を表示" at bounding box center [553, 280] width 38 height 6
